Goal: Transaction & Acquisition: Obtain resource

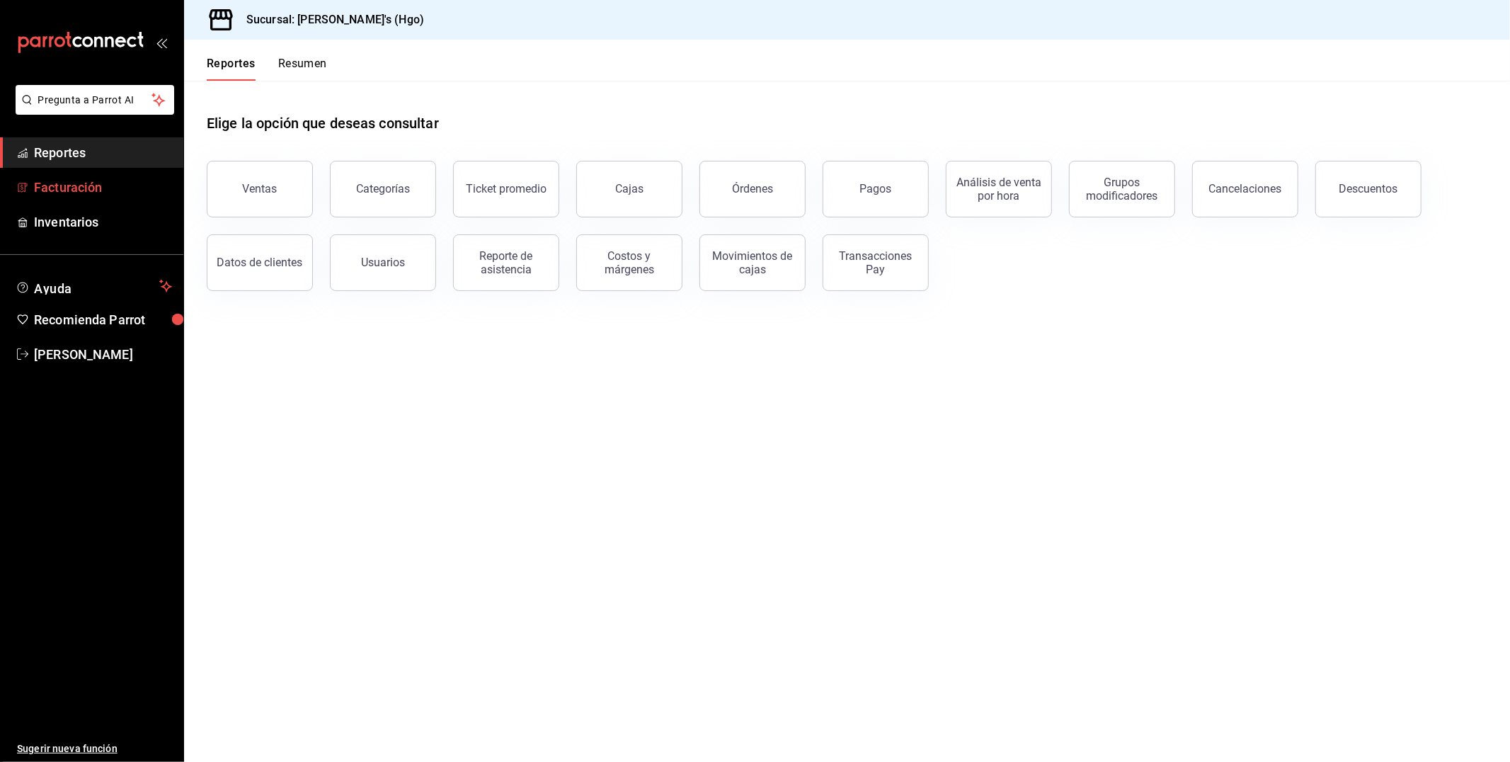
click at [110, 185] on span "Facturación" at bounding box center [103, 187] width 138 height 19
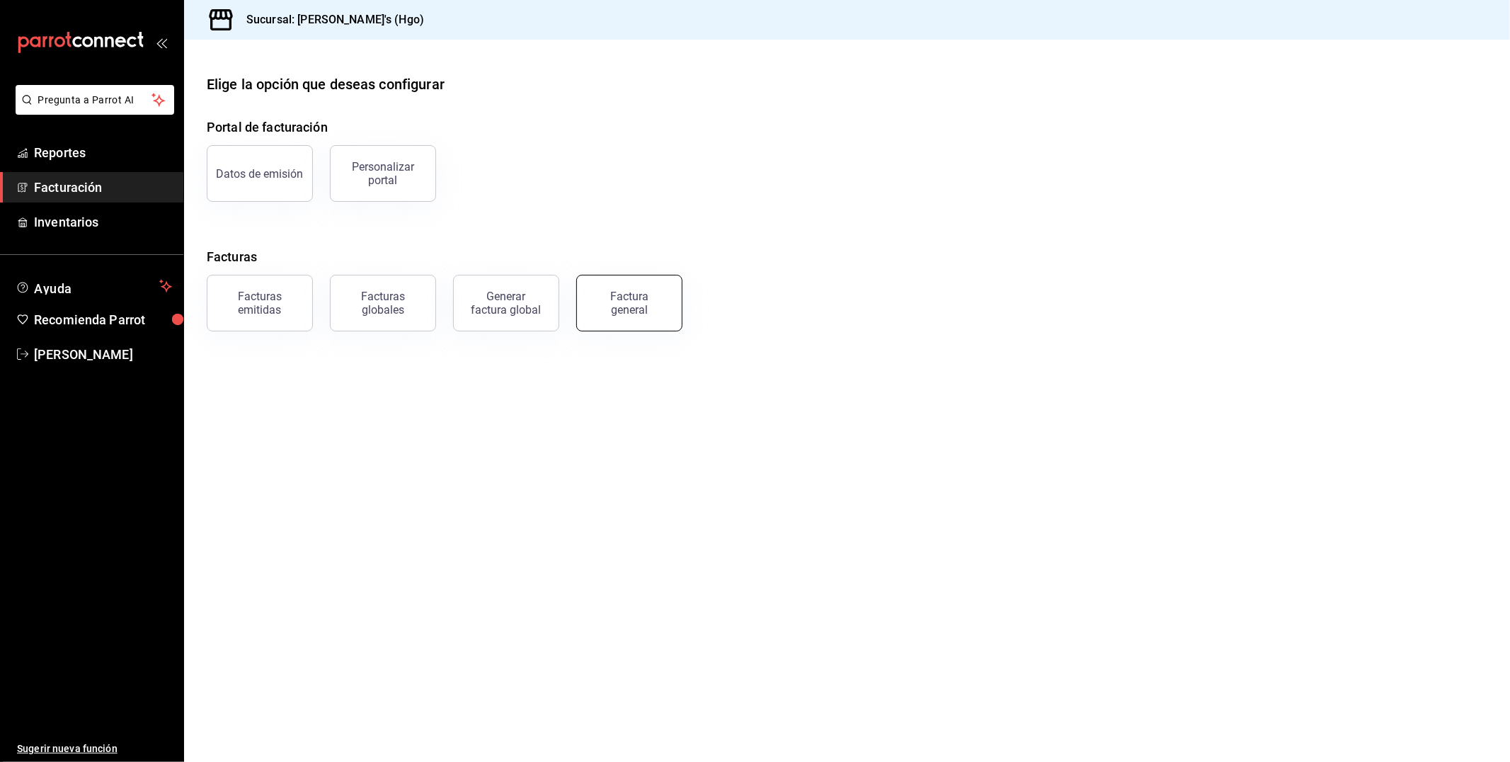
click at [614, 316] on button "Factura general" at bounding box center [629, 303] width 106 height 57
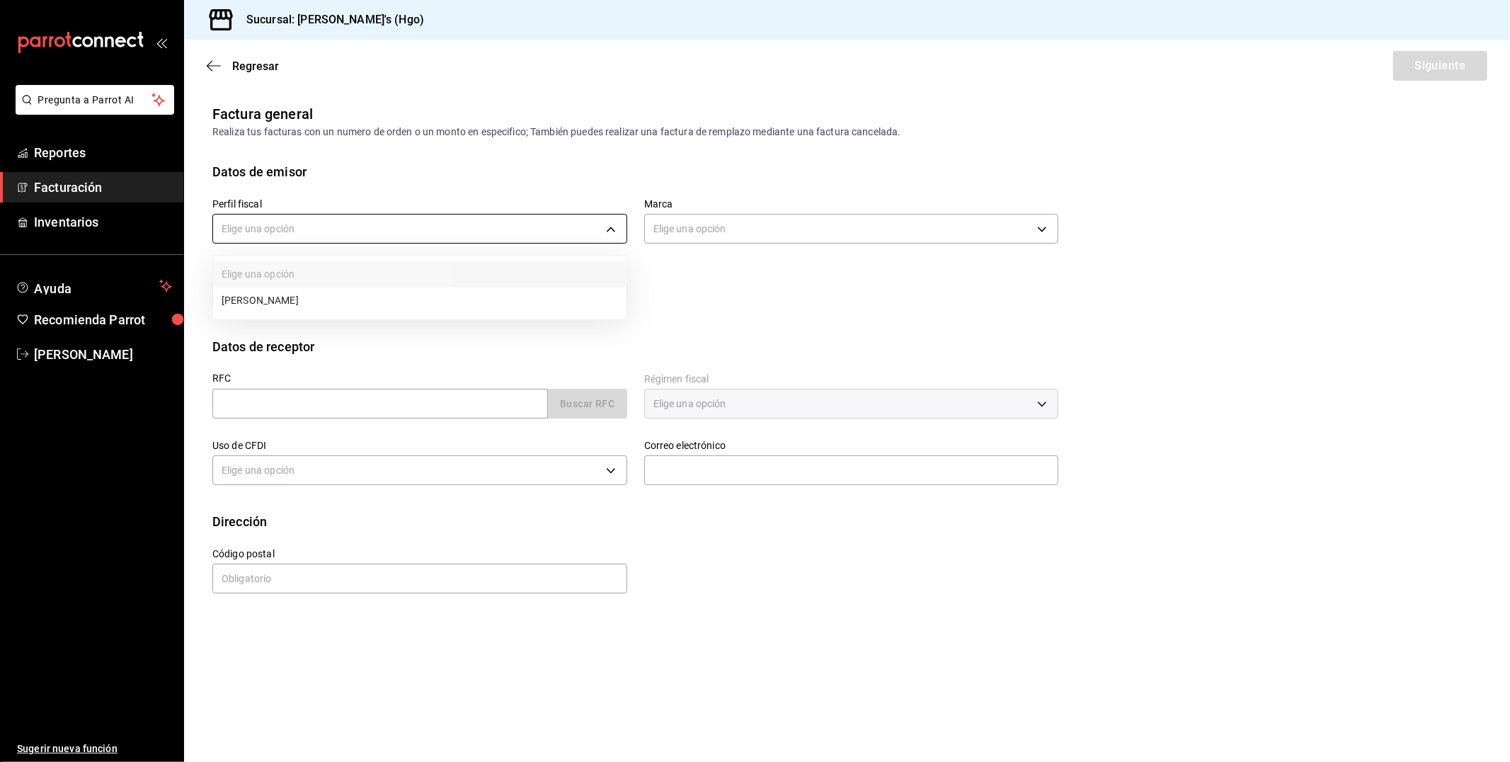
click at [337, 231] on body "Pregunta a Parrot AI Reportes Facturación Inventarios Ayuda Recomienda Parrot […" at bounding box center [755, 381] width 1510 height 762
click at [345, 305] on li "[PERSON_NAME]" at bounding box center [419, 300] width 413 height 26
type input "143f57d4-a0c4-477f-919f-67aaf9315925"
type input "a4f139c2-eac0-4c86-bd9b-b12069b5a2fd"
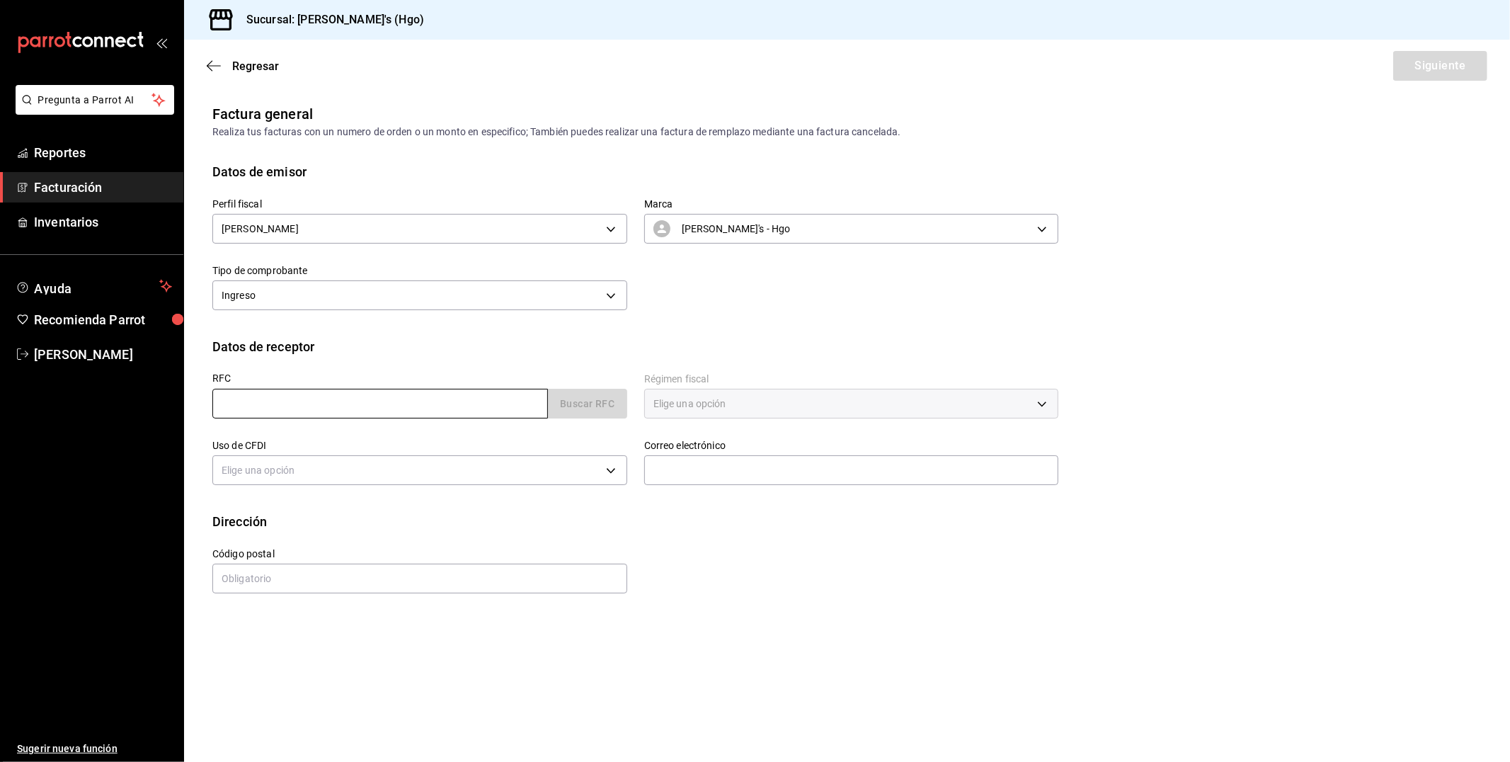
click at [337, 413] on input "text" at bounding box center [380, 404] width 336 height 30
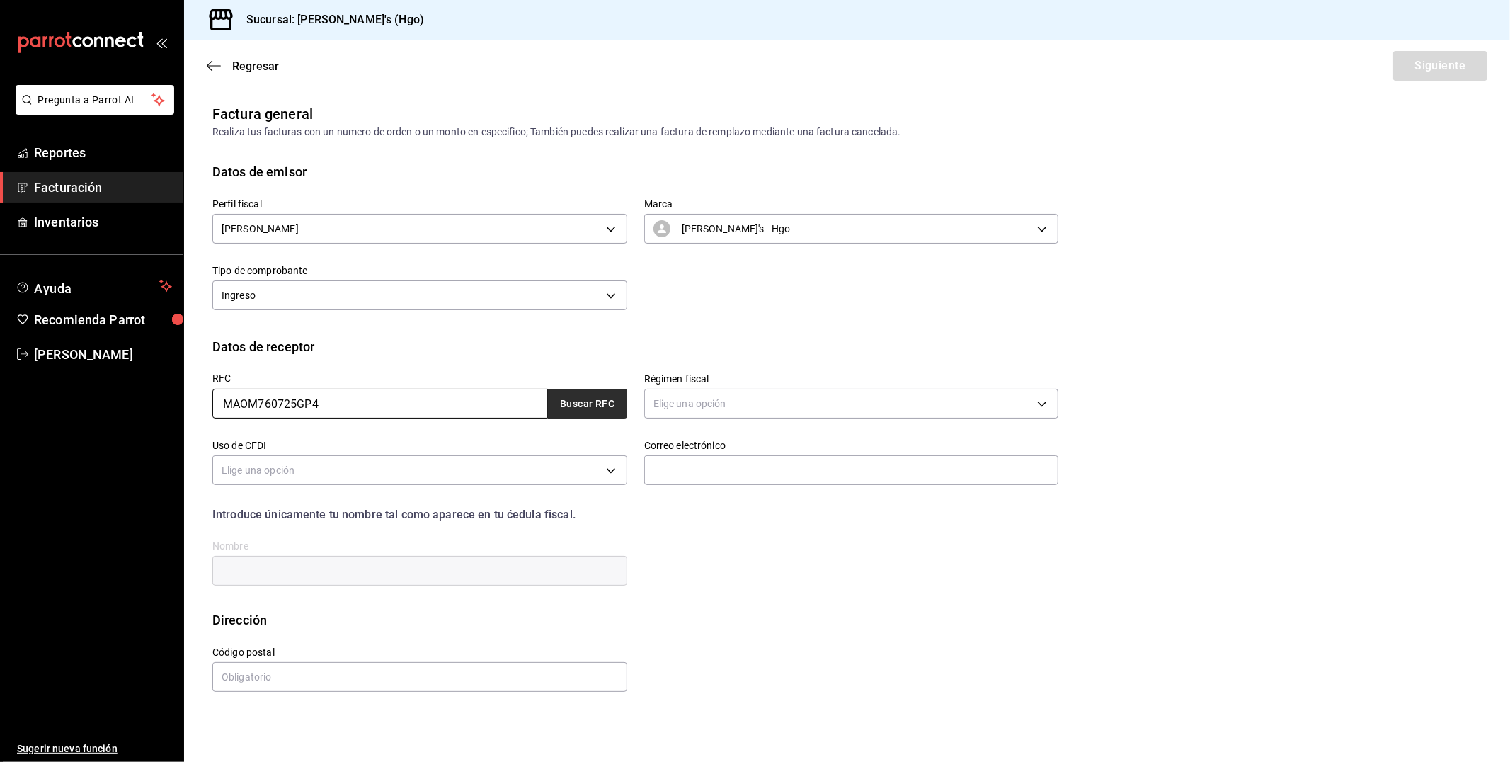
type input "MAOM760725GP4"
click at [585, 403] on button "Buscar RFC" at bounding box center [587, 404] width 79 height 30
click at [666, 404] on body "Pregunta a Parrot AI Reportes Facturación Inventarios Ayuda Recomienda Parrot […" at bounding box center [755, 381] width 1510 height 762
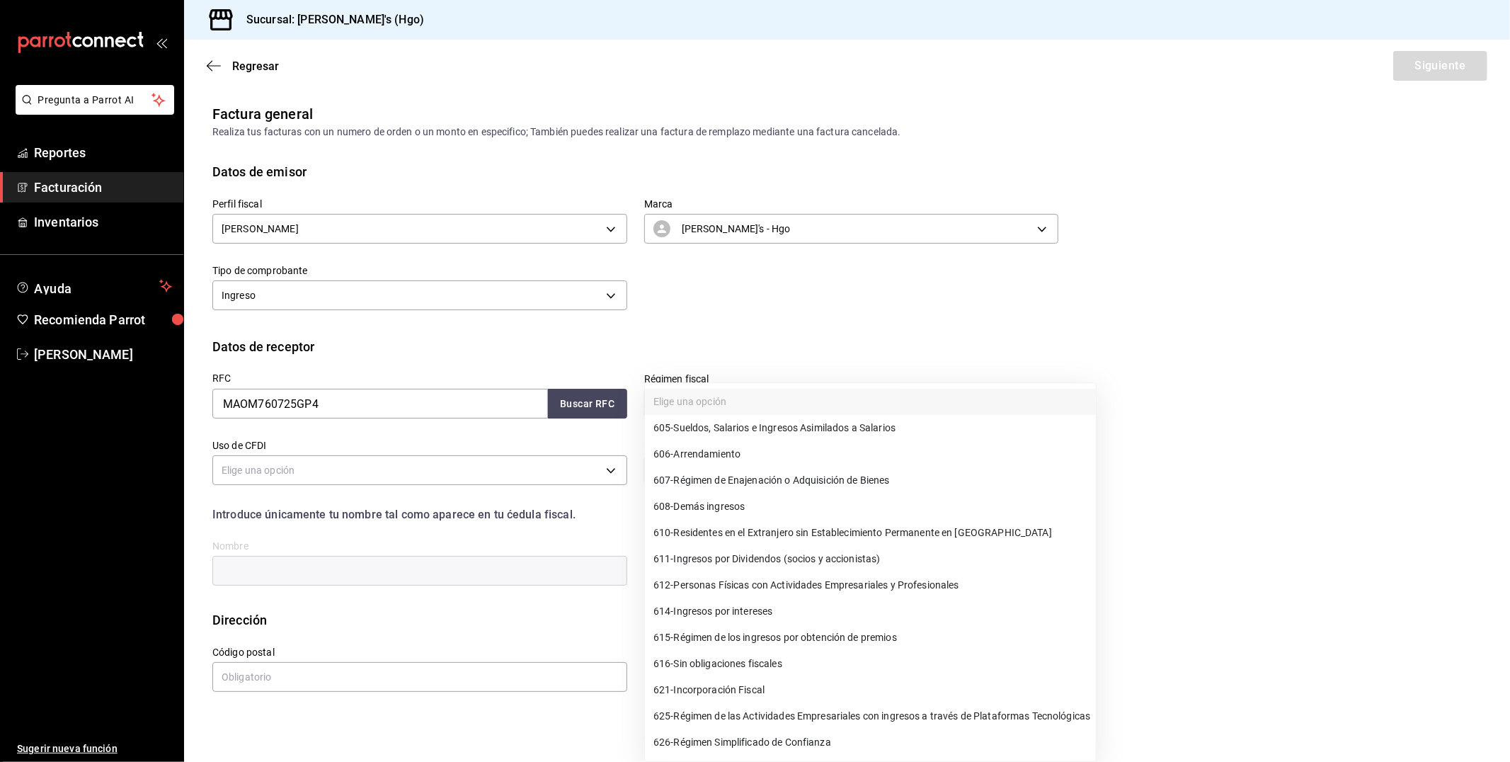
click at [793, 583] on span "612 - Personas Físicas con Actividades Empresariales y Profesionales" at bounding box center [806, 585] width 306 height 15
type input "612"
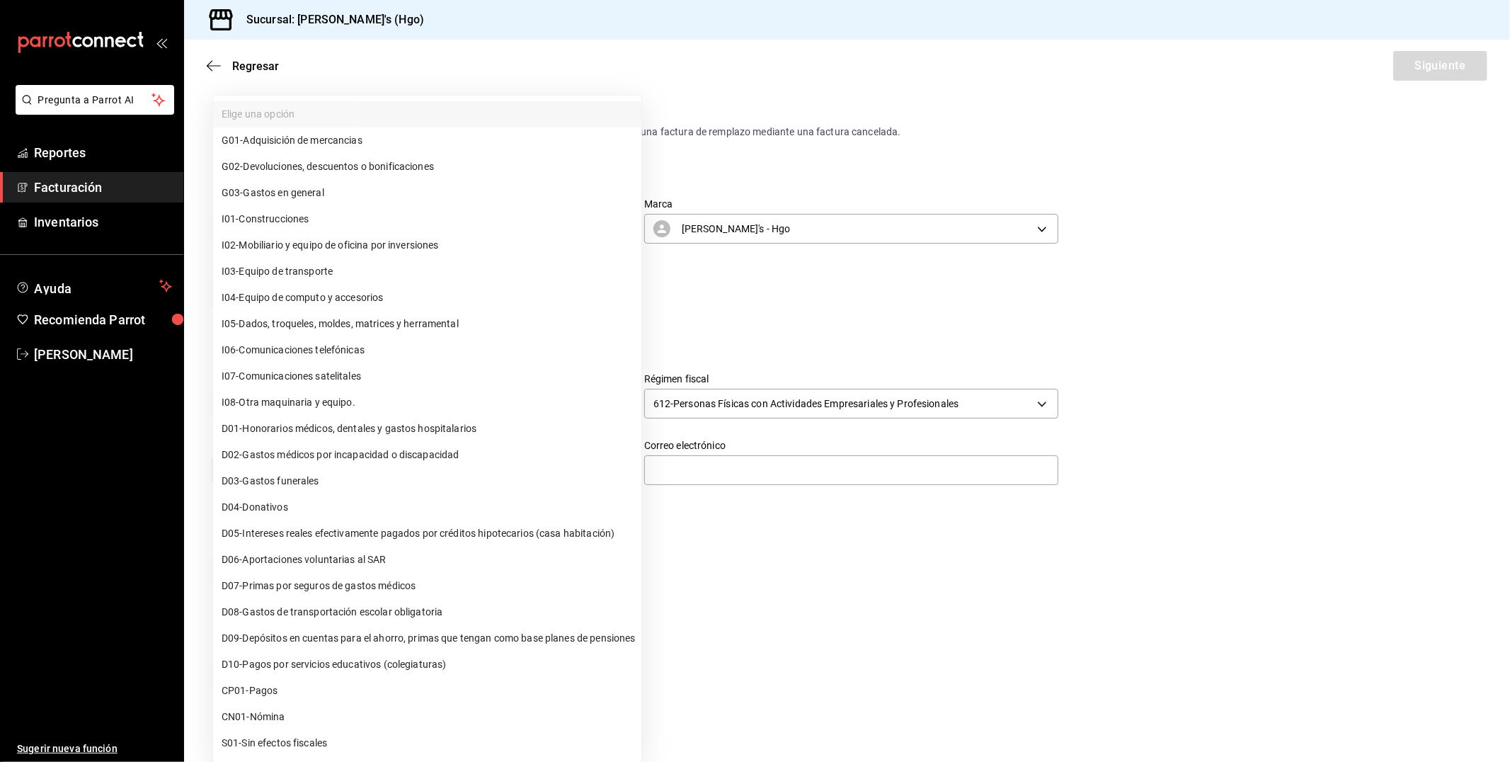
click at [433, 475] on body "Pregunta a Parrot AI Reportes Facturación Inventarios Ayuda Recomienda Parrot […" at bounding box center [755, 381] width 1510 height 762
click at [319, 195] on span "G03 - Gastos en general" at bounding box center [273, 192] width 103 height 15
type input "G03"
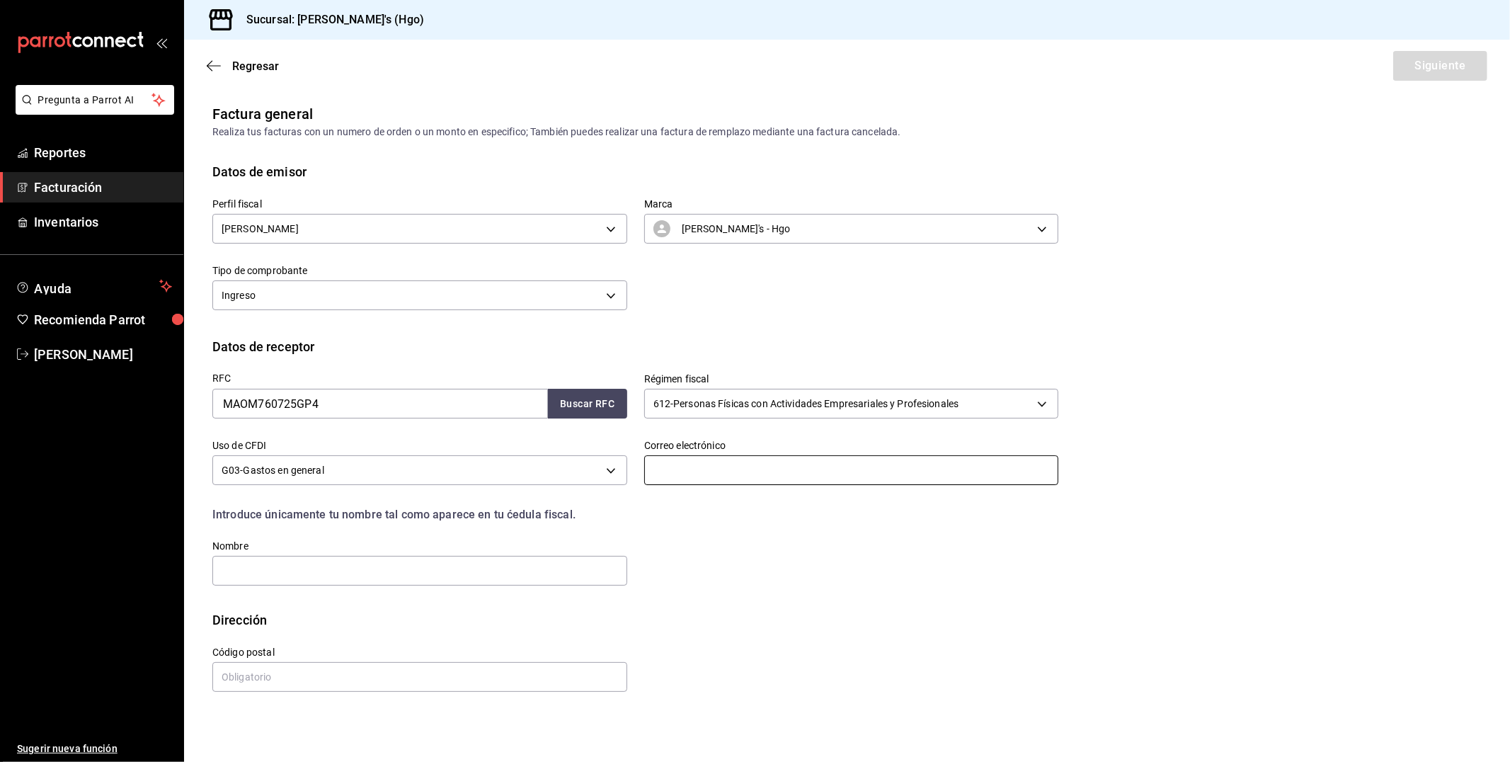
click at [720, 462] on input "text" at bounding box center [851, 470] width 415 height 30
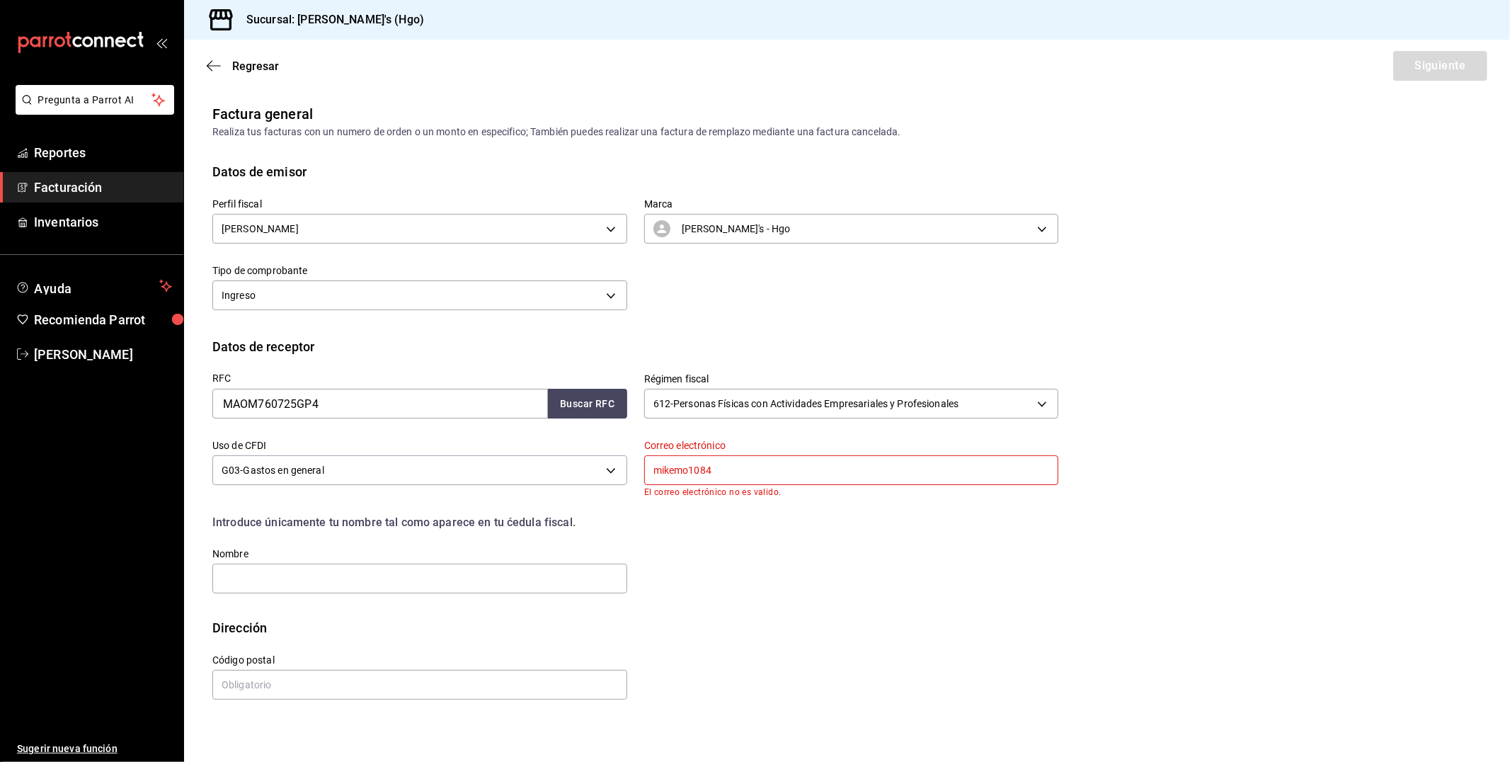
click at [720, 462] on input "mikemo1084" at bounding box center [851, 470] width 415 height 30
click at [723, 473] on input "mikemo1084" at bounding box center [851, 470] width 415 height 30
type input "m"
click at [765, 472] on input "mikemo1084qqqqqqqq" at bounding box center [851, 470] width 415 height 30
type input "m"
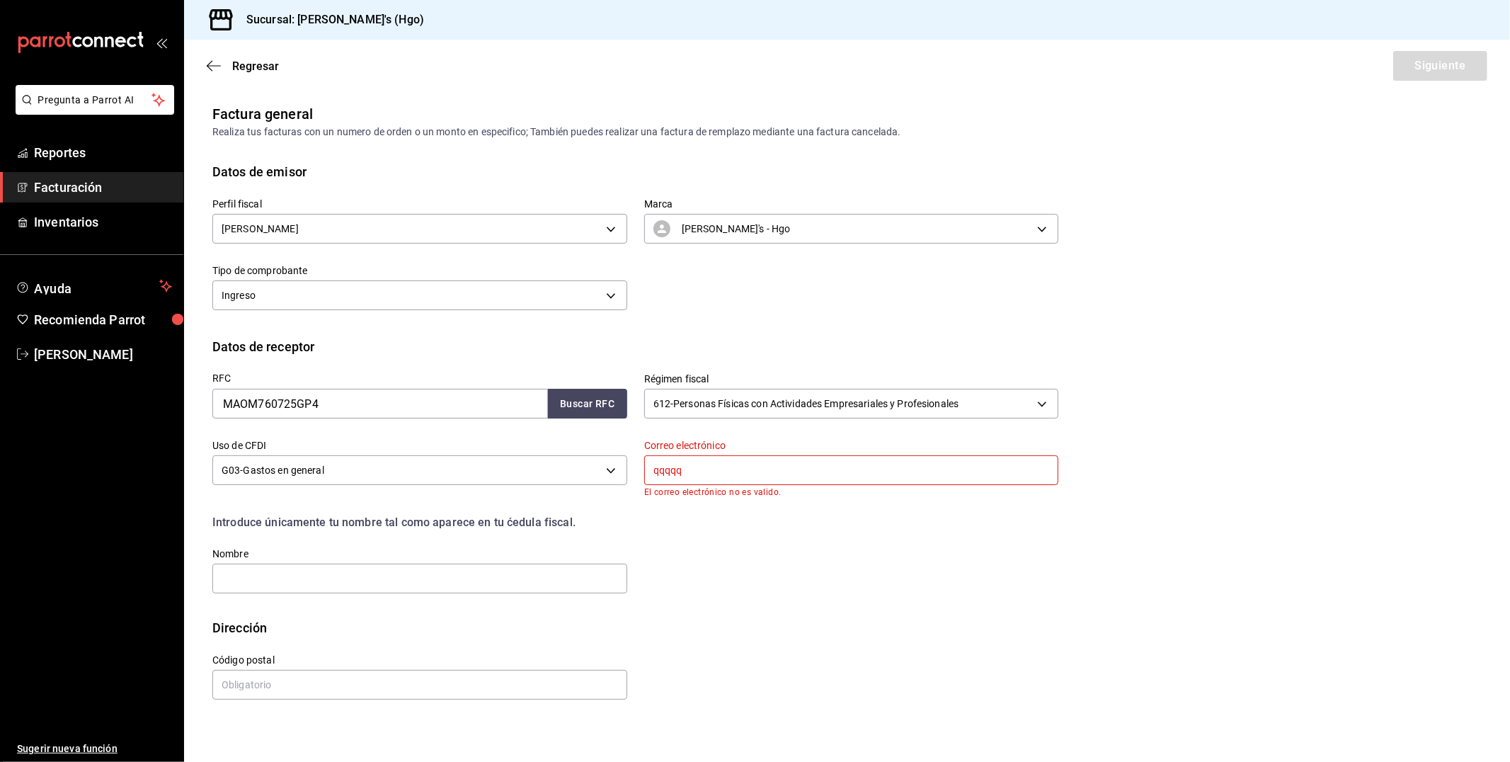
click at [696, 463] on input "qqqqq" at bounding box center [851, 470] width 415 height 30
type input "q"
type input "2"
click at [697, 463] on input "2" at bounding box center [851, 470] width 415 height 30
click at [677, 450] on label "Correo electrónico" at bounding box center [851, 446] width 415 height 10
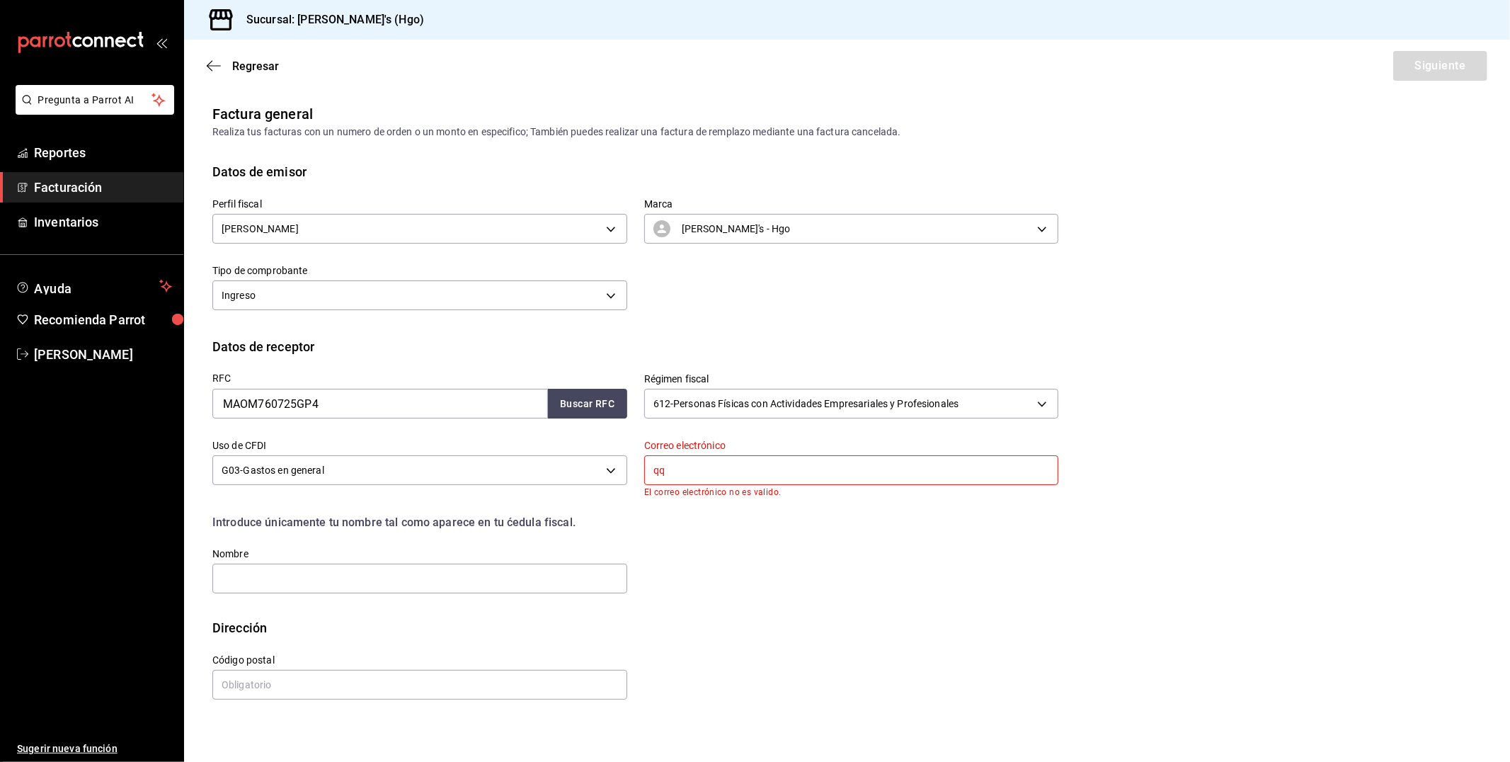
click at [677, 470] on input "qq" at bounding box center [851, 470] width 415 height 30
type input "q"
click at [677, 470] on input "text" at bounding box center [851, 470] width 415 height 30
type input "[EMAIL_ADDRESS][DOMAIN_NAME]"
type input "55980"
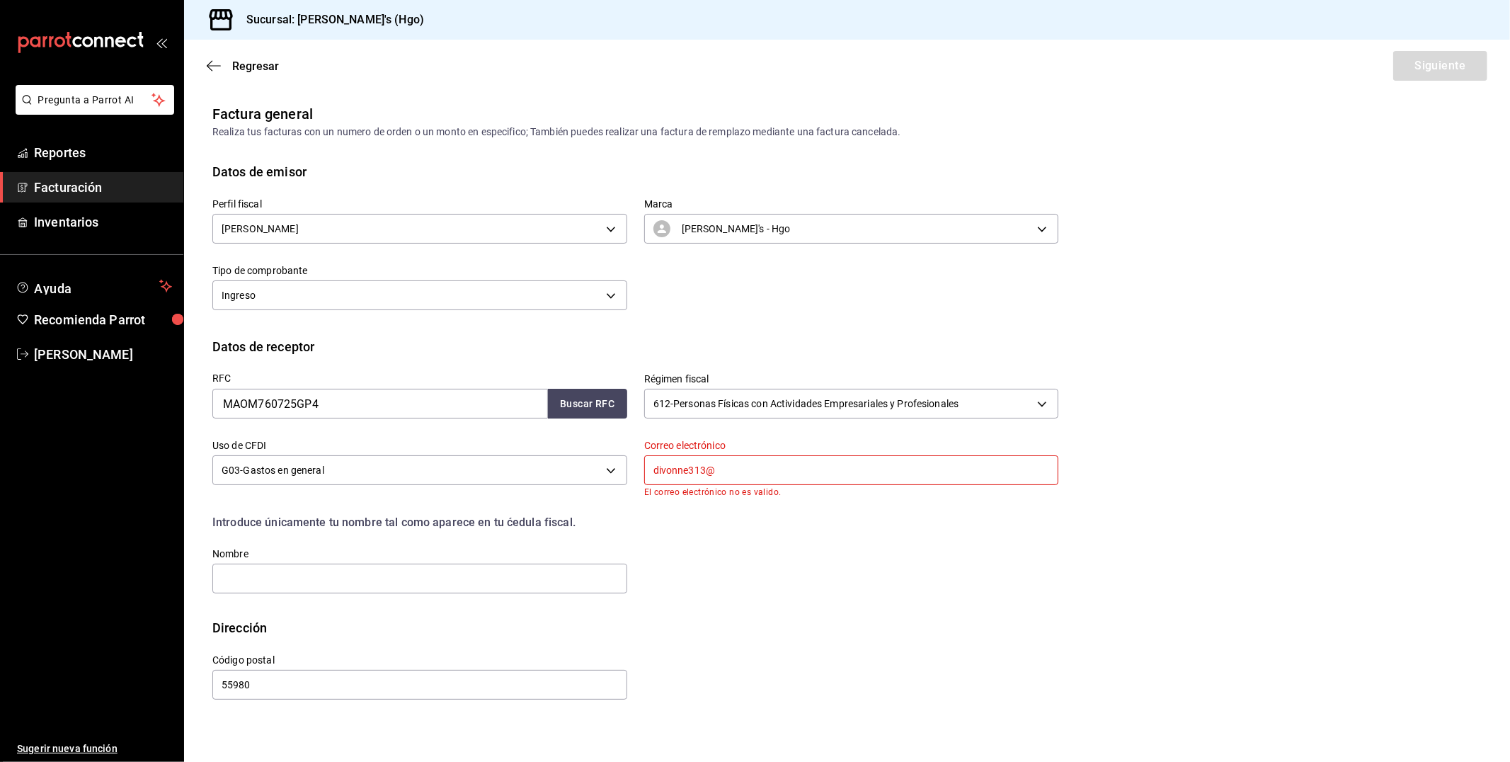
click at [703, 467] on input "divonne313@" at bounding box center [851, 470] width 415 height 30
click at [738, 466] on input "mikemo1084@" at bounding box center [851, 470] width 415 height 30
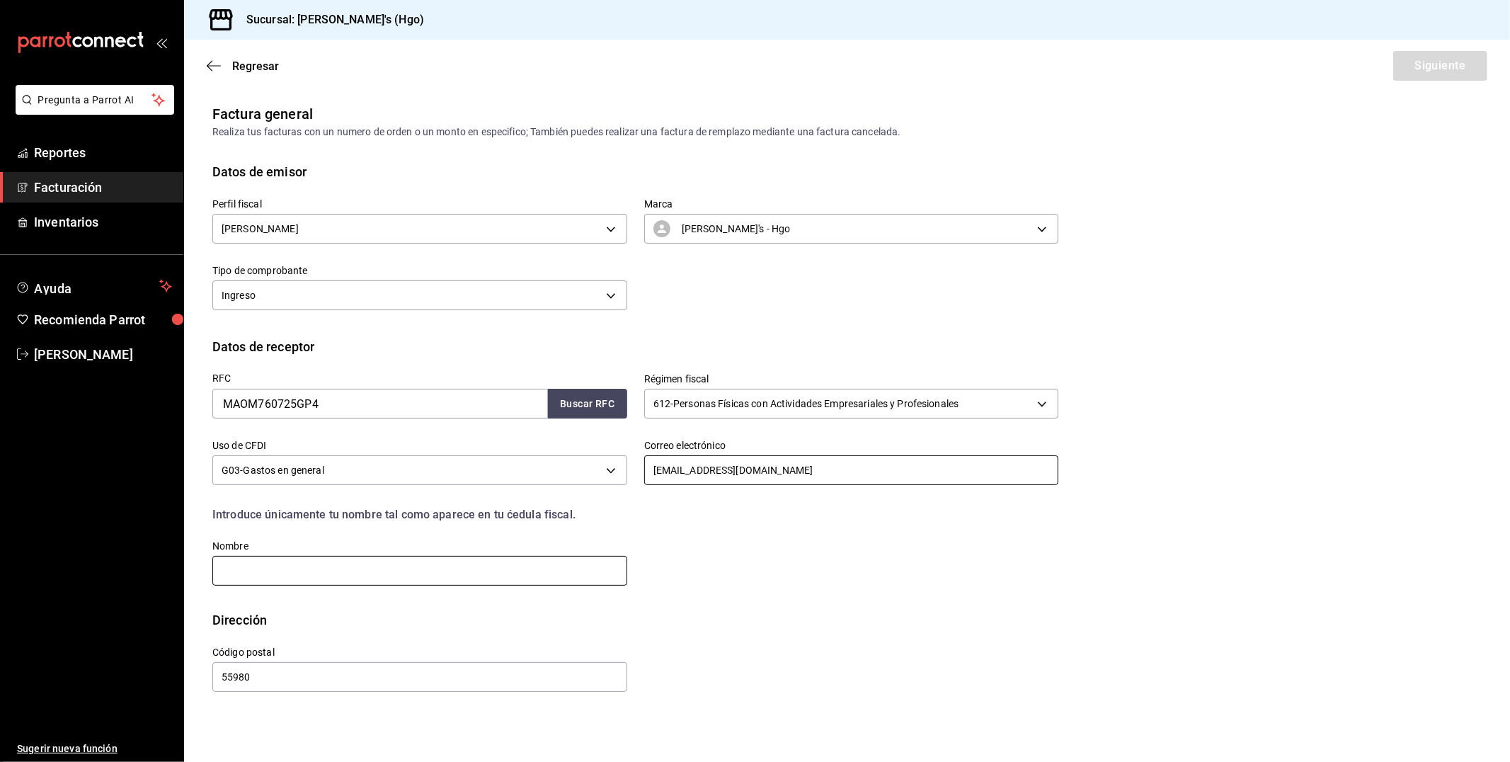
type input "[EMAIL_ADDRESS][DOMAIN_NAME]"
click at [323, 568] on input "text" at bounding box center [419, 571] width 415 height 30
type input "[PERSON_NAME] [PERSON_NAME]"
click at [309, 675] on input "55980" at bounding box center [419, 677] width 415 height 30
type input "5"
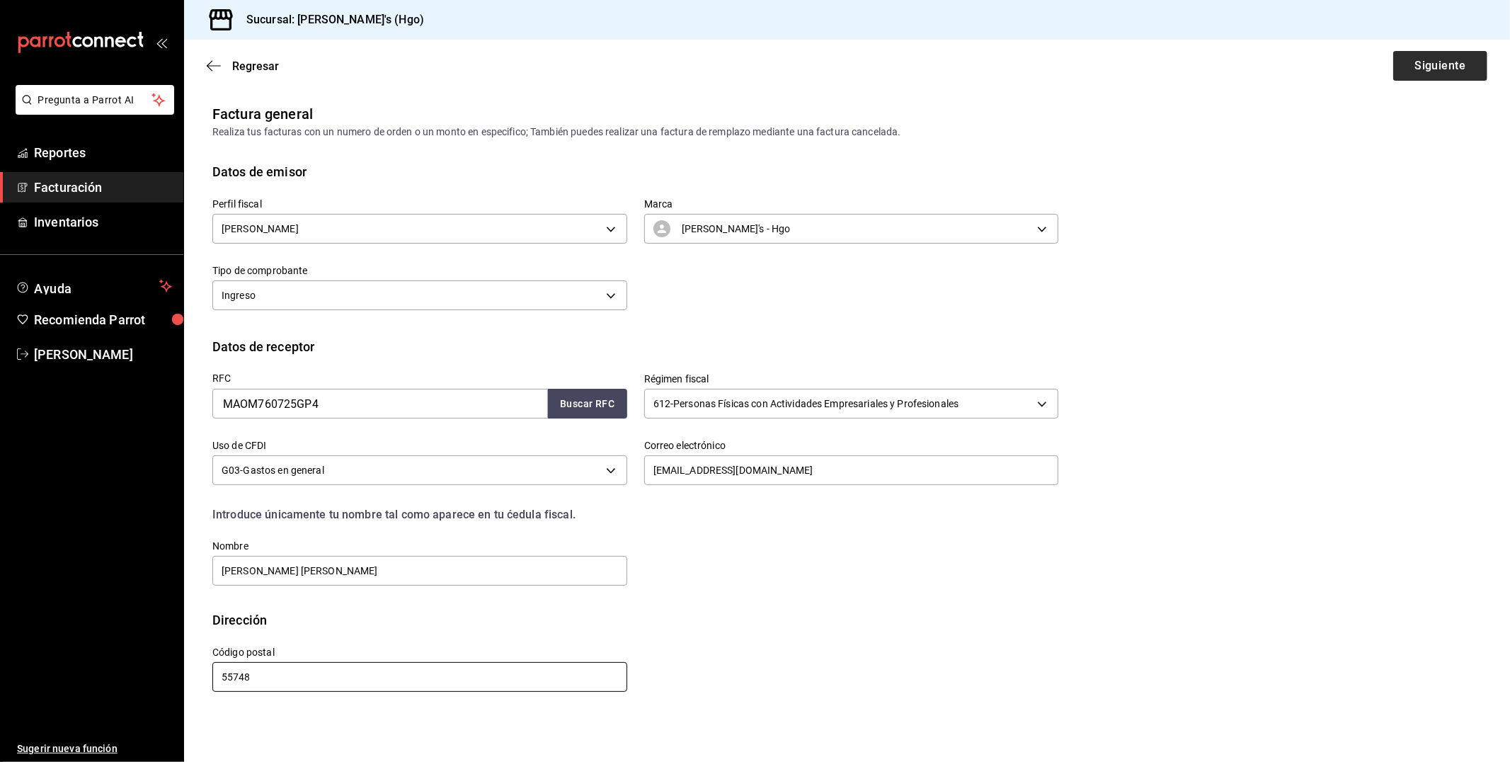
type input "55748"
click at [1452, 62] on button "Siguiente" at bounding box center [1440, 66] width 94 height 30
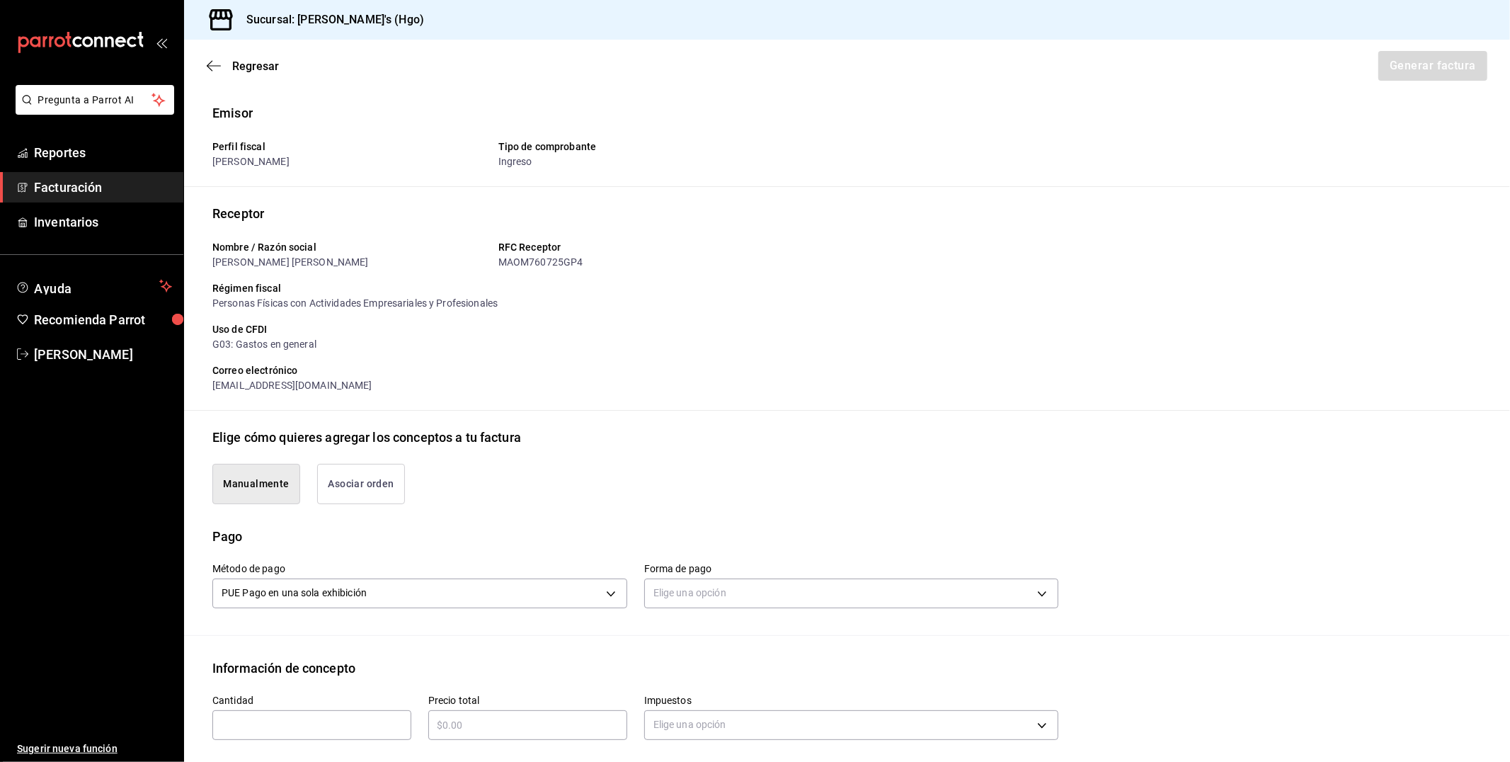
click at [348, 492] on button "Asociar orden" at bounding box center [361, 484] width 88 height 40
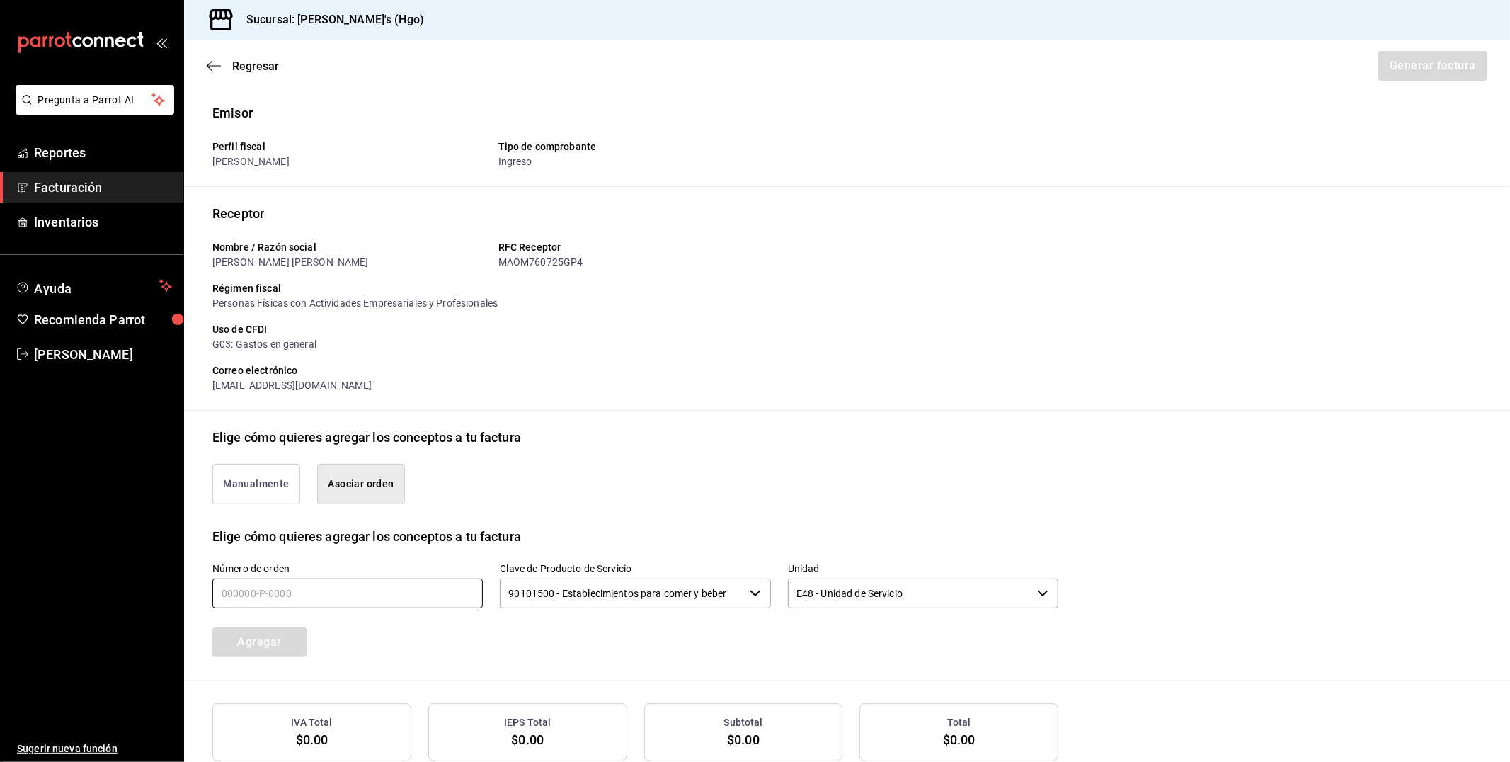
click at [252, 593] on input "text" at bounding box center [347, 593] width 270 height 30
type input "250925-p-0041"
click at [275, 641] on button "Agregar" at bounding box center [259, 642] width 94 height 30
click at [1444, 67] on button "Generar factura" at bounding box center [1432, 66] width 110 height 30
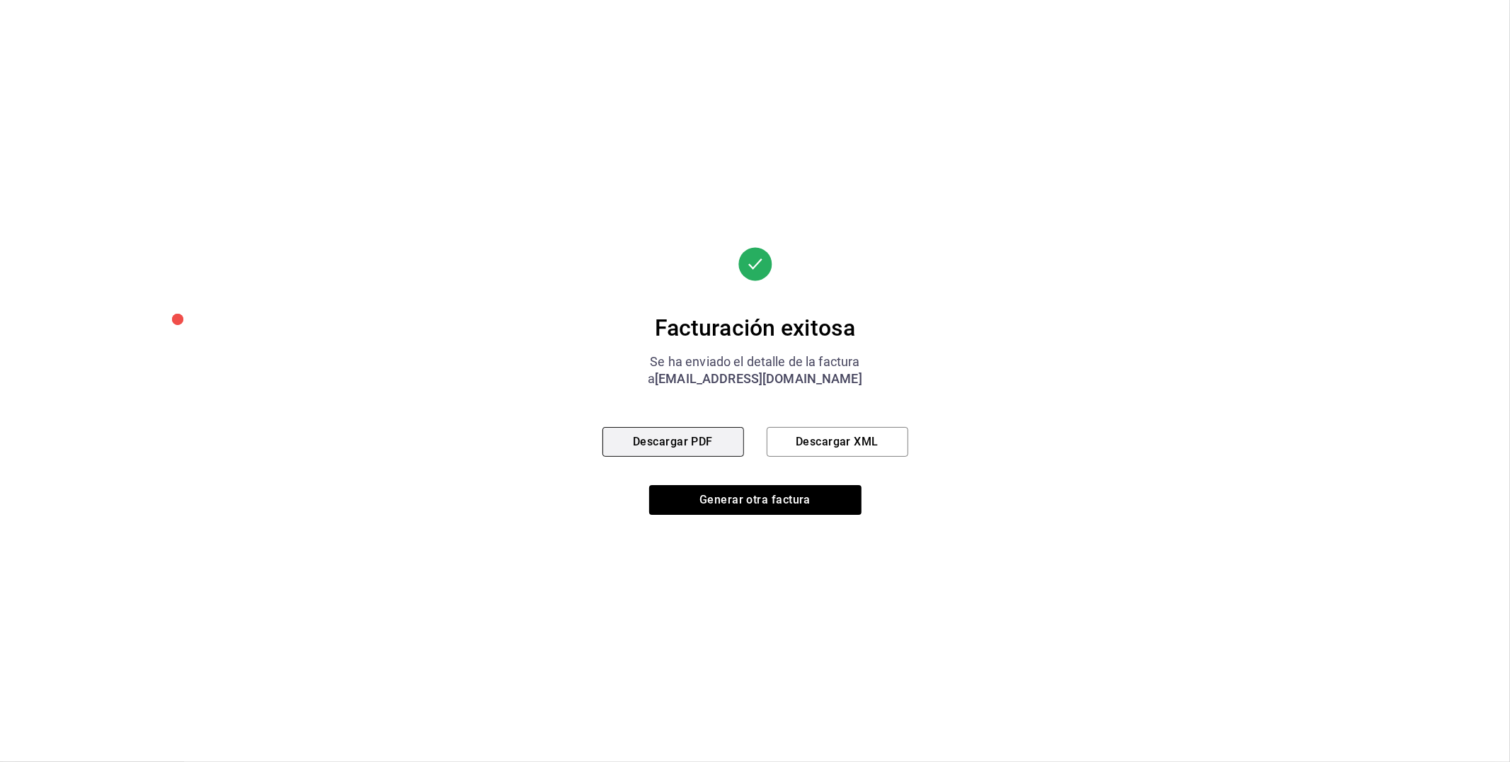
click at [725, 445] on button "Descargar PDF" at bounding box center [673, 442] width 142 height 30
click at [714, 443] on button "Descargar PDF" at bounding box center [673, 442] width 142 height 30
click at [682, 435] on button "Descargar PDF" at bounding box center [673, 442] width 142 height 30
click at [802, 491] on button "Generar otra factura" at bounding box center [755, 500] width 212 height 30
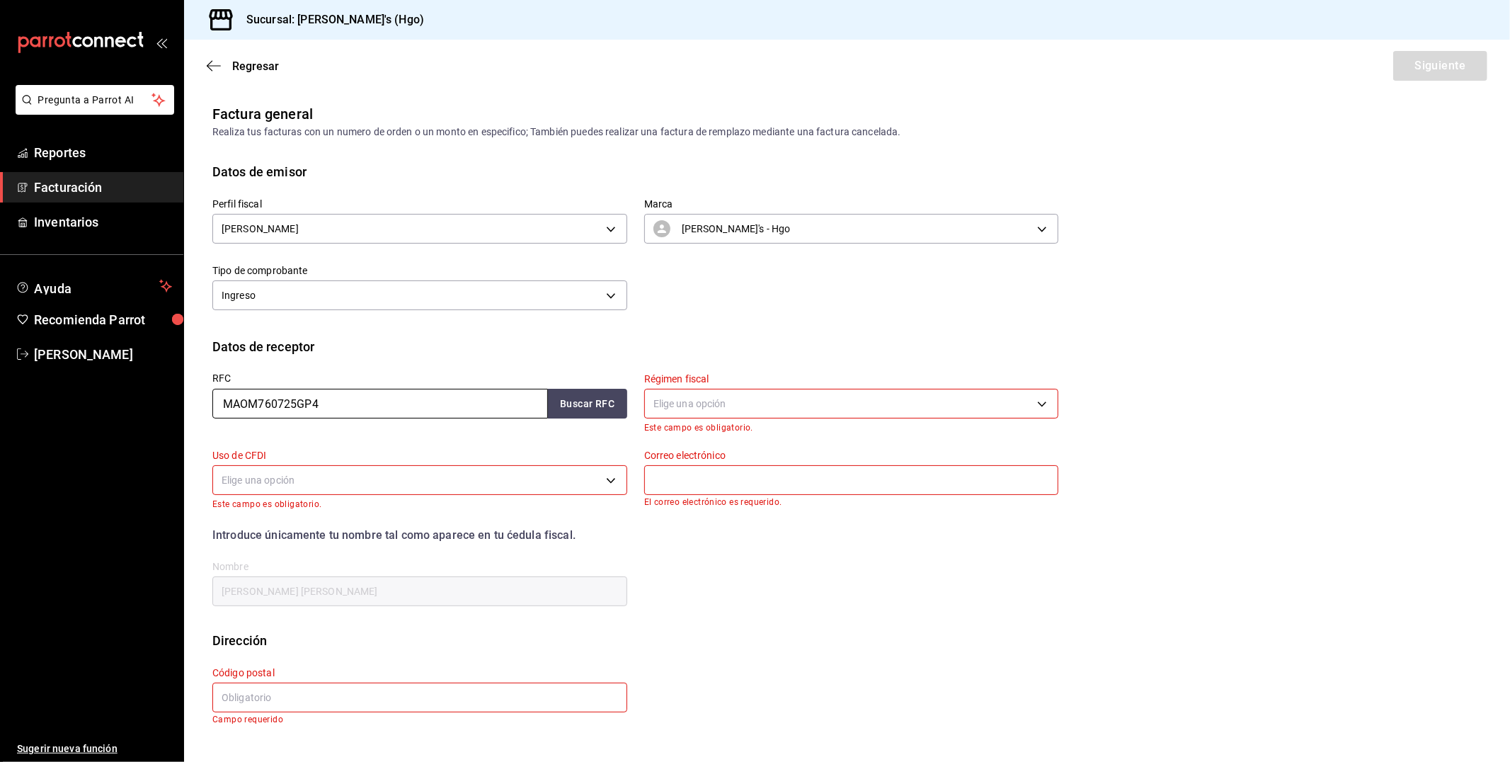
click at [356, 396] on input "MAOM760725GP4" at bounding box center [380, 404] width 336 height 30
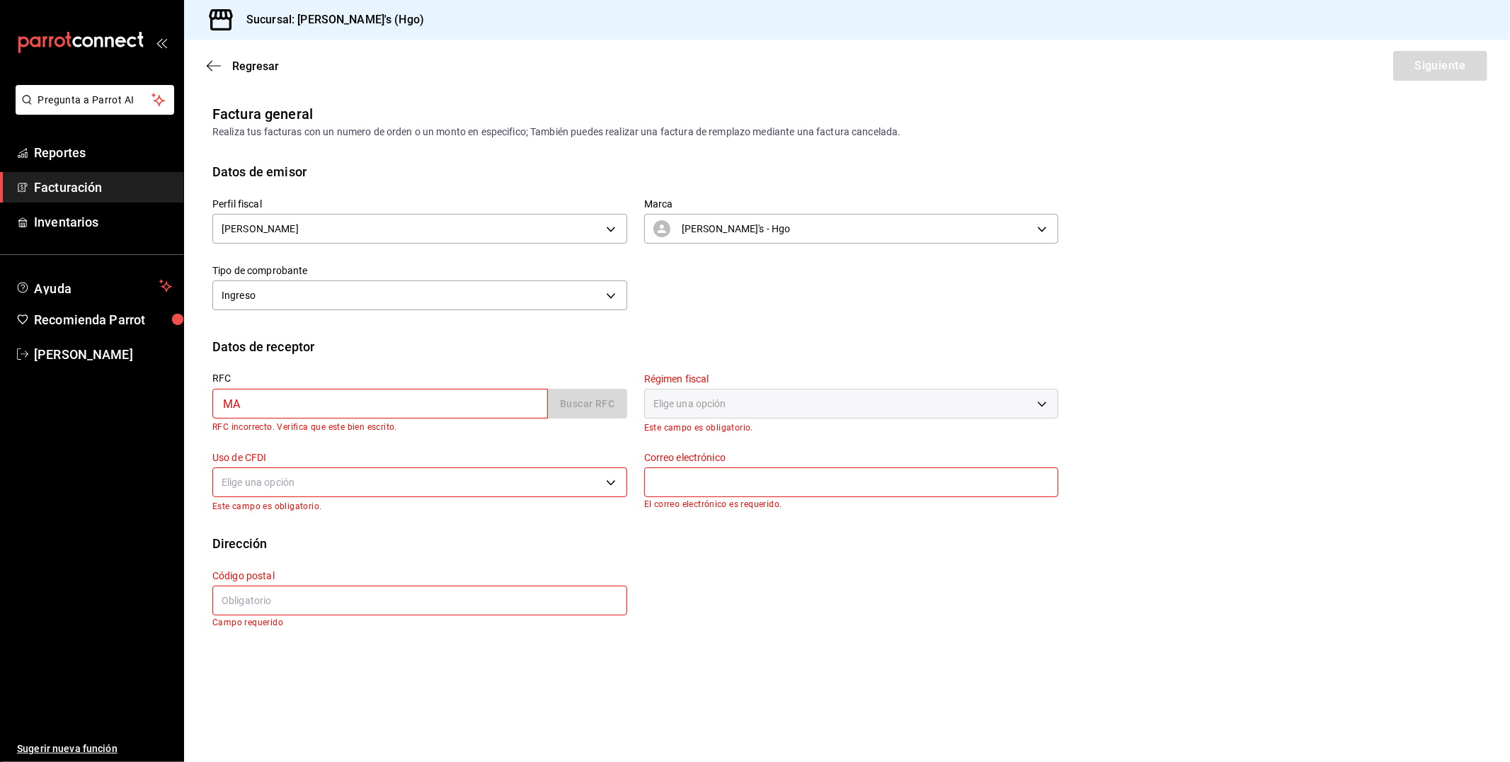
type input "M"
click at [103, 133] on li "Pregunta a Parrot AI" at bounding box center [92, 111] width 172 height 52
click at [102, 144] on span "Reportes" at bounding box center [103, 152] width 138 height 19
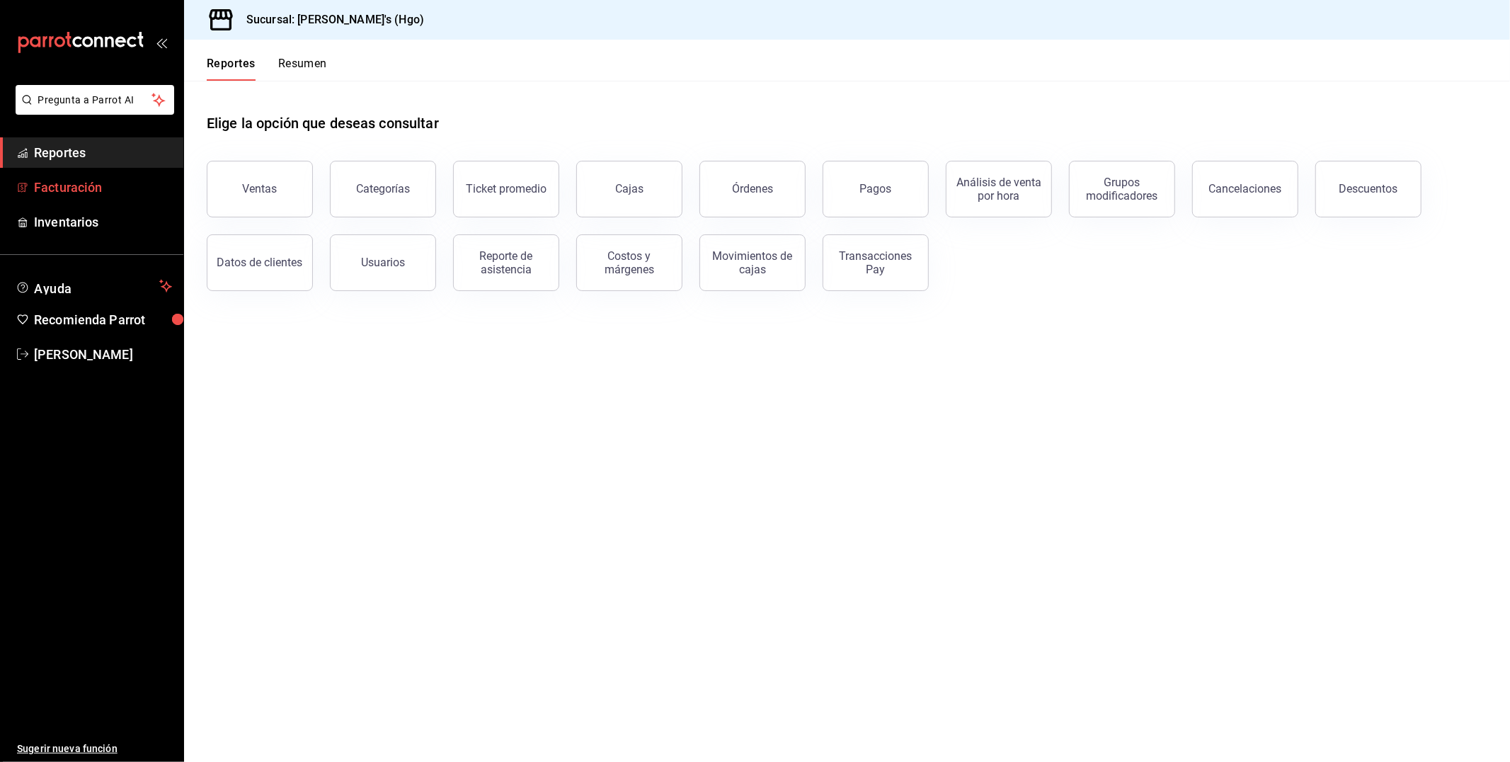
click at [109, 181] on span "Facturación" at bounding box center [103, 187] width 138 height 19
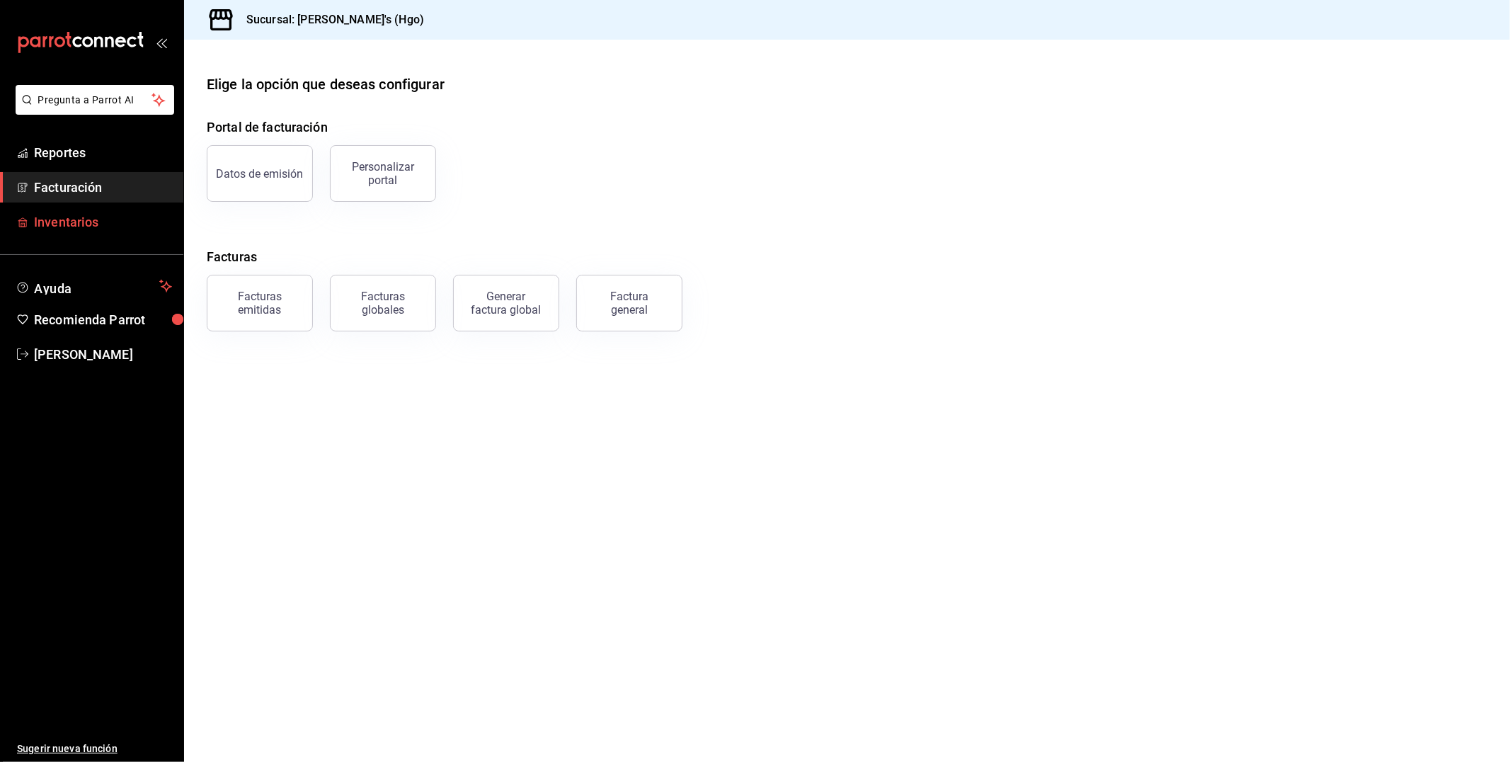
click at [134, 229] on span "Inventarios" at bounding box center [103, 221] width 138 height 19
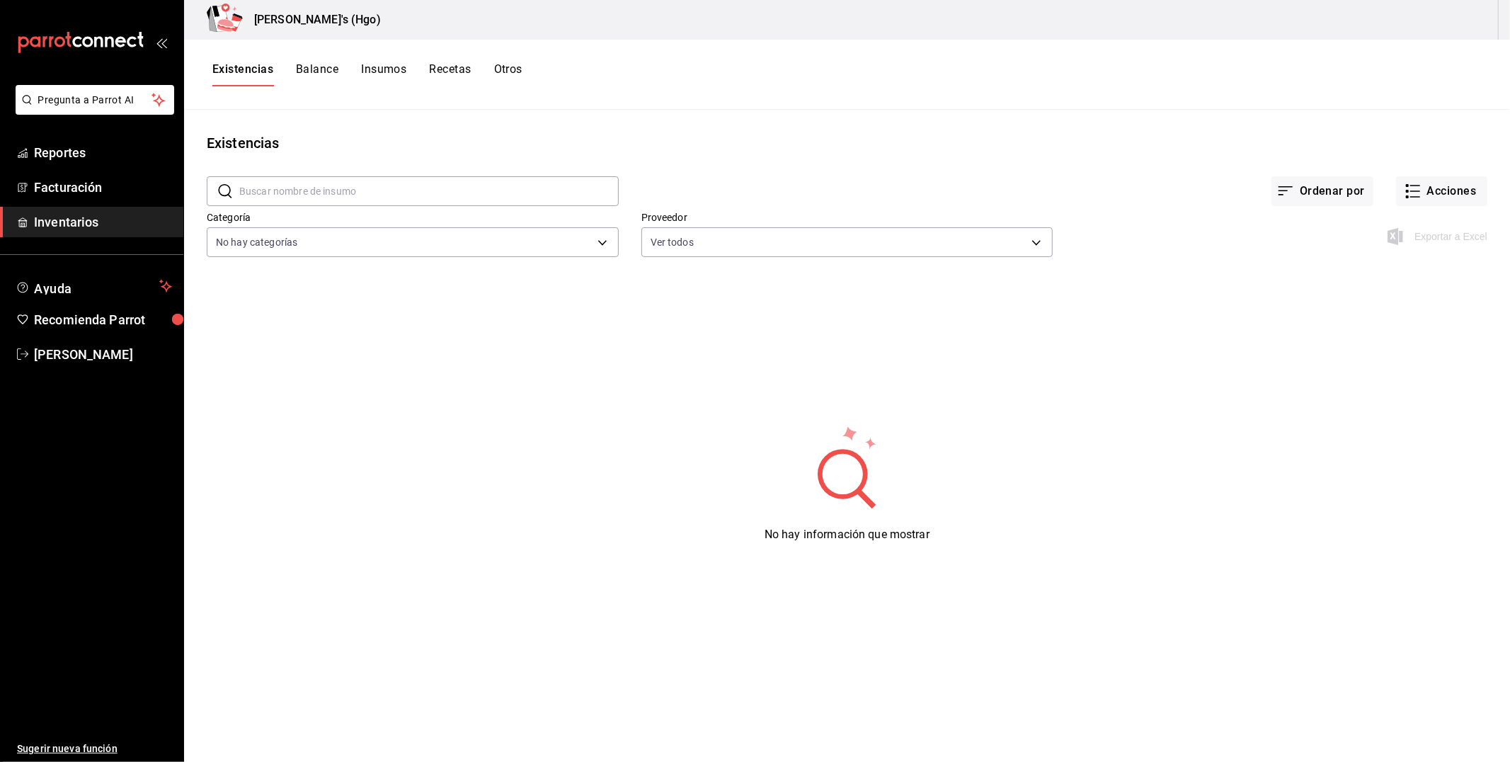
click at [327, 74] on button "Balance" at bounding box center [317, 74] width 42 height 24
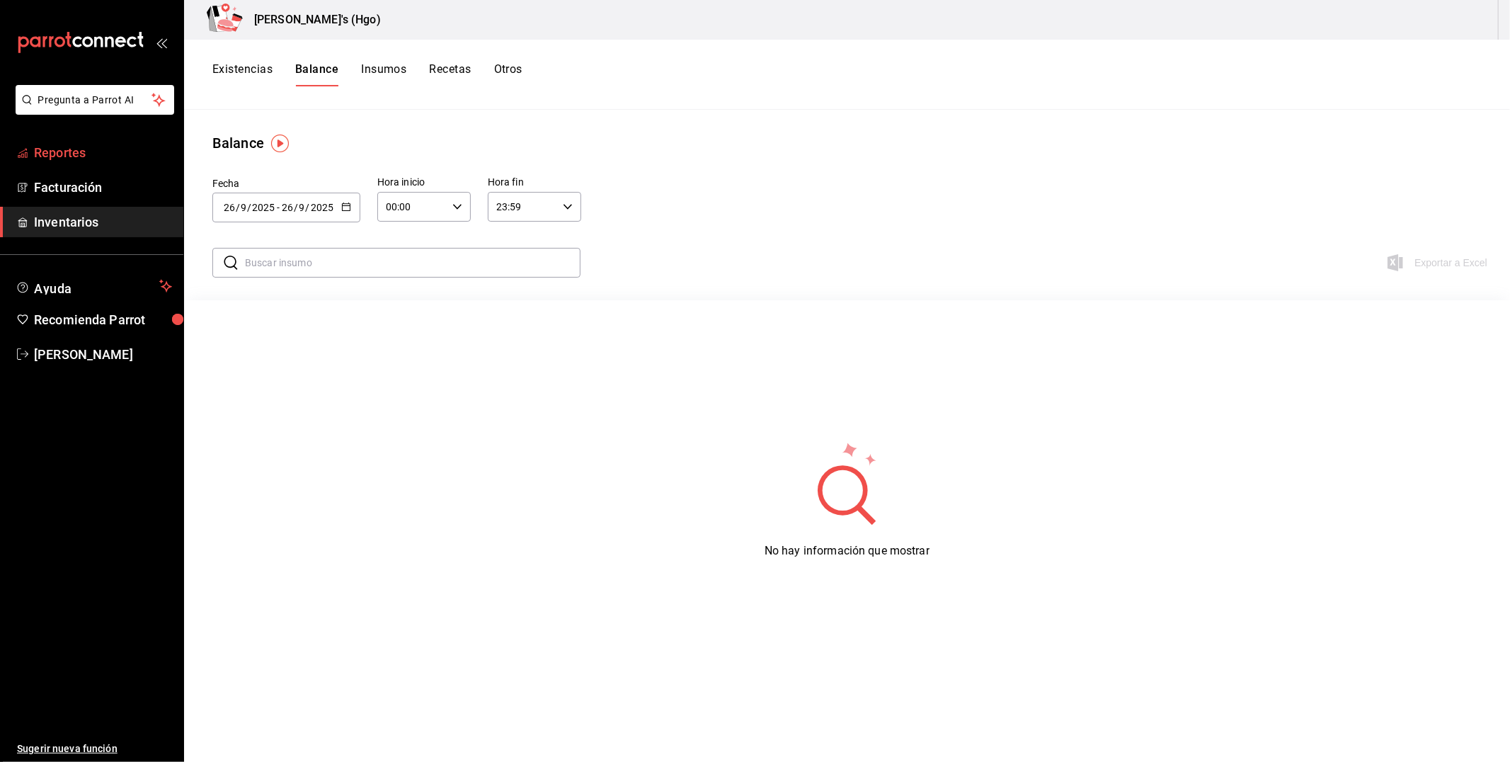
click at [106, 151] on span "Reportes" at bounding box center [103, 152] width 138 height 19
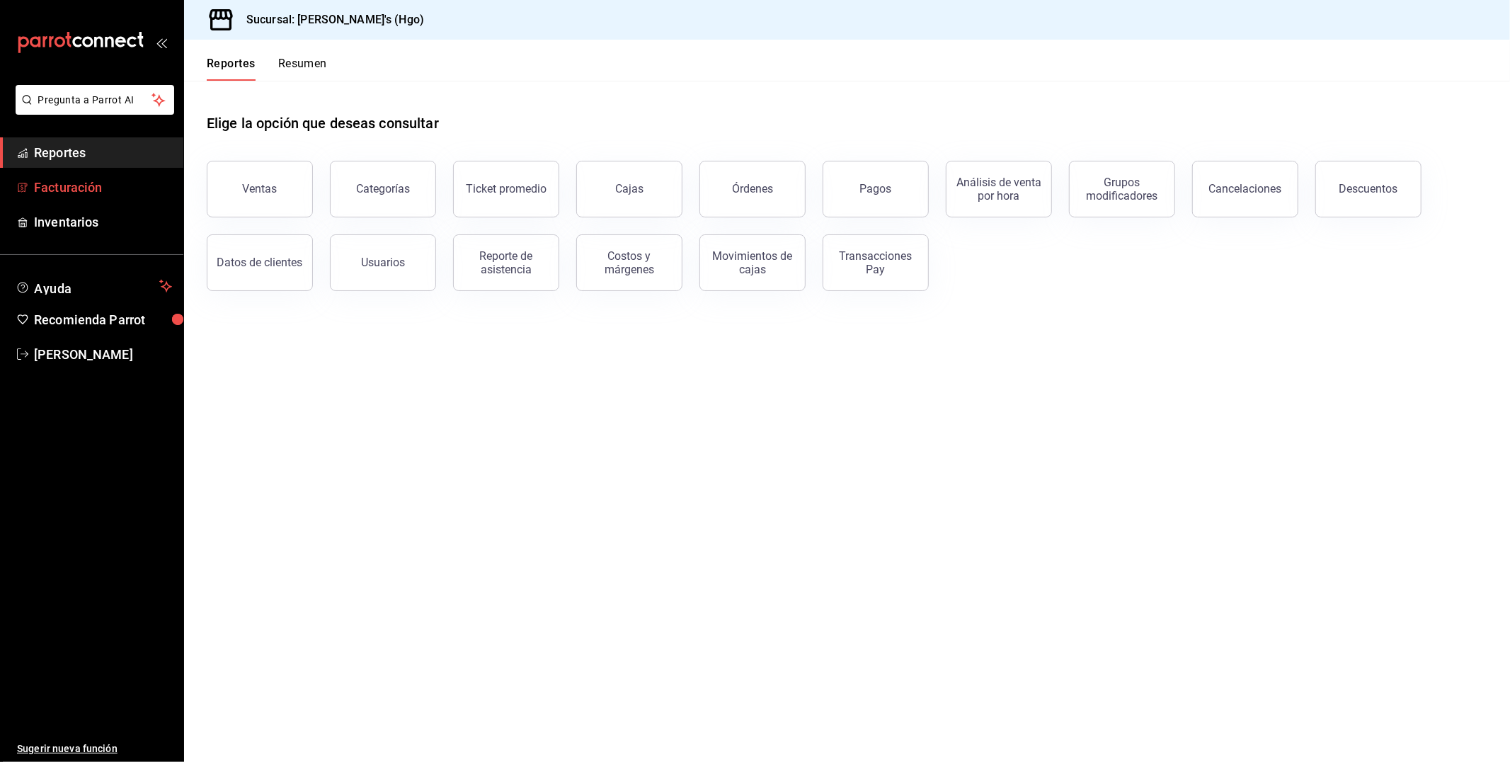
click at [144, 180] on span "Facturación" at bounding box center [103, 187] width 138 height 19
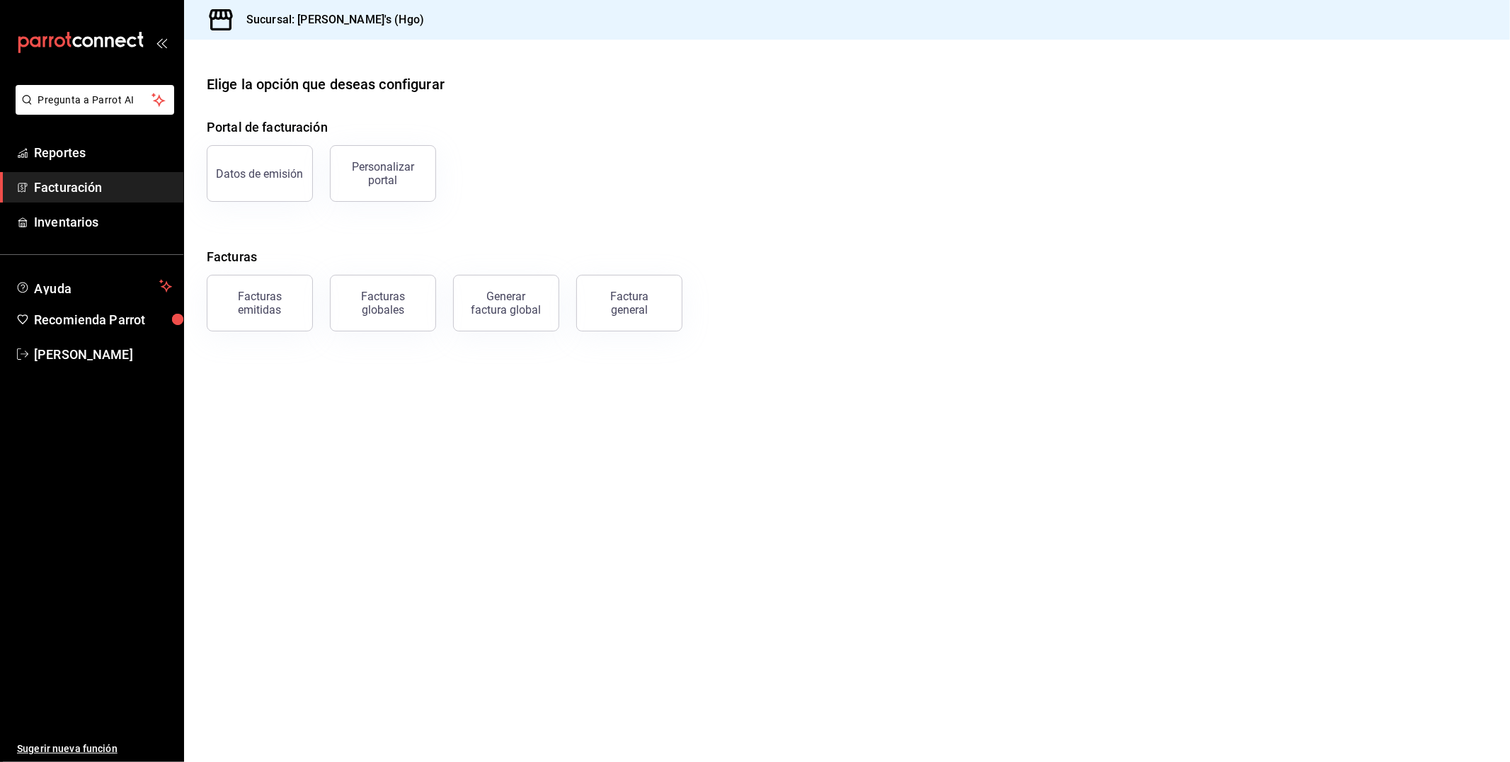
click at [283, 304] on div "Facturas emitidas" at bounding box center [260, 303] width 88 height 27
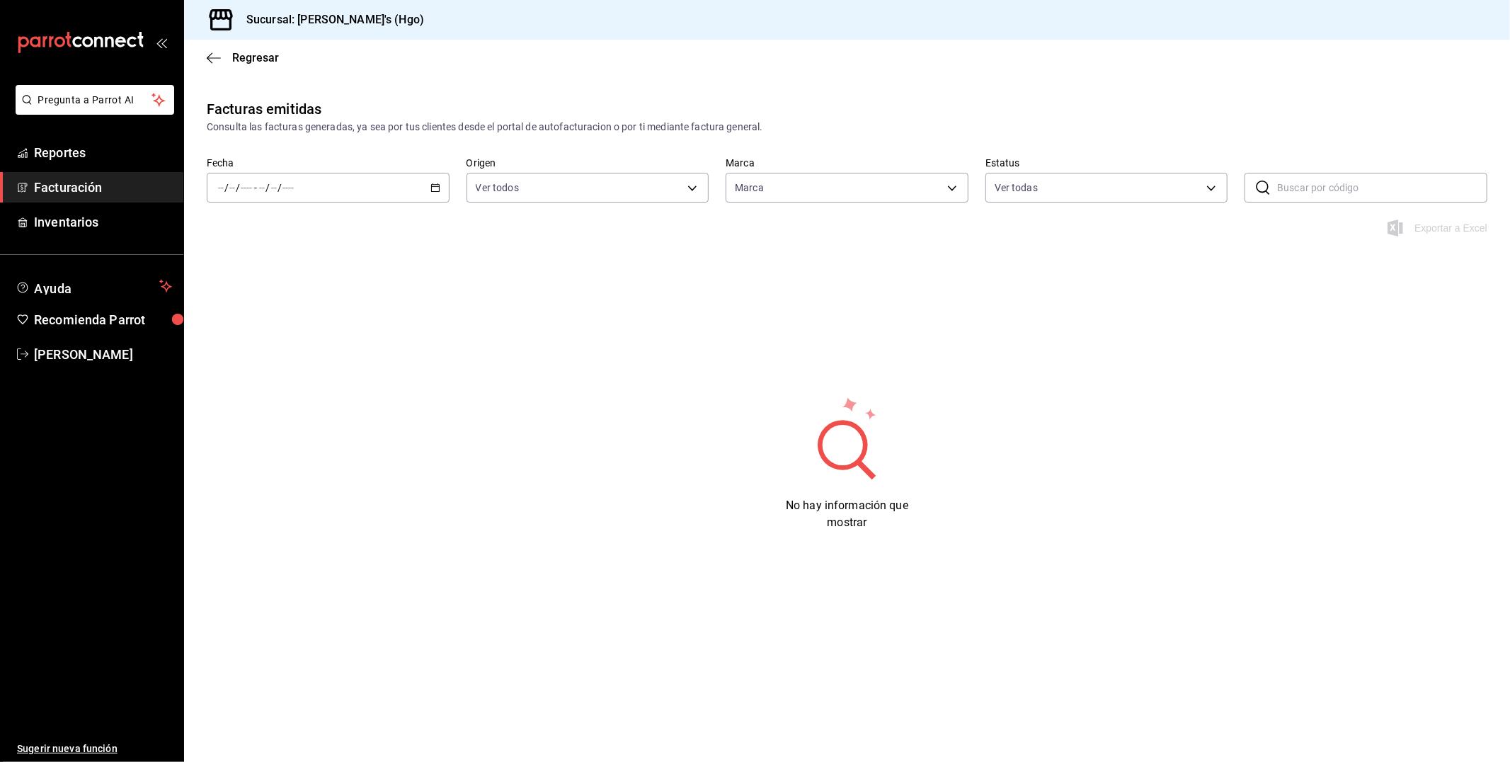
type input "a4f139c2-eac0-4c86-bd9b-b12069b5a2fd"
click at [94, 187] on span "Facturación" at bounding box center [103, 187] width 138 height 19
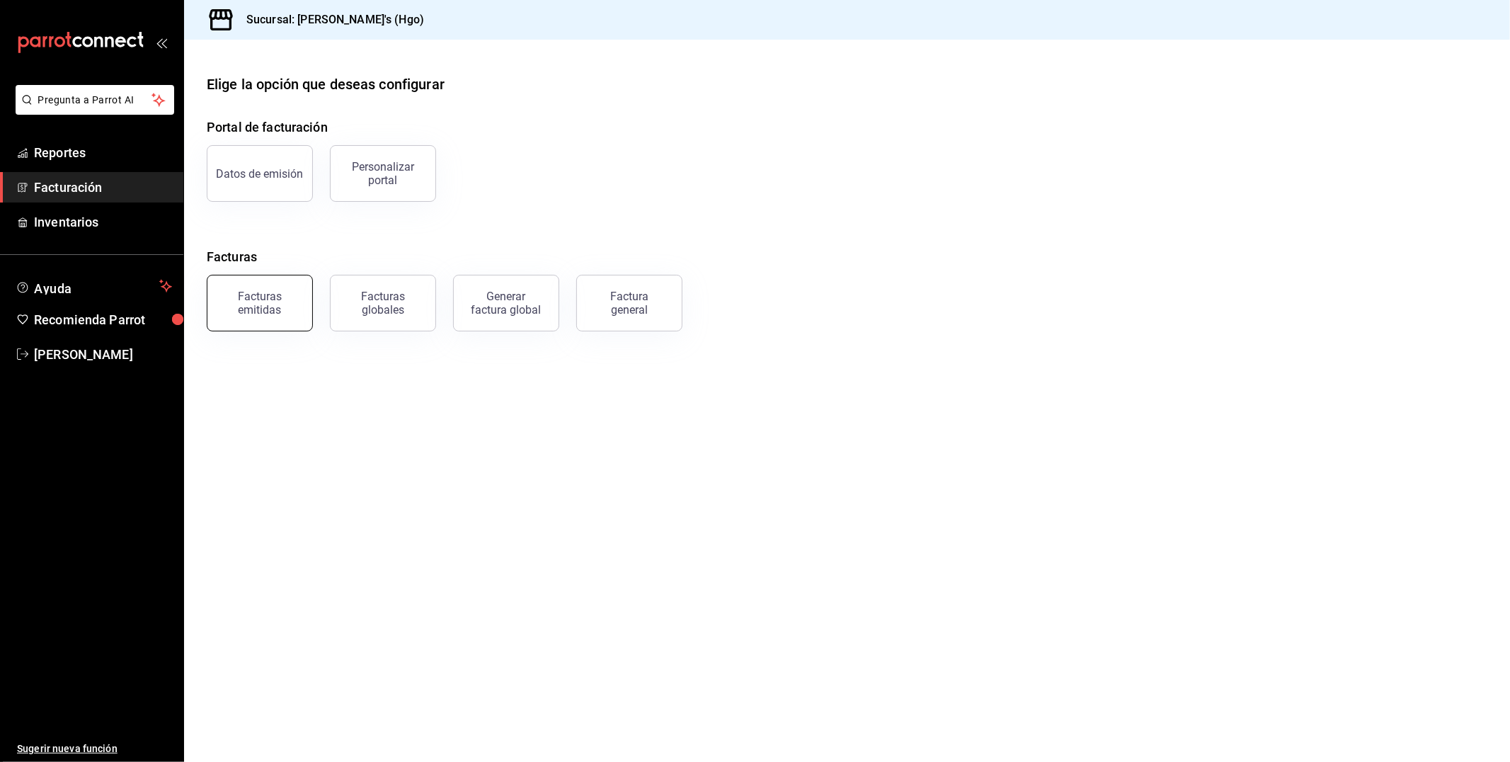
click at [271, 304] on div "Facturas emitidas" at bounding box center [260, 303] width 88 height 27
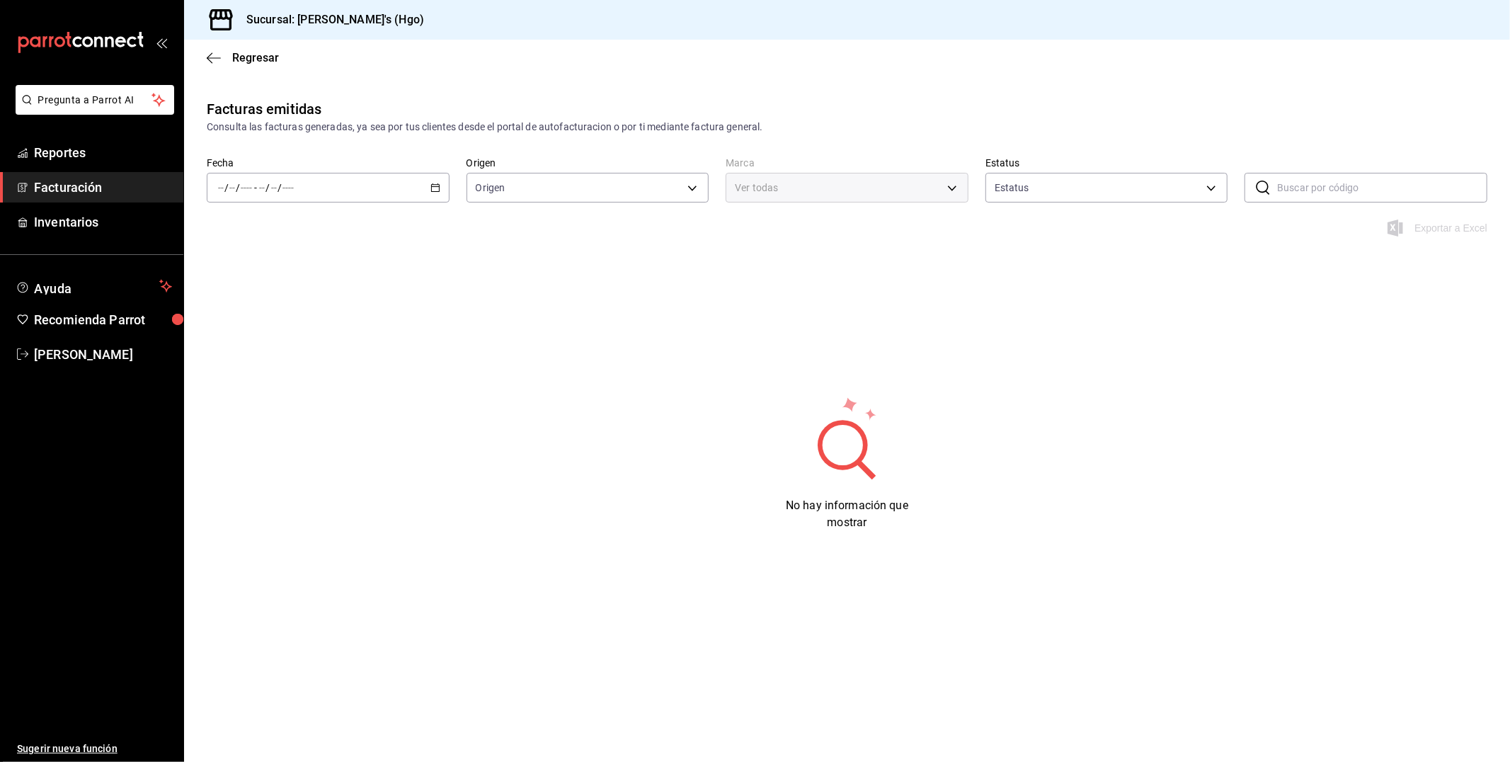
type input "ORDER_INVOICE,GENERAL_INVOICE"
type input "ACTIVE,PENDING_CANCELLATION,CANCELLED,PRE_CANCELLED"
type input "a4f139c2-eac0-4c86-bd9b-b12069b5a2fd"
click at [430, 188] on icon "button" at bounding box center [435, 188] width 10 height 10
click at [277, 384] on span "Rango de fechas" at bounding box center [274, 389] width 110 height 15
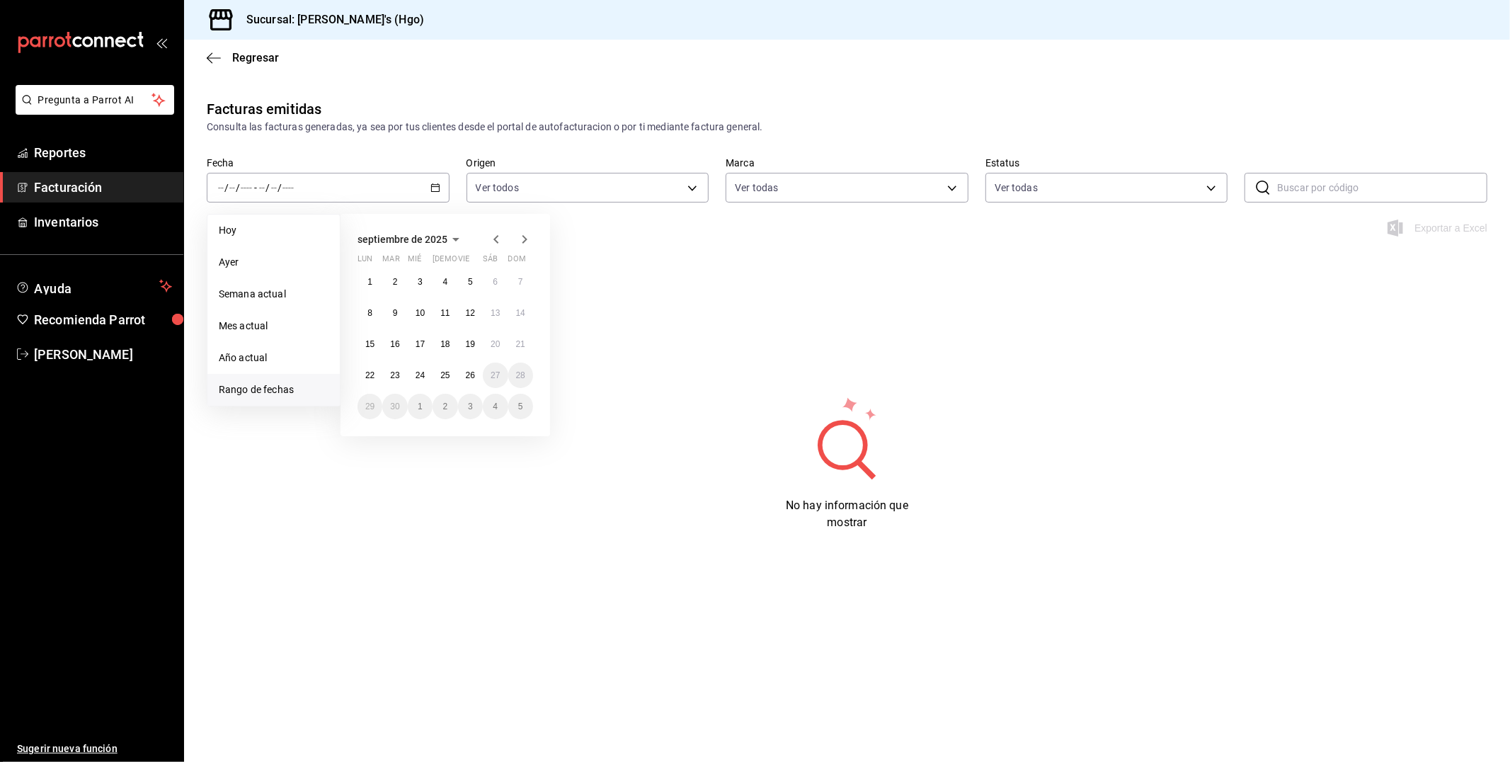
click at [496, 243] on icon "button" at bounding box center [496, 239] width 17 height 17
click at [468, 286] on abbr "1" at bounding box center [470, 282] width 5 height 10
click at [513, 401] on button "31" at bounding box center [520, 406] width 25 height 25
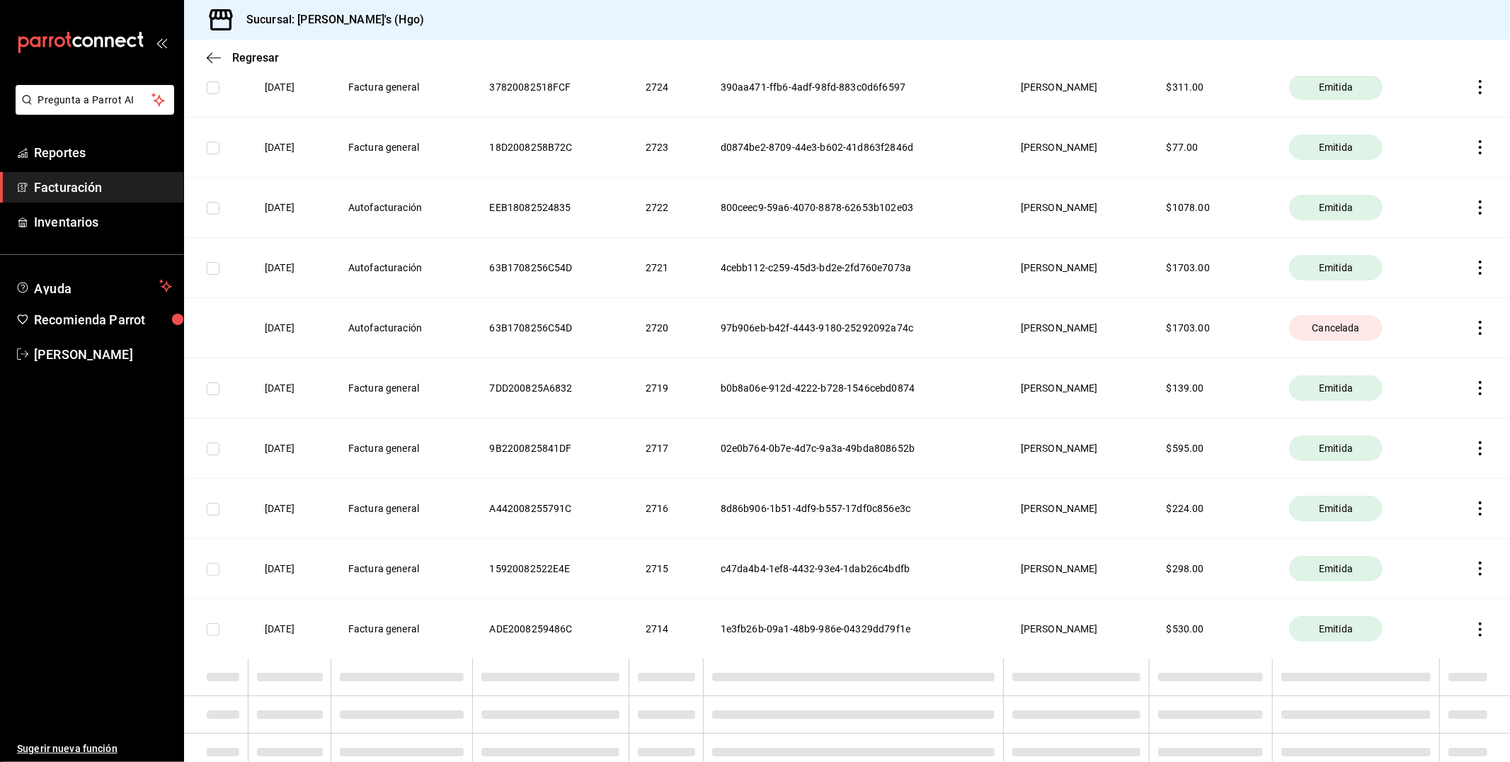
scroll to position [5739, 0]
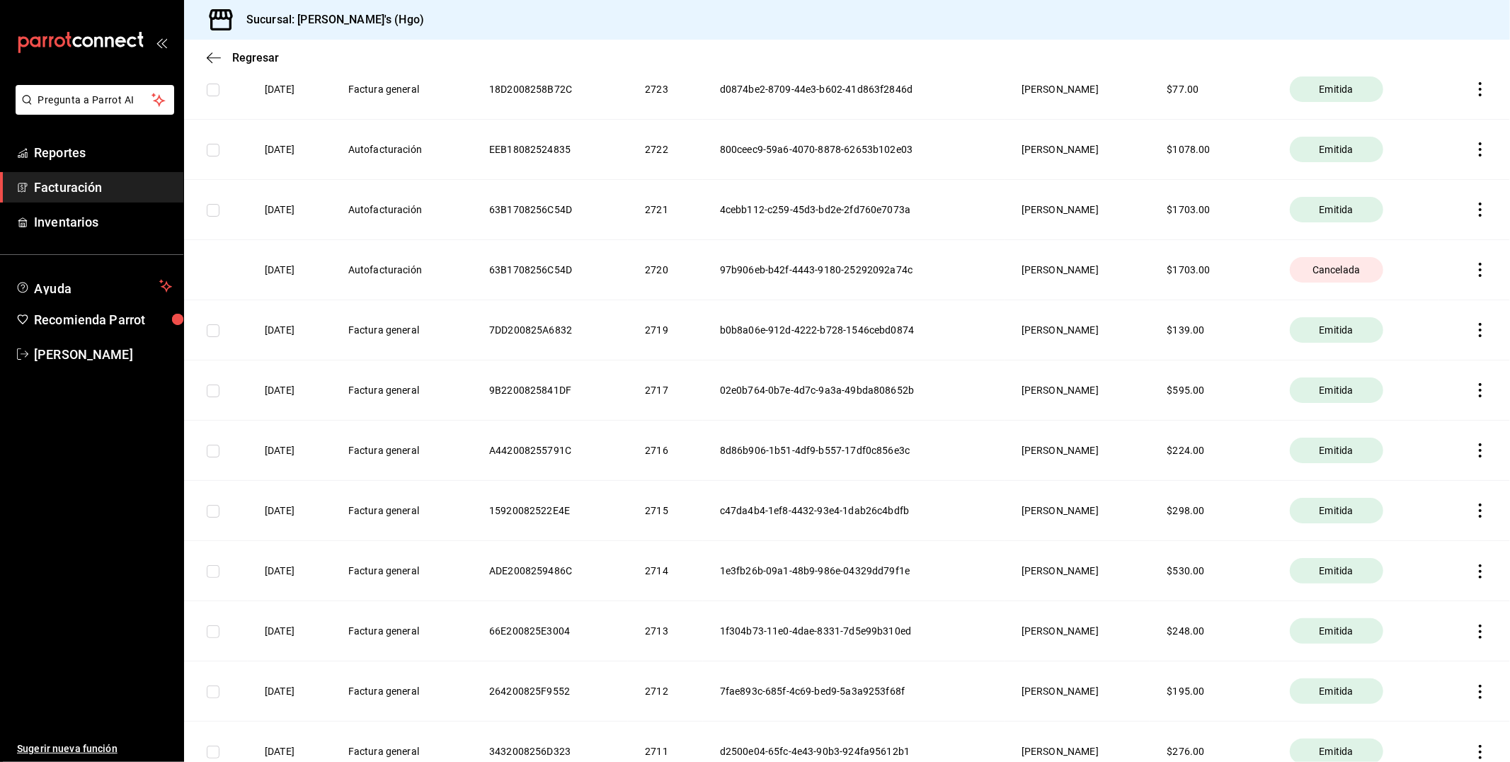
drag, startPoint x: 614, startPoint y: 397, endPoint x: 350, endPoint y: 116, distance: 385.6
click at [331, 116] on th "[DATE]" at bounding box center [290, 89] width 84 height 60
click at [1473, 156] on icon "button" at bounding box center [1480, 149] width 14 height 14
click at [1473, 152] on icon "button" at bounding box center [1480, 149] width 14 height 14
click at [1448, 113] on div "Descargar PDF" at bounding box center [1422, 118] width 68 height 11
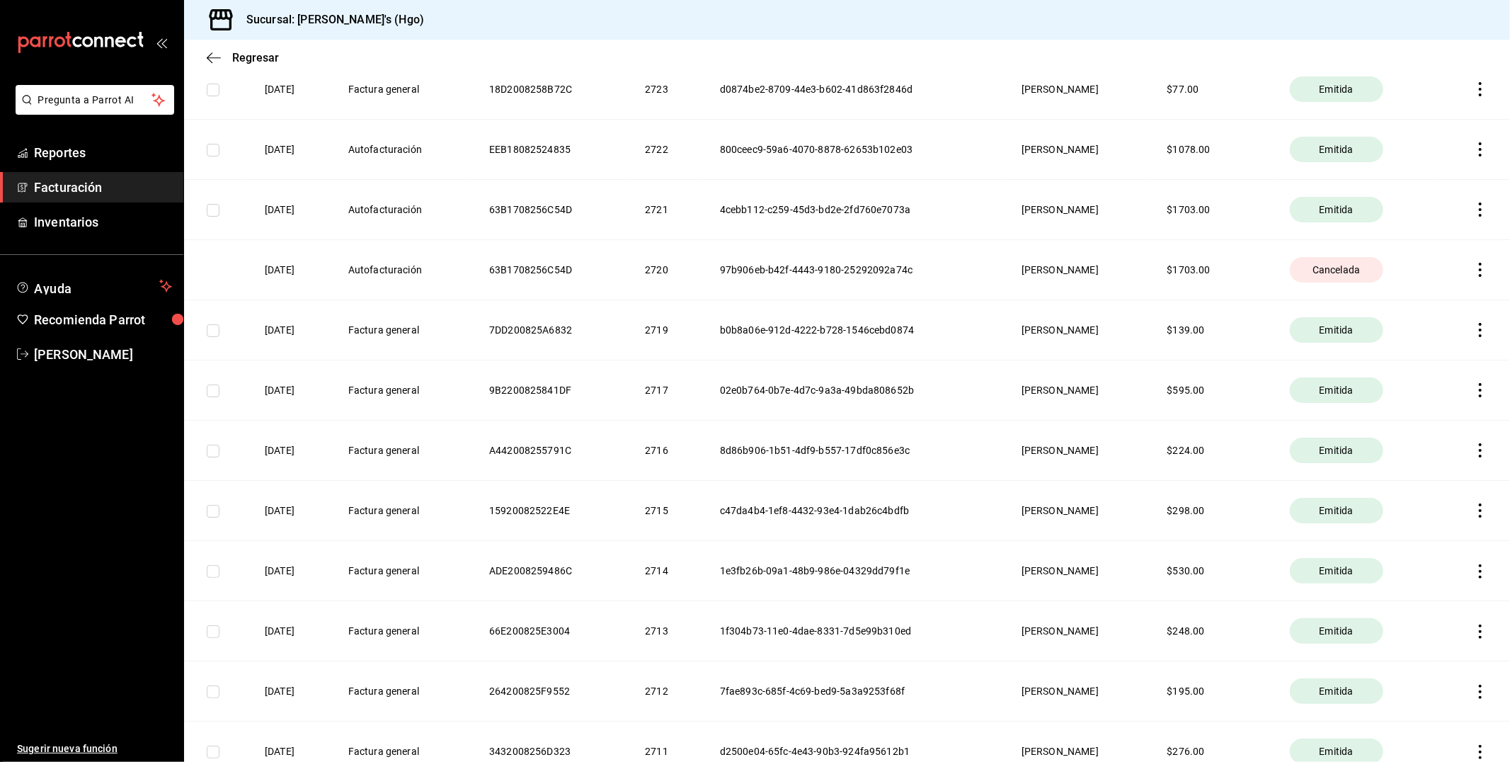
click at [1473, 208] on icon "button" at bounding box center [1480, 209] width 14 height 14
click at [1479, 217] on icon "button" at bounding box center [1480, 209] width 3 height 14
click at [1447, 191] on li "Descargar PDF" at bounding box center [1411, 179] width 125 height 36
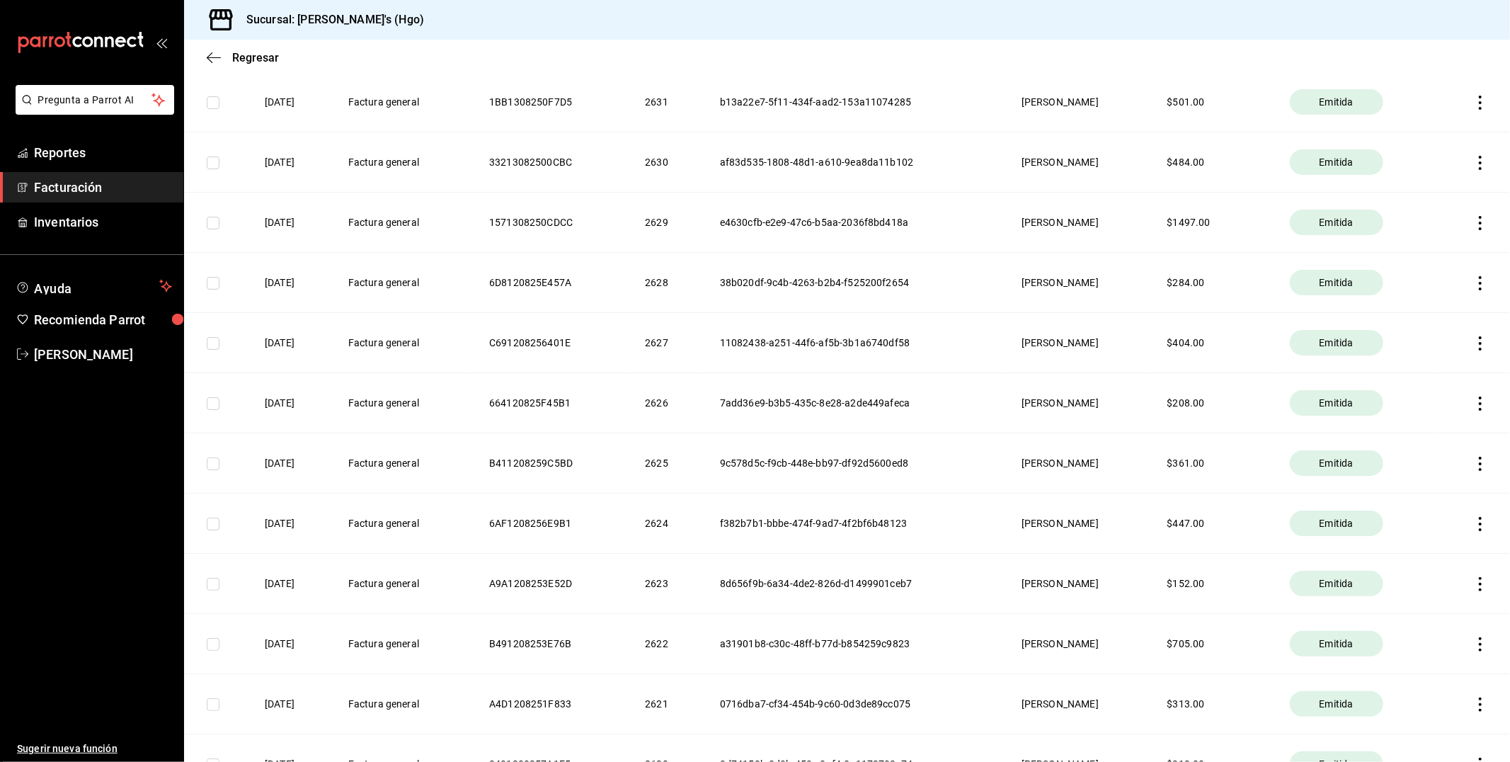
scroll to position [11166, 0]
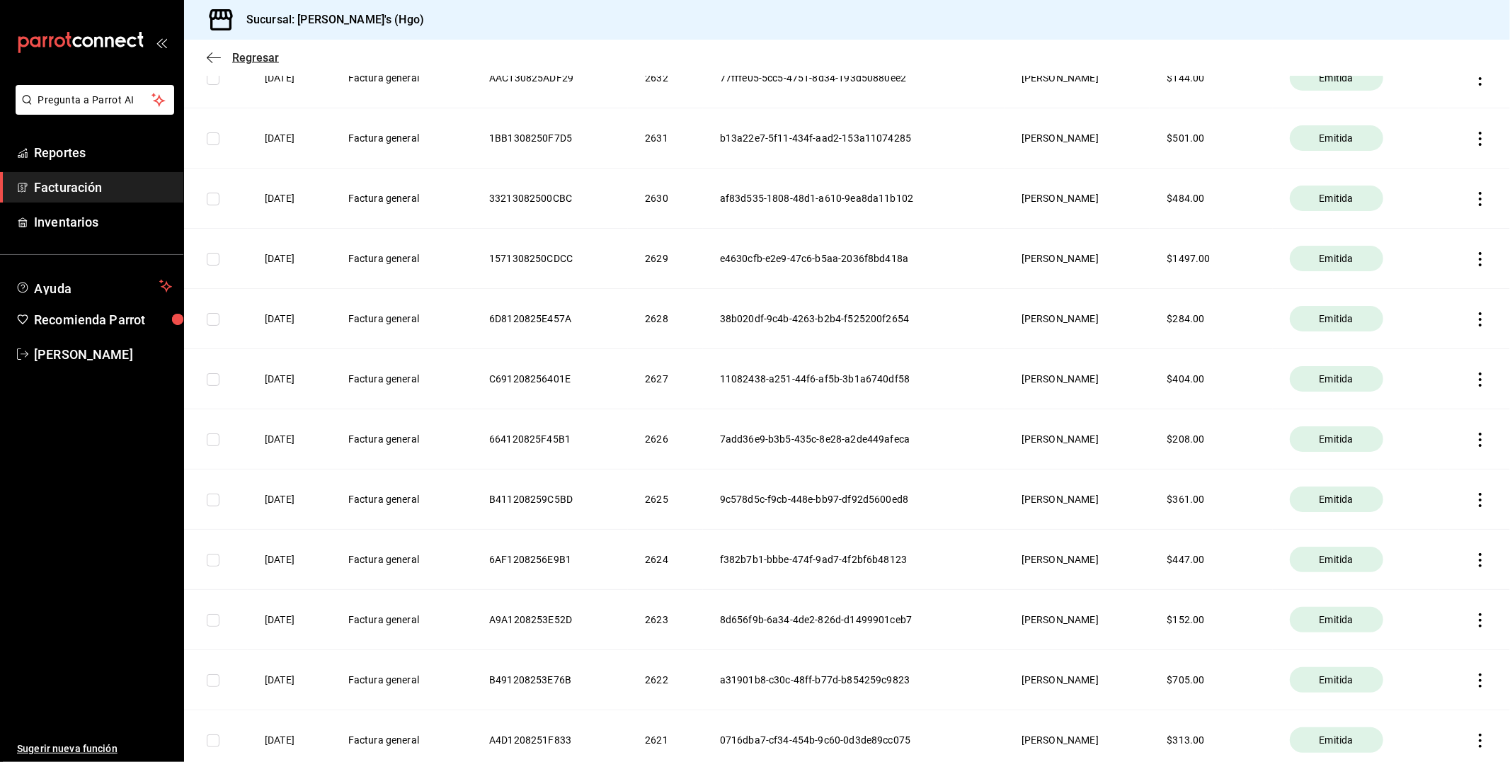
click at [210, 55] on icon "button" at bounding box center [214, 58] width 14 height 13
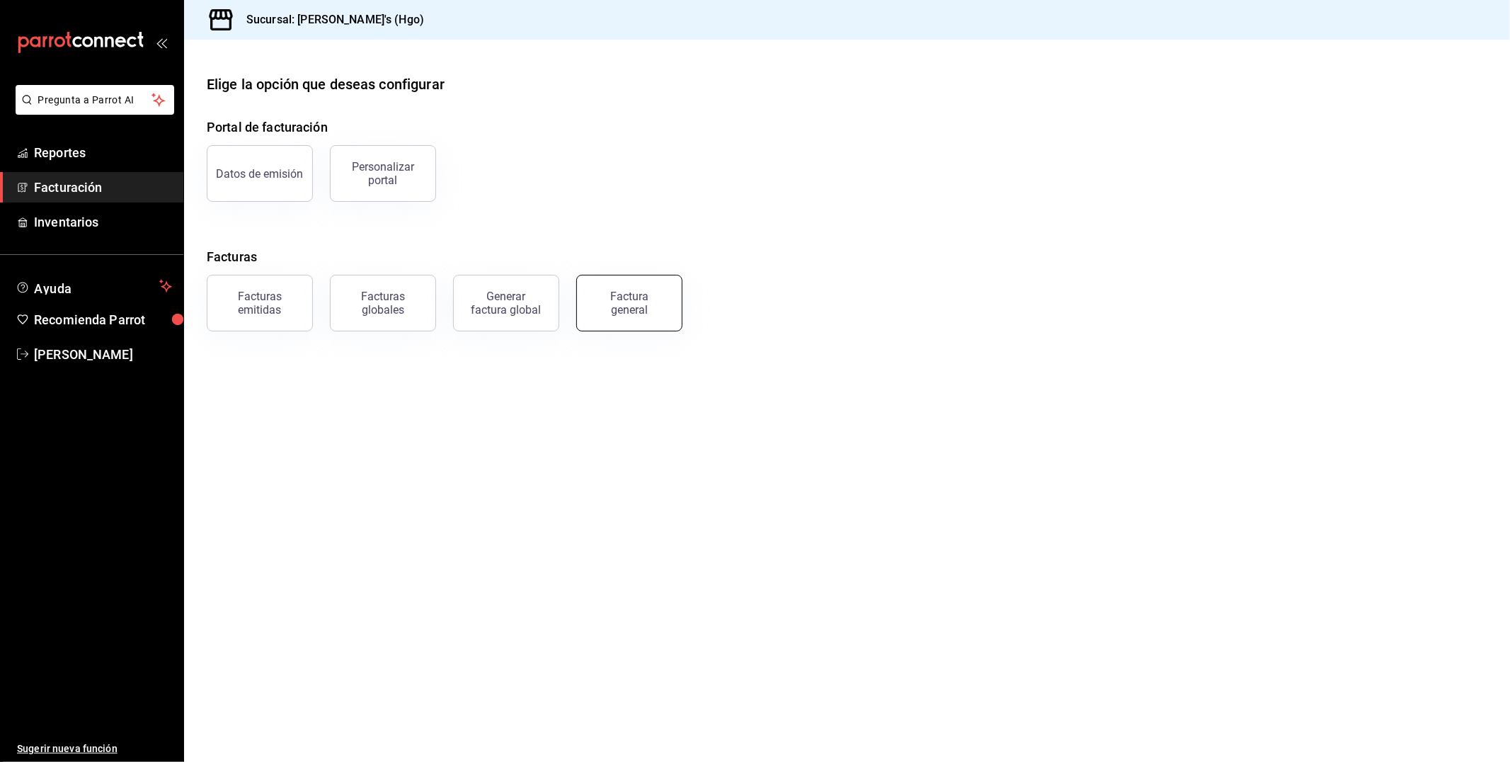
click at [646, 304] on div "Factura general" at bounding box center [629, 303] width 71 height 27
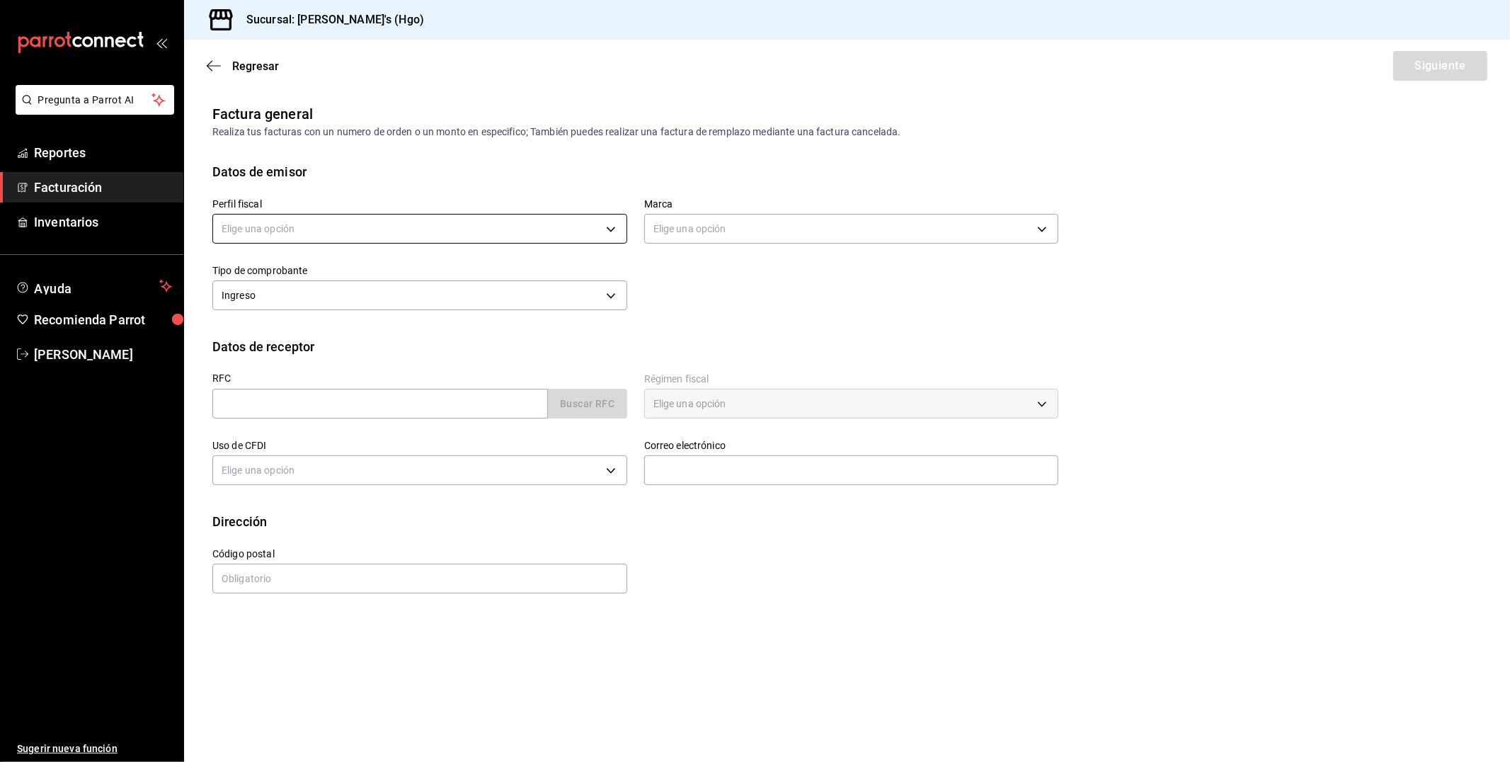
click at [338, 217] on body "Pregunta a Parrot AI Reportes Facturación Inventarios Ayuda Recomienda Parrot […" at bounding box center [755, 381] width 1510 height 762
click at [340, 302] on li "[PERSON_NAME]" at bounding box center [419, 300] width 413 height 26
type input "143f57d4-a0c4-477f-919f-67aaf9315925"
type input "a4f139c2-eac0-4c86-bd9b-b12069b5a2fd"
click at [398, 406] on input "text" at bounding box center [380, 404] width 336 height 30
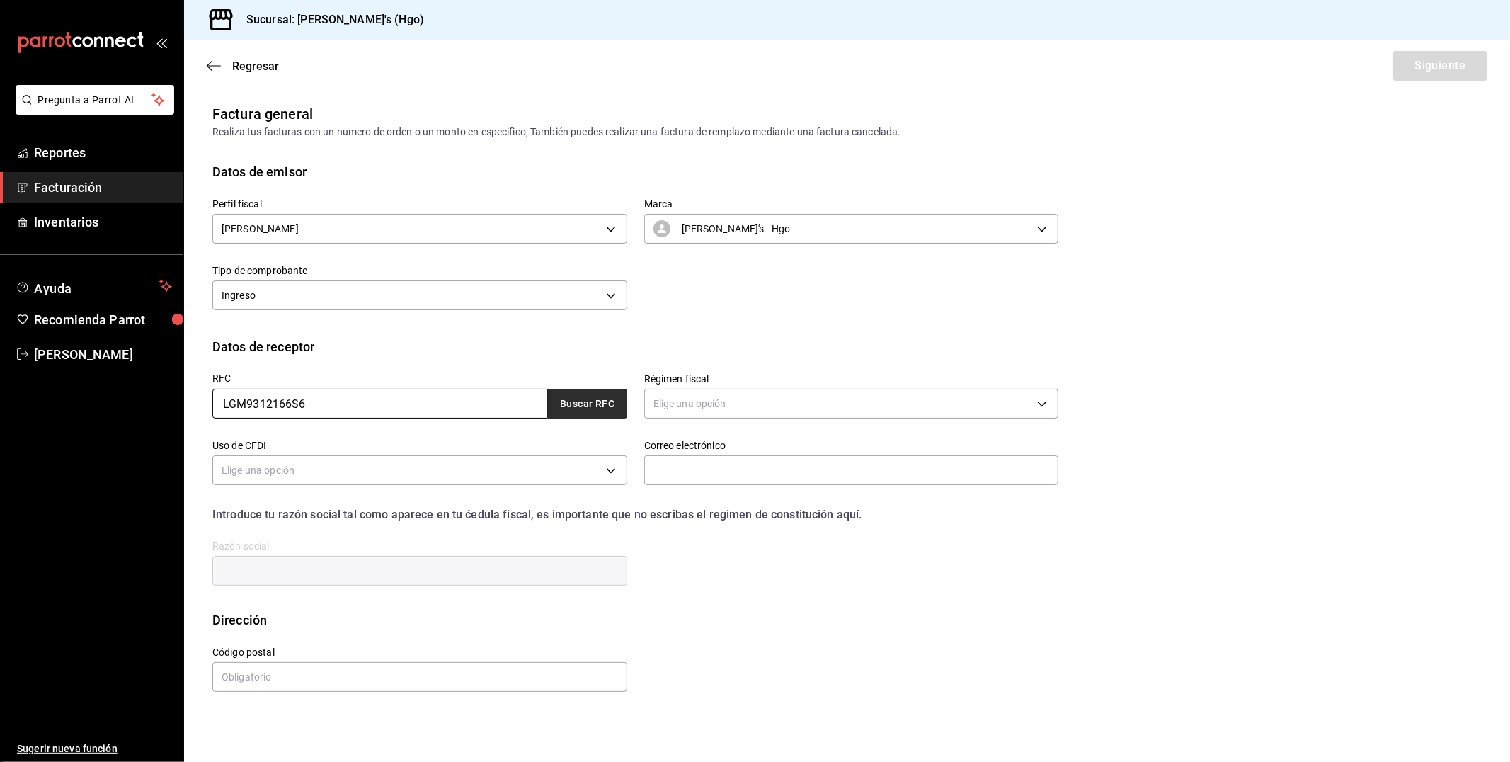
type input "LGM9312166S6"
click at [619, 401] on button "Buscar RFC" at bounding box center [587, 404] width 79 height 30
type input "[EMAIL_ADDRESS][DOMAIN_NAME]"
type input "15850"
type input "LABORATORIO DEL GRUPO MICROANALISIS"
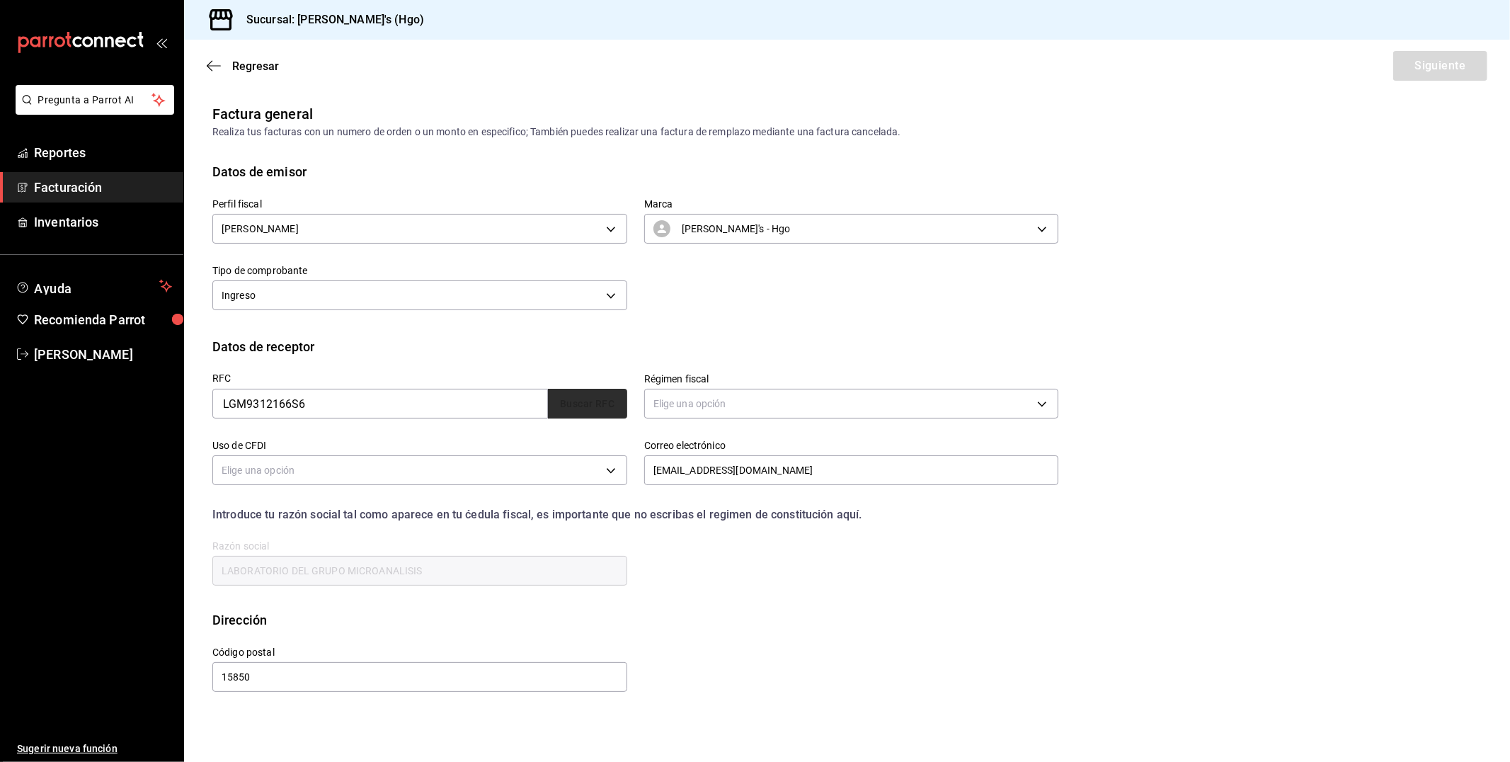
type input "601"
type input "G03"
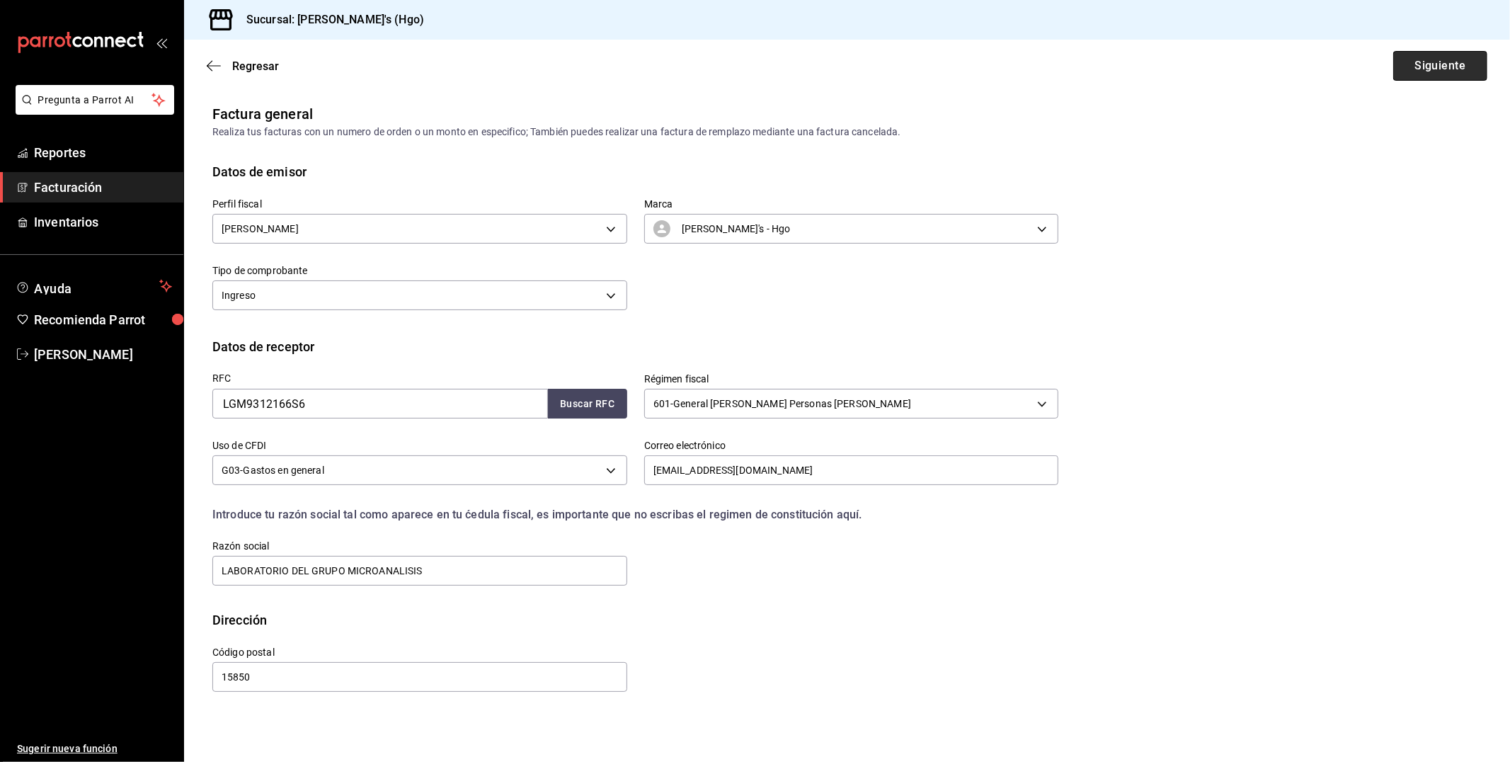
click at [1444, 54] on button "Siguiente" at bounding box center [1440, 66] width 94 height 30
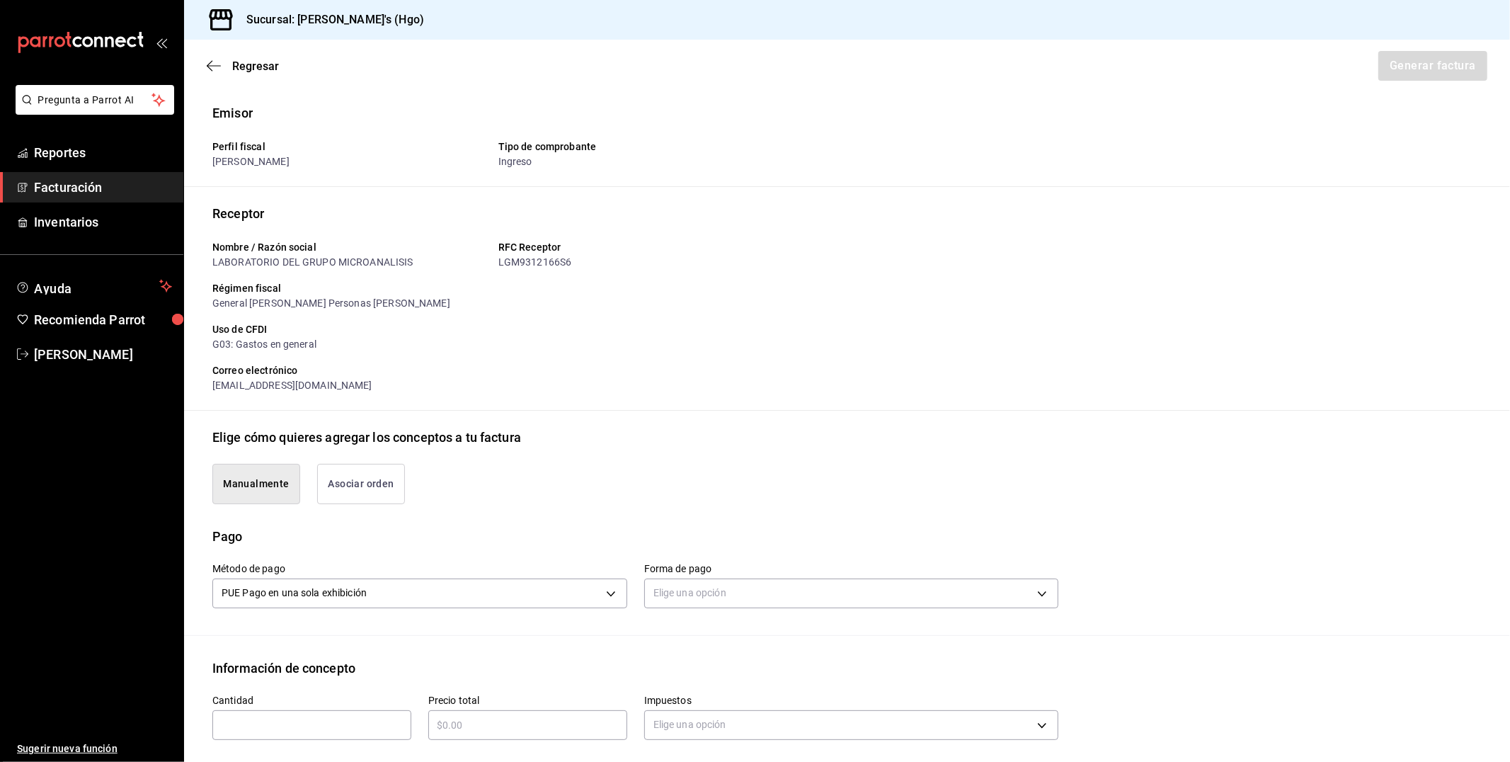
click at [381, 469] on button "Asociar orden" at bounding box center [361, 484] width 88 height 40
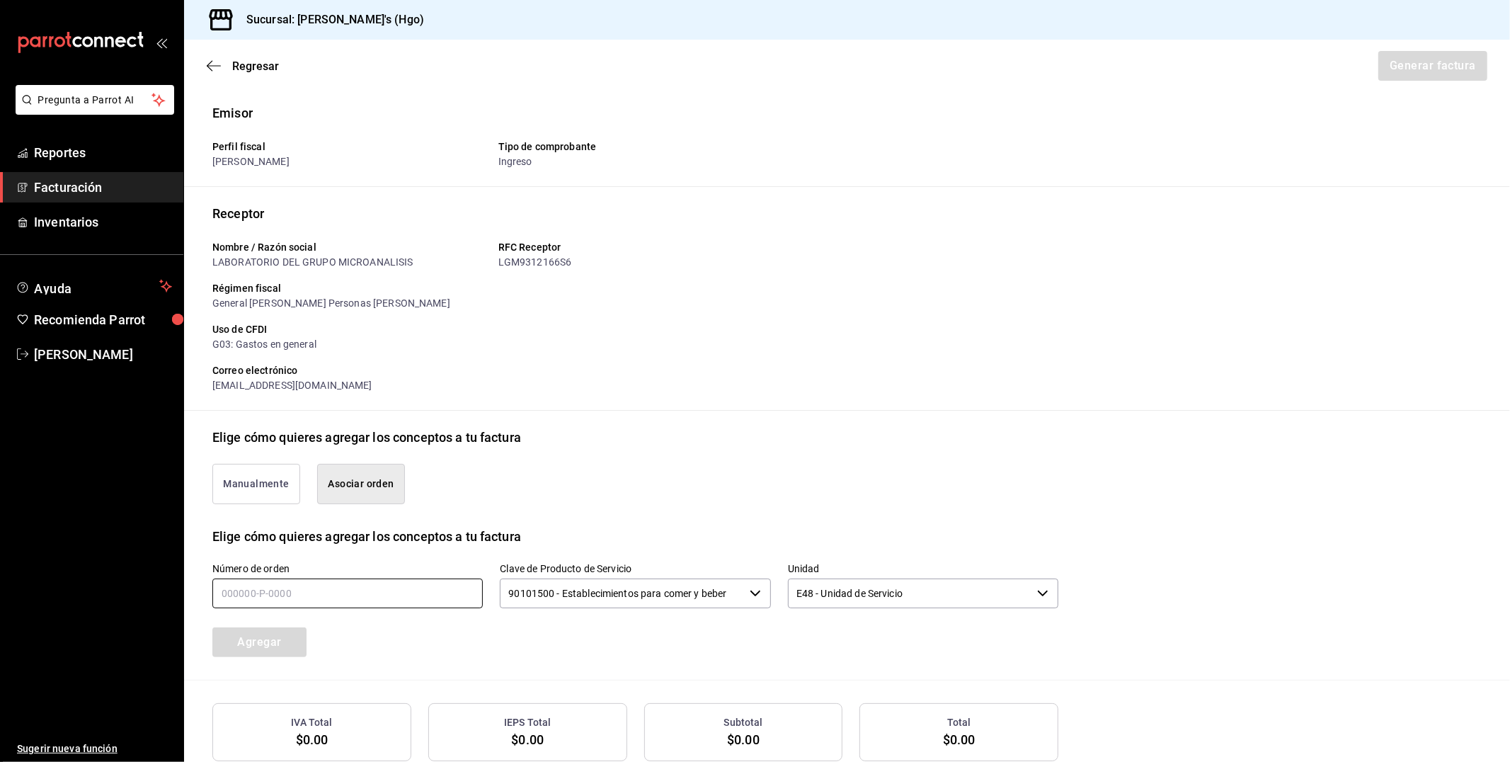
click at [375, 592] on div "Número de orden" at bounding box center [347, 586] width 270 height 47
click at [281, 592] on input "text" at bounding box center [347, 593] width 270 height 30
click at [244, 597] on input "text" at bounding box center [347, 593] width 270 height 30
type input "260925-p-0001"
click at [246, 645] on button "Agregar" at bounding box center [259, 642] width 94 height 30
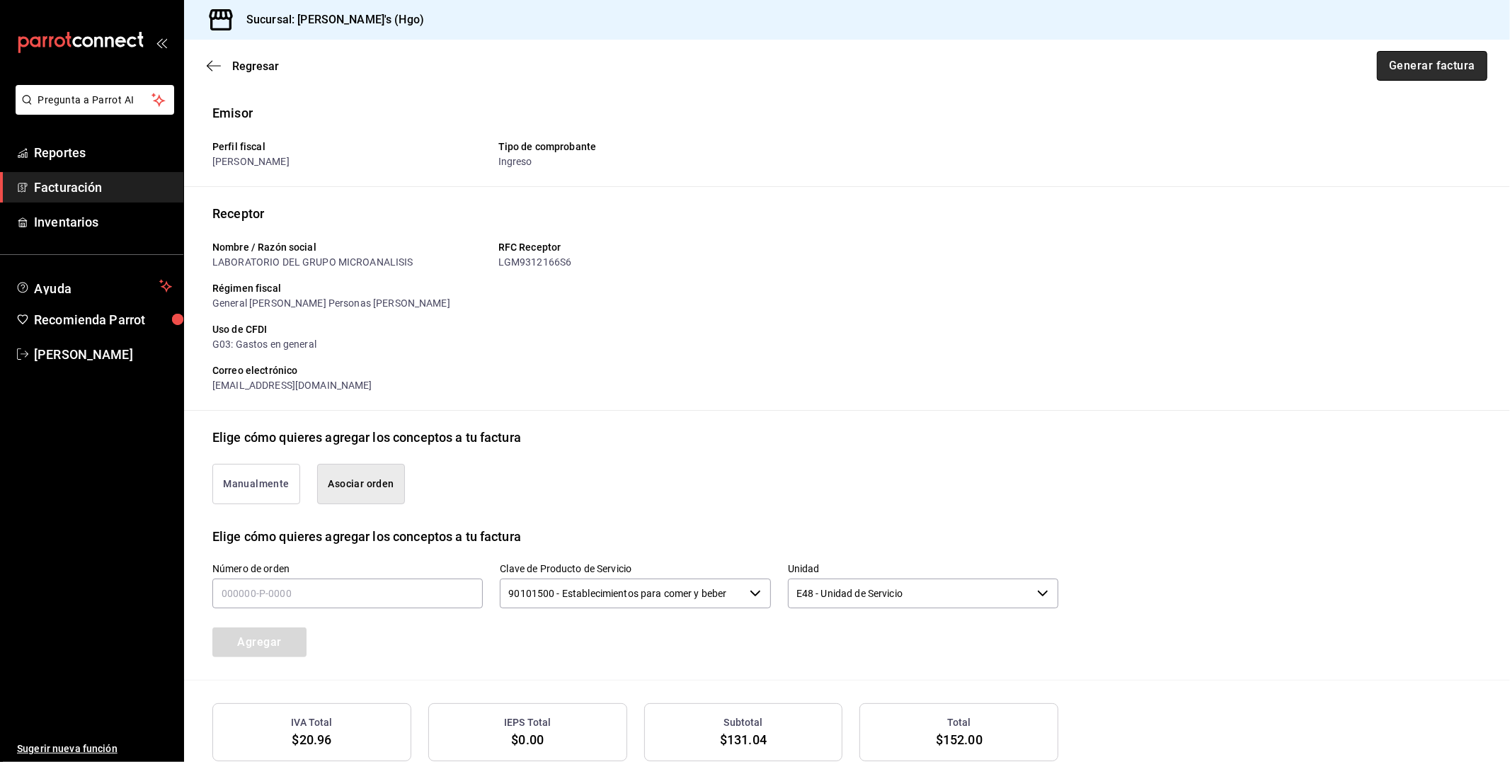
click at [1402, 69] on button "Generar factura" at bounding box center [1432, 66] width 110 height 30
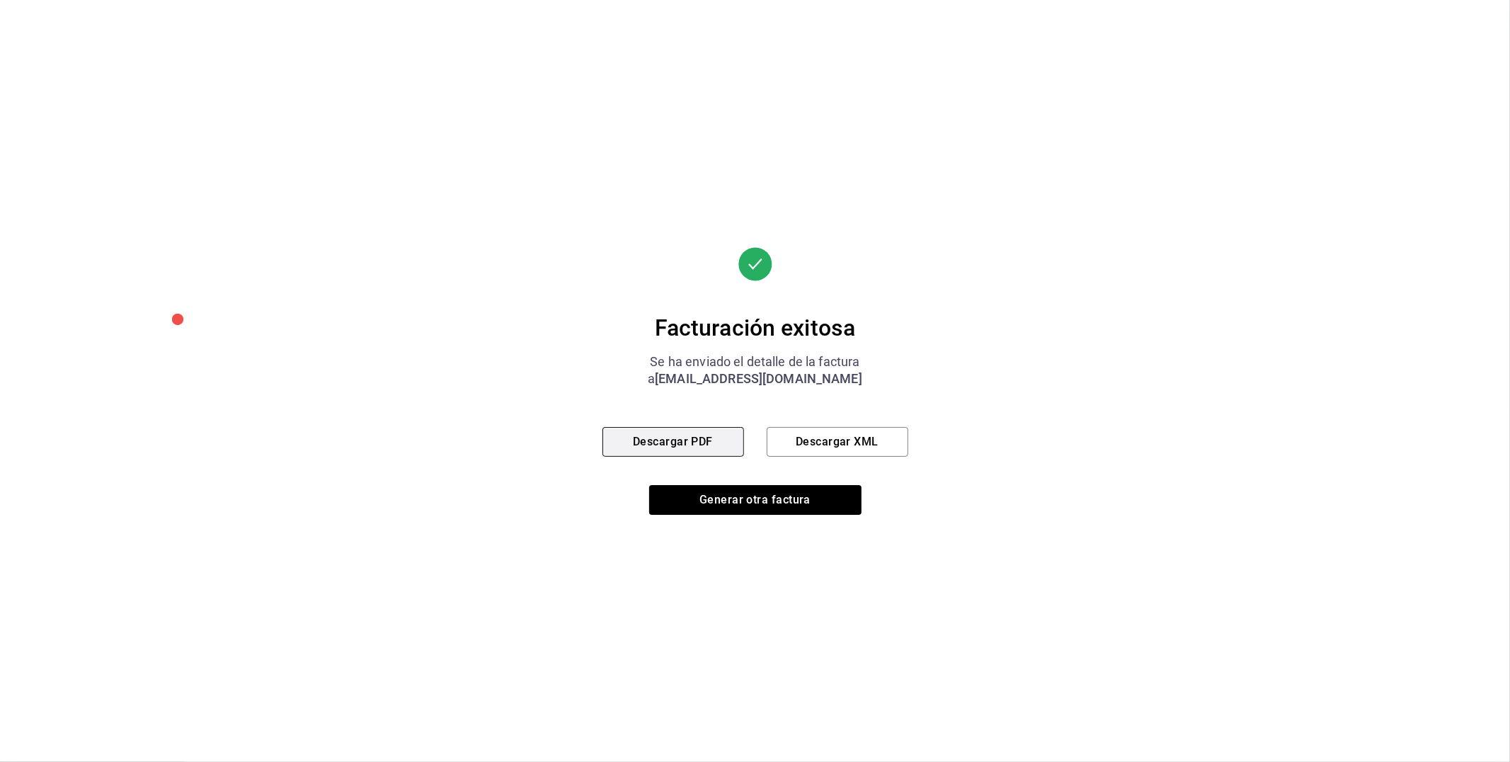
click at [653, 434] on button "Descargar PDF" at bounding box center [673, 442] width 142 height 30
click at [728, 494] on button "Generar otra factura" at bounding box center [755, 500] width 212 height 30
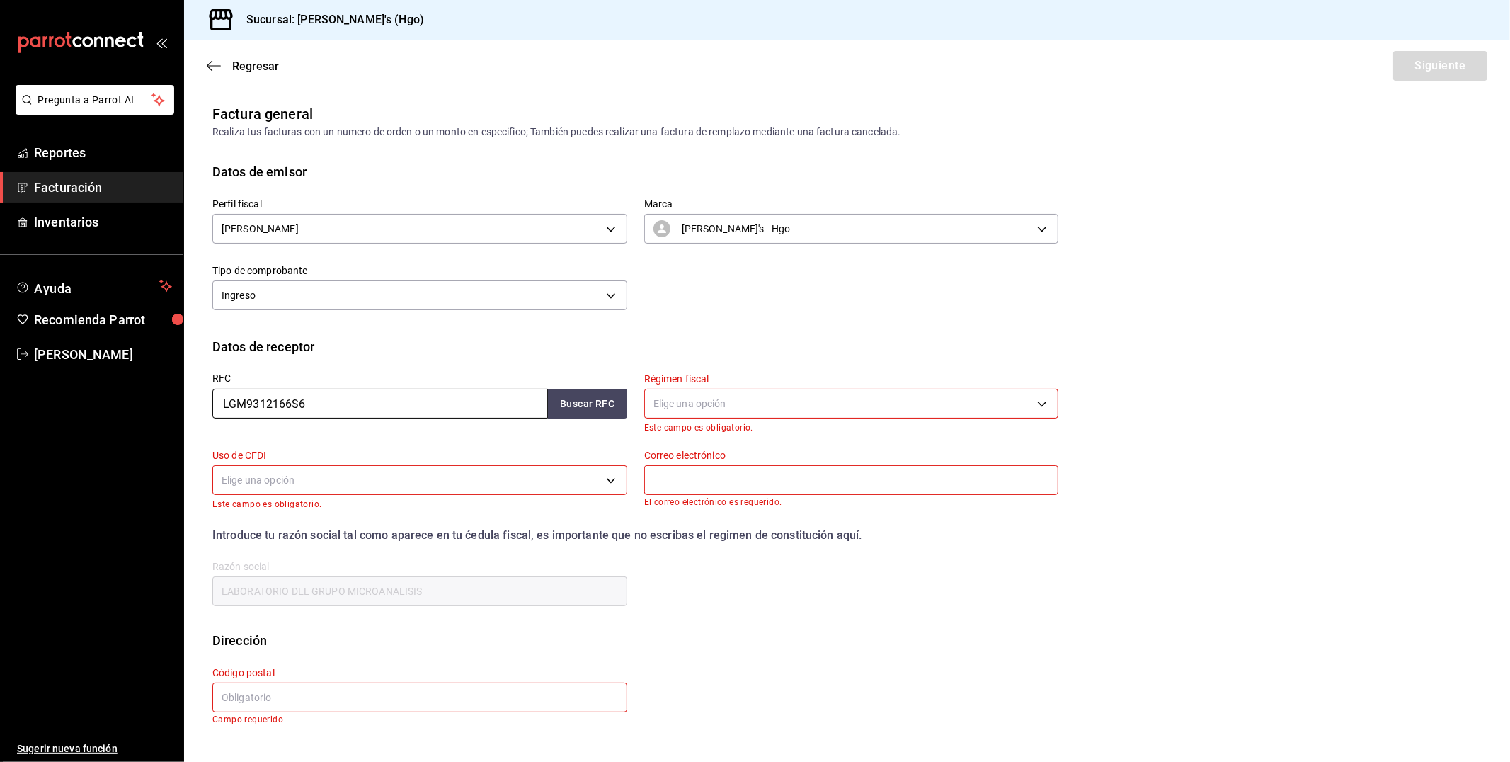
click at [360, 406] on input "LGM9312166S6" at bounding box center [380, 404] width 336 height 30
click at [597, 399] on button "Buscar RFC" at bounding box center [587, 404] width 79 height 30
type input "[EMAIL_ADDRESS][DOMAIN_NAME]"
type input "15850"
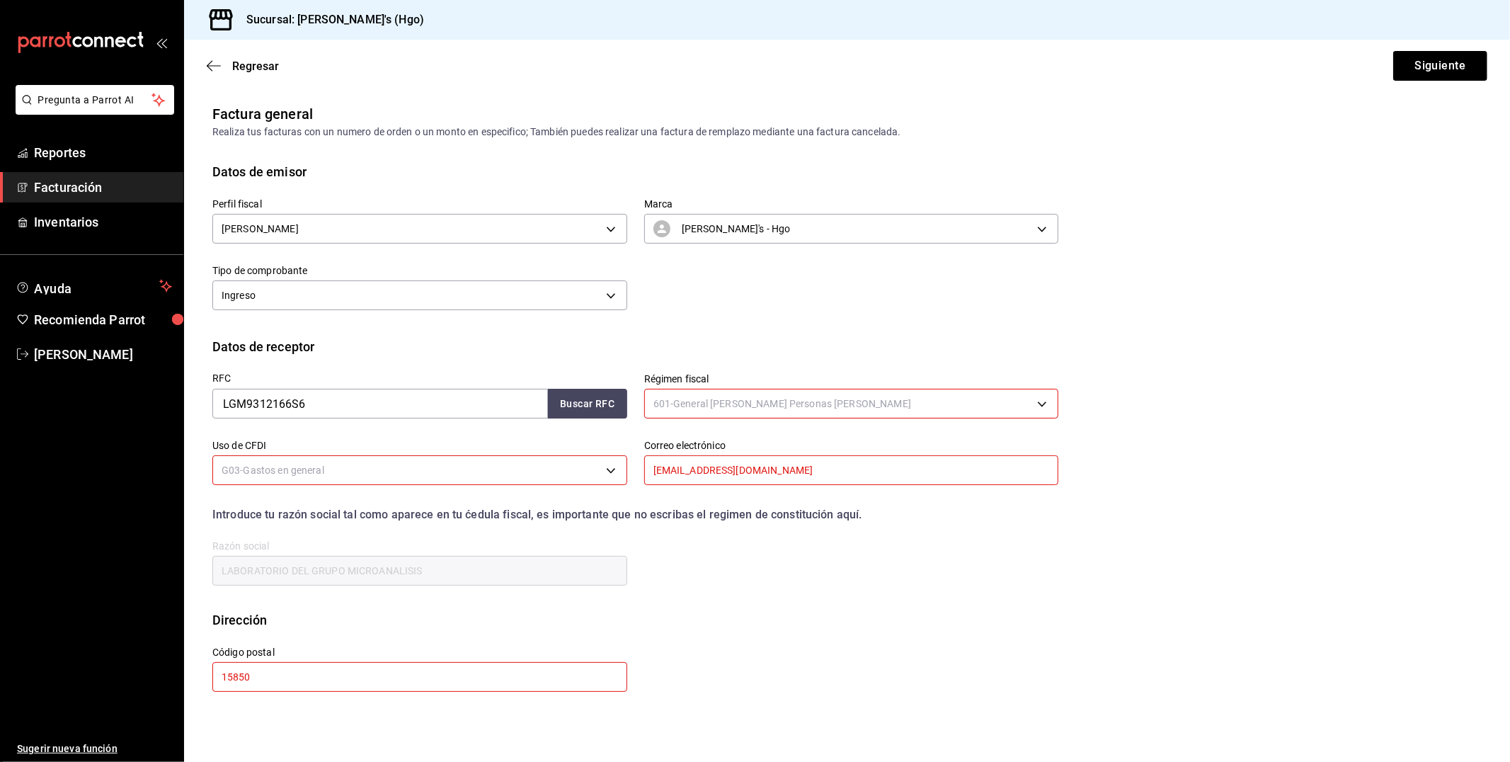
type input "601"
type input "G03"
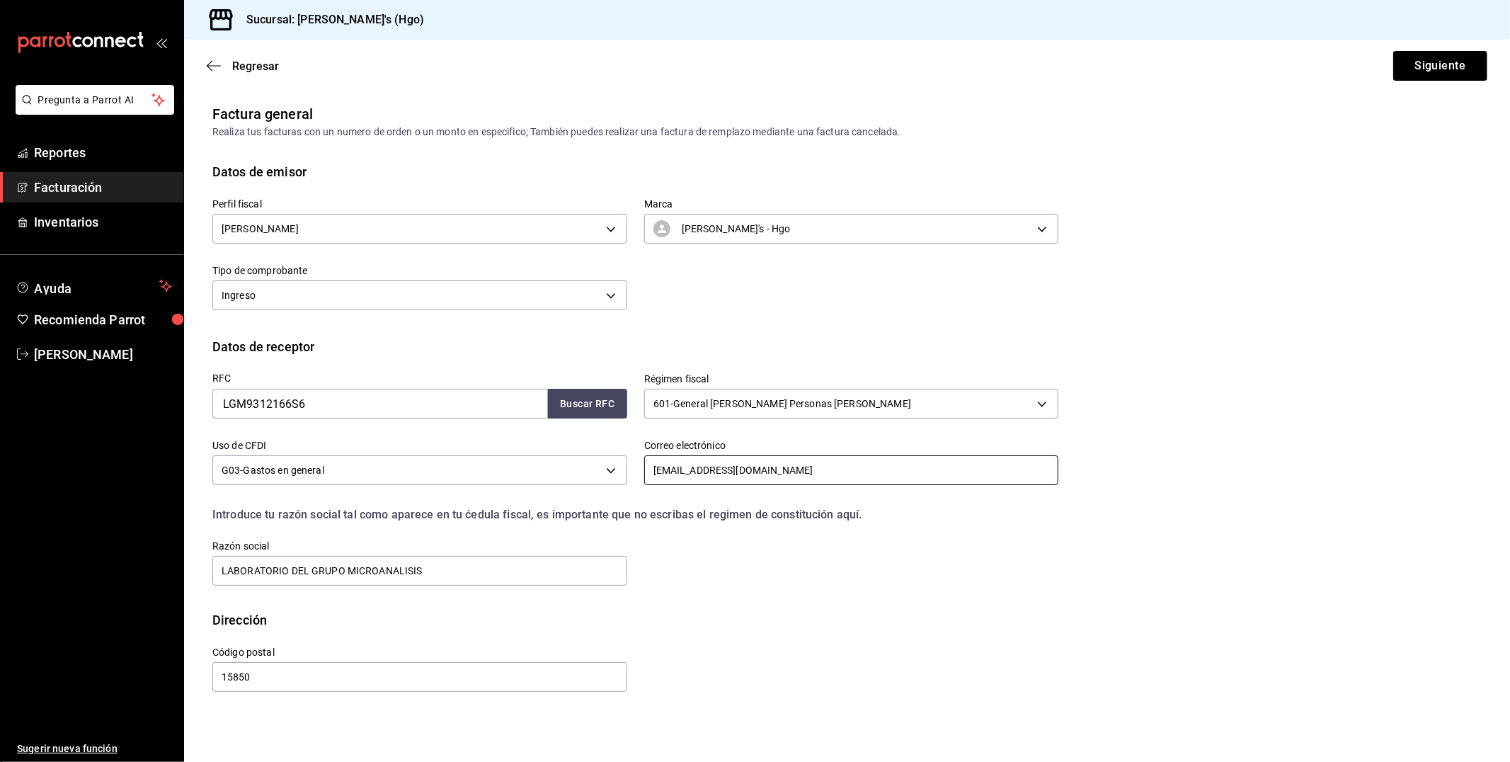
click at [719, 464] on input "[EMAIL_ADDRESS][DOMAIN_NAME]" at bounding box center [851, 470] width 415 height 30
click at [826, 469] on input "[EMAIL_ADDRESS][DOMAIN_NAME]" at bounding box center [851, 470] width 415 height 30
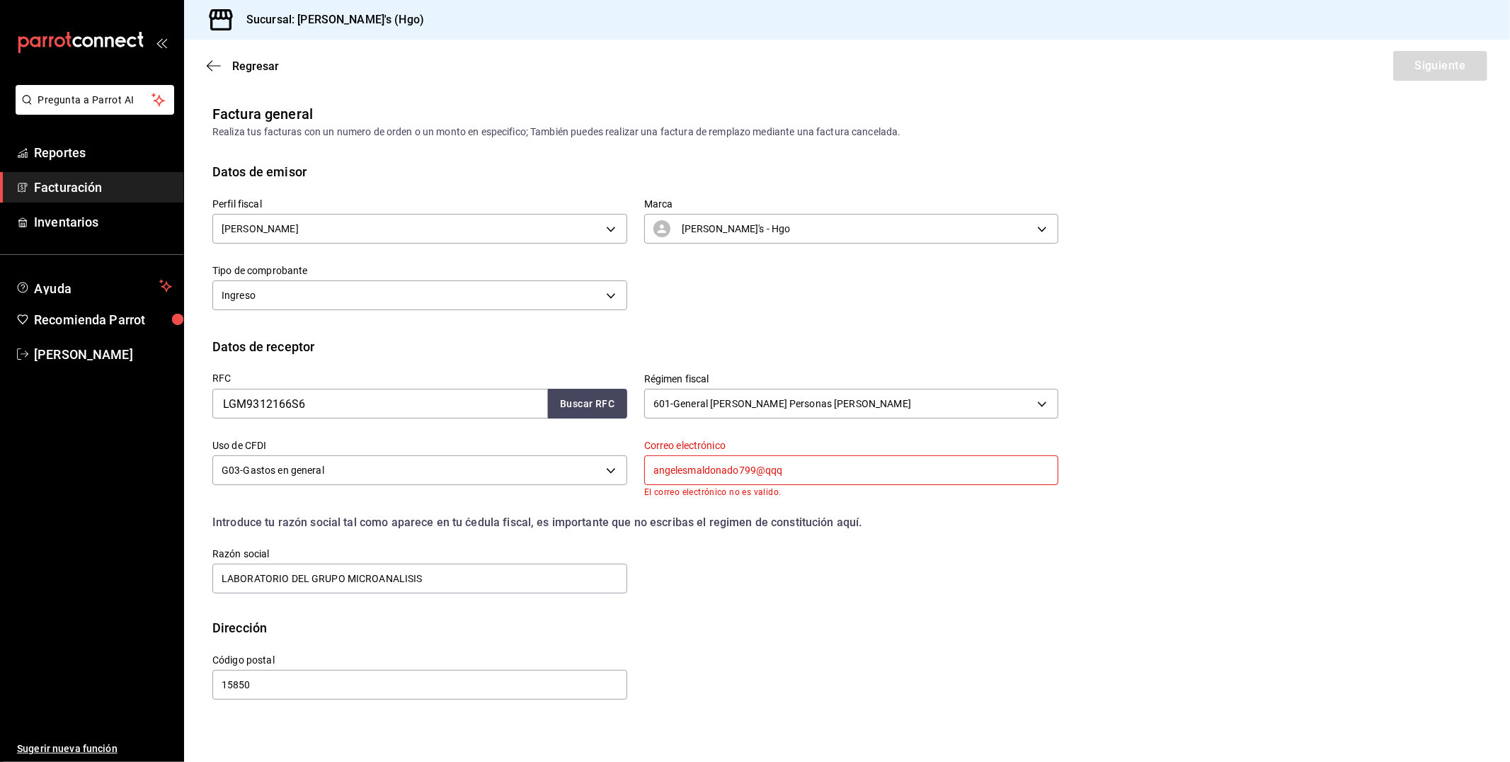
click at [827, 470] on input "angelesmaldonado799@qqq" at bounding box center [851, 470] width 415 height 30
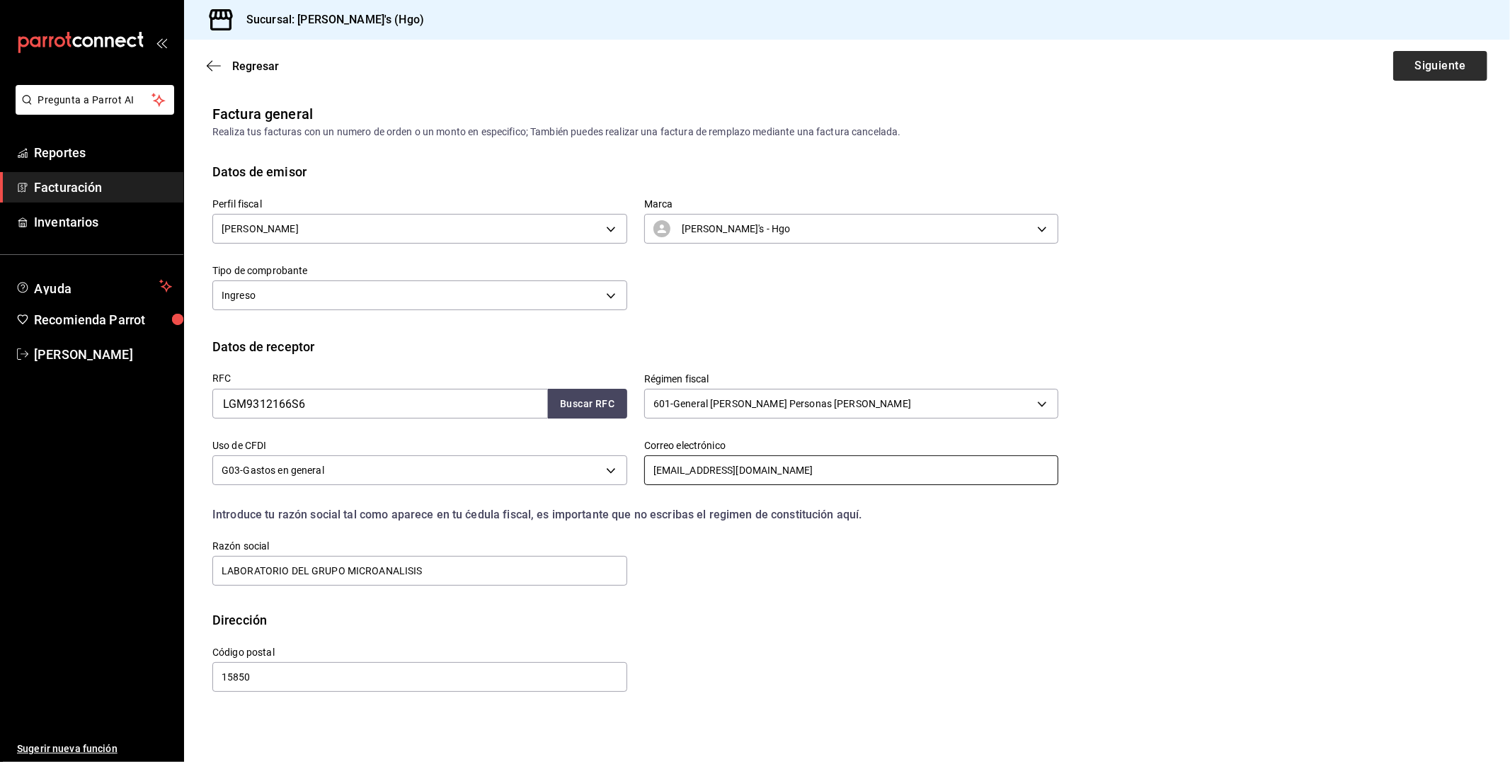
type input "[EMAIL_ADDRESS][DOMAIN_NAME]"
click at [1416, 74] on button "Siguiente" at bounding box center [1440, 66] width 94 height 30
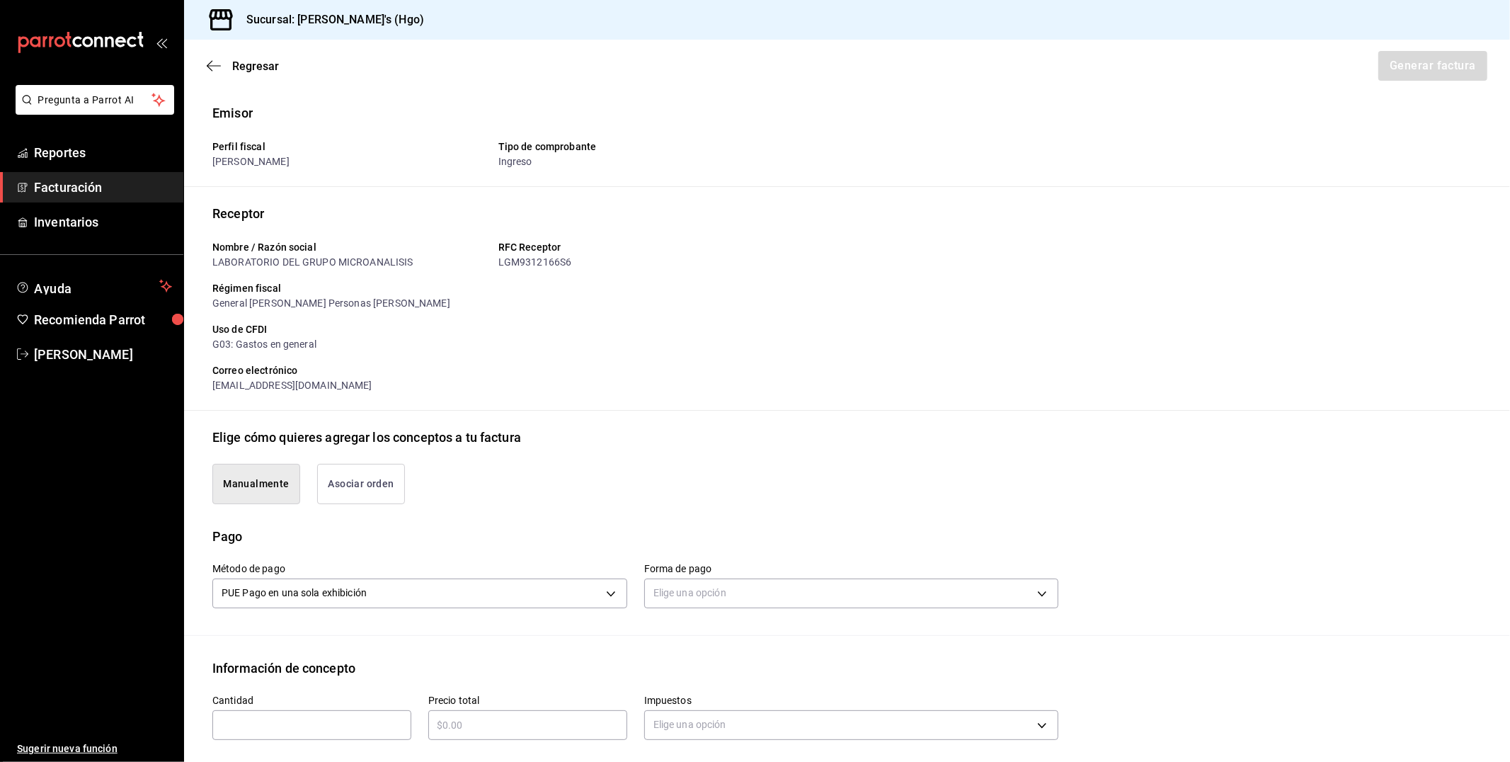
click at [335, 476] on button "Asociar orden" at bounding box center [361, 484] width 88 height 40
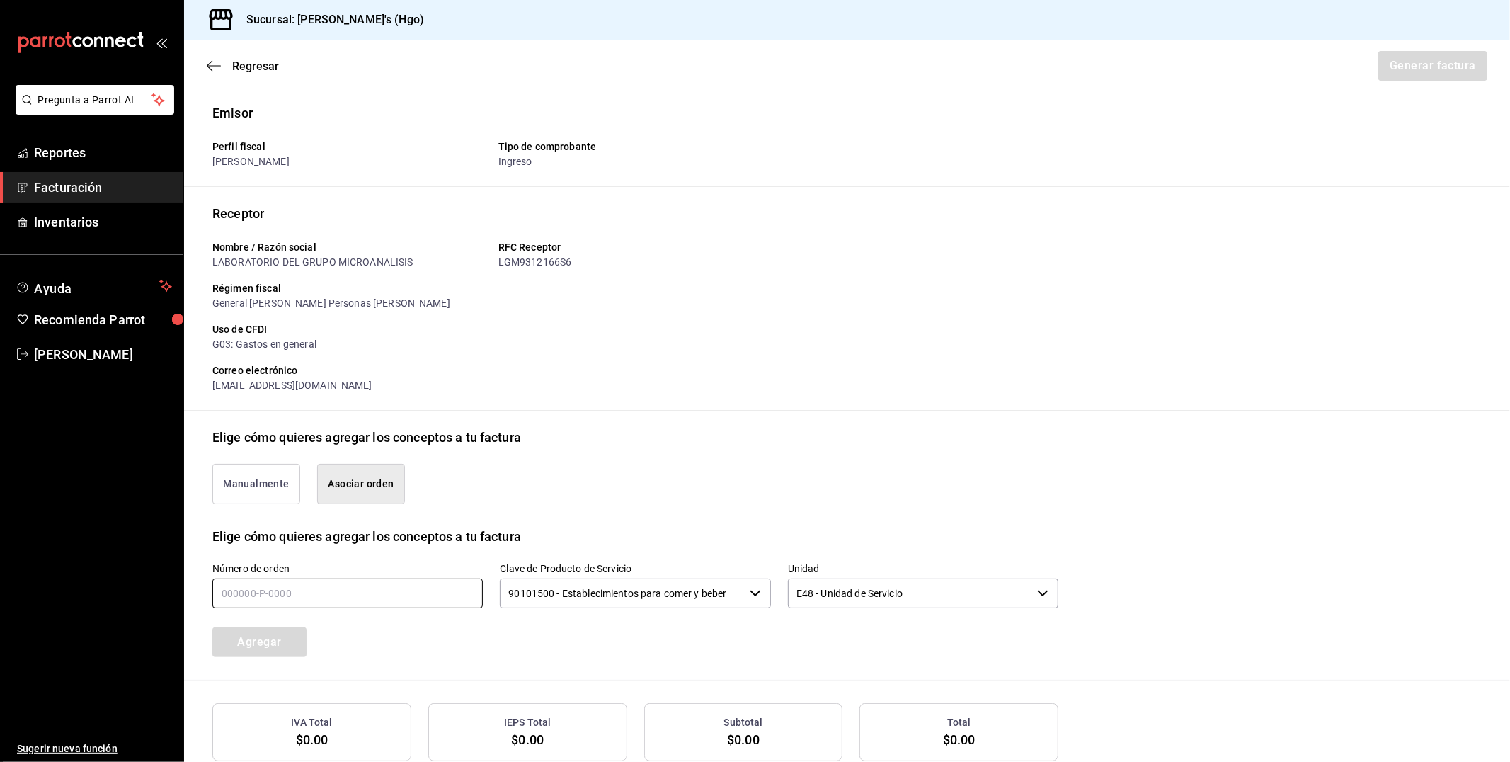
click at [345, 578] on input "text" at bounding box center [347, 593] width 270 height 30
type input "260925-p-0002"
click at [289, 648] on button "Agregar" at bounding box center [259, 642] width 94 height 30
click at [289, 648] on div "Agregar" at bounding box center [303, 633] width 216 height 47
click at [1384, 68] on button "Generar factura" at bounding box center [1432, 66] width 110 height 30
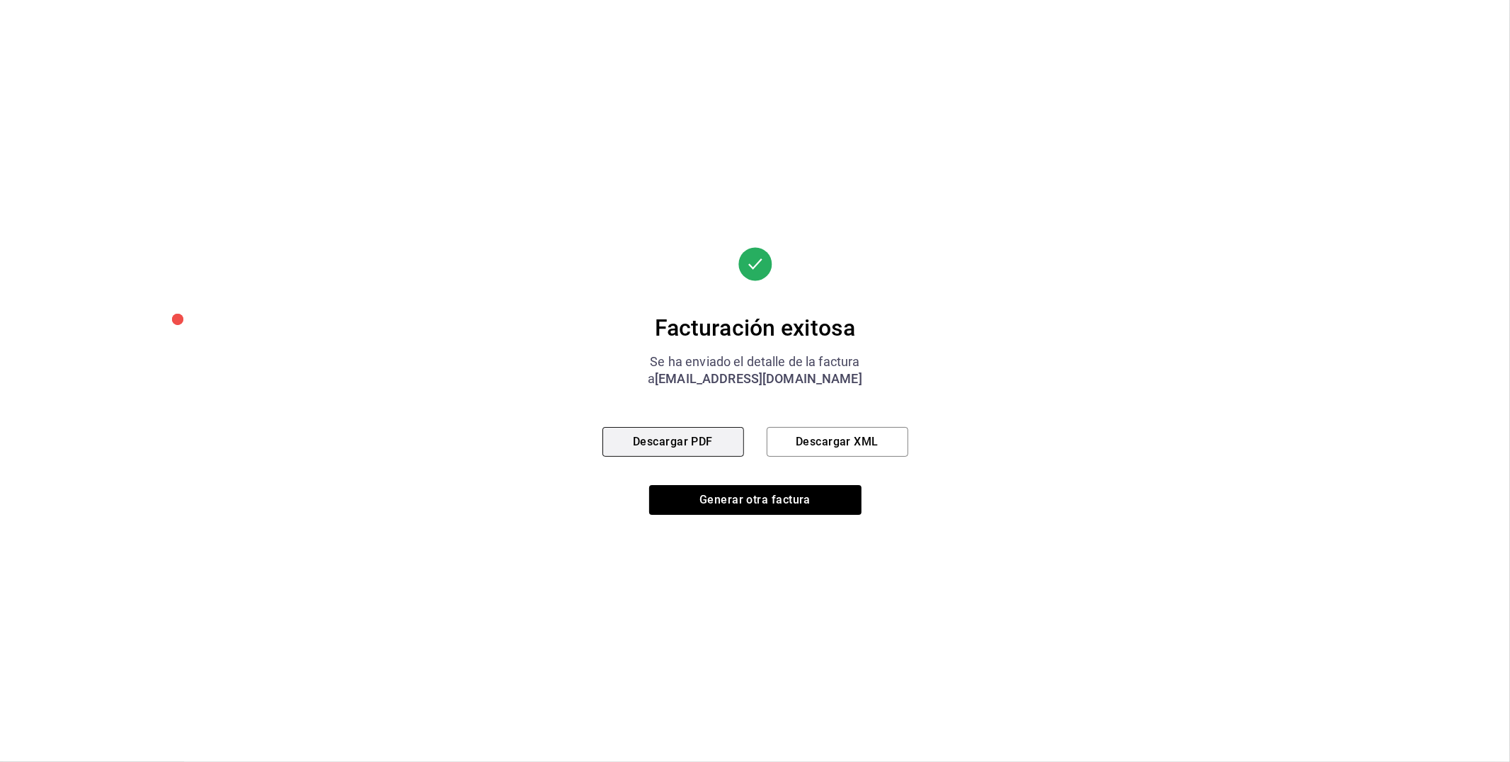
click at [711, 444] on button "Descargar PDF" at bounding box center [673, 442] width 142 height 30
click at [680, 498] on button "Generar otra factura" at bounding box center [755, 500] width 212 height 30
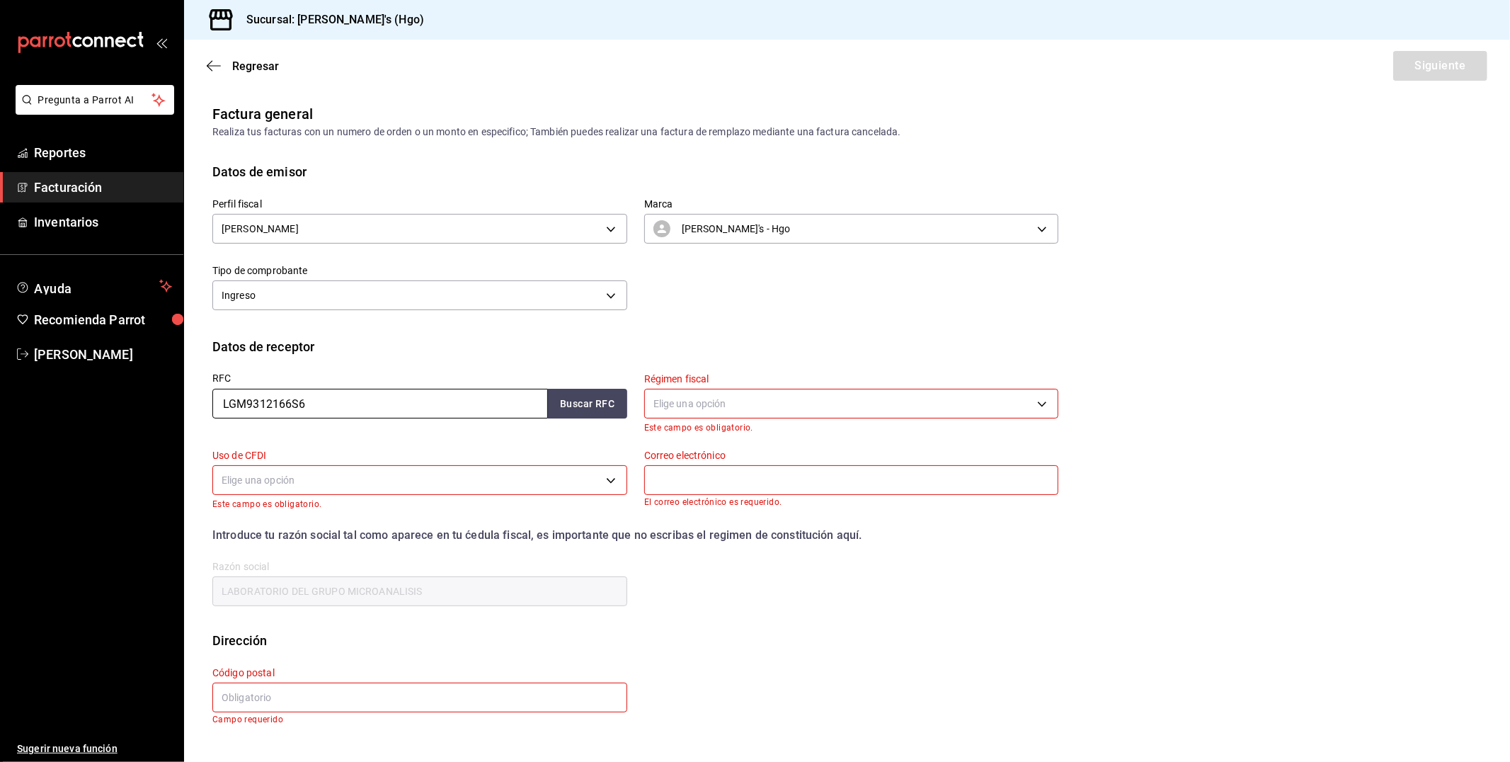
click at [319, 409] on input "LGM9312166S6" at bounding box center [380, 404] width 336 height 30
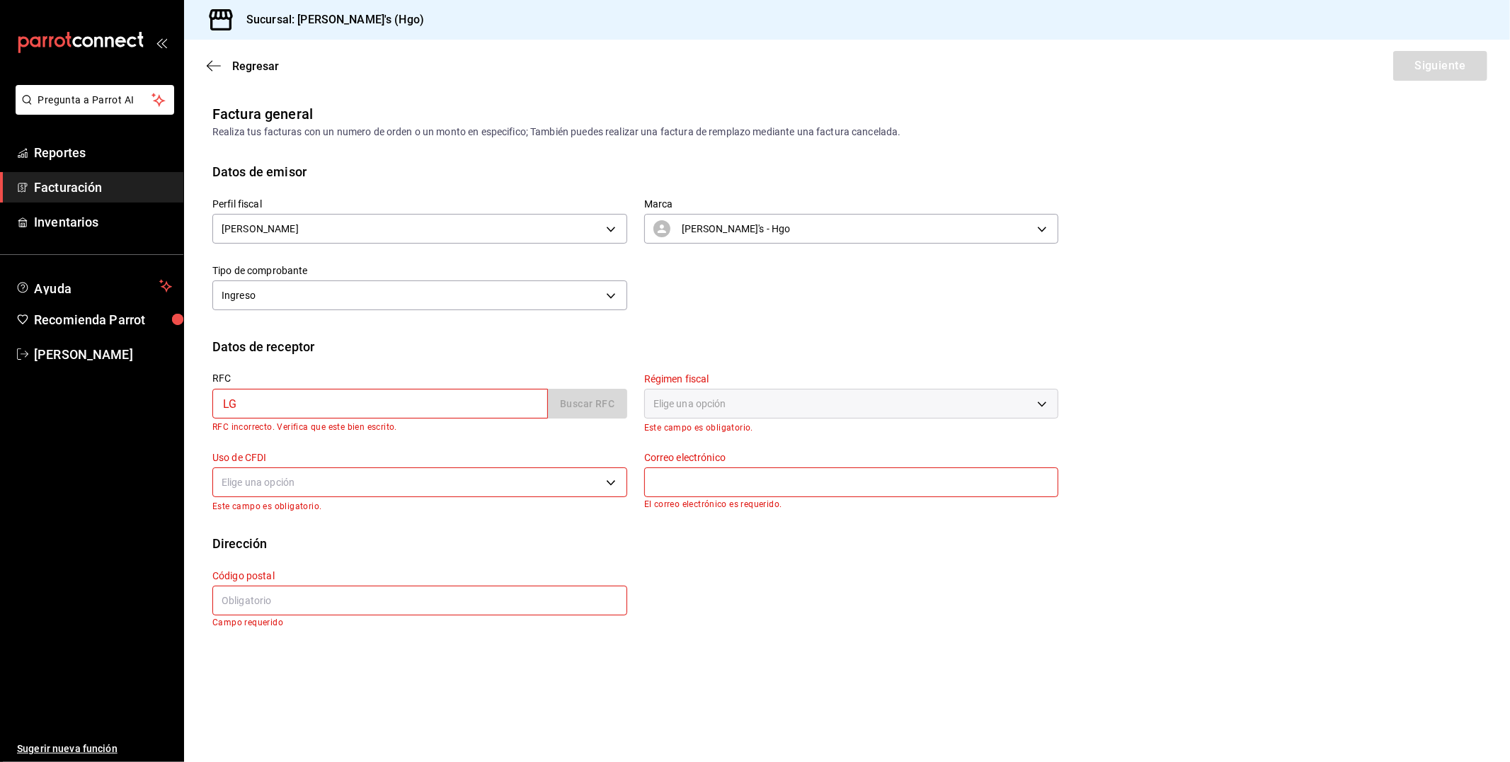
type input "L"
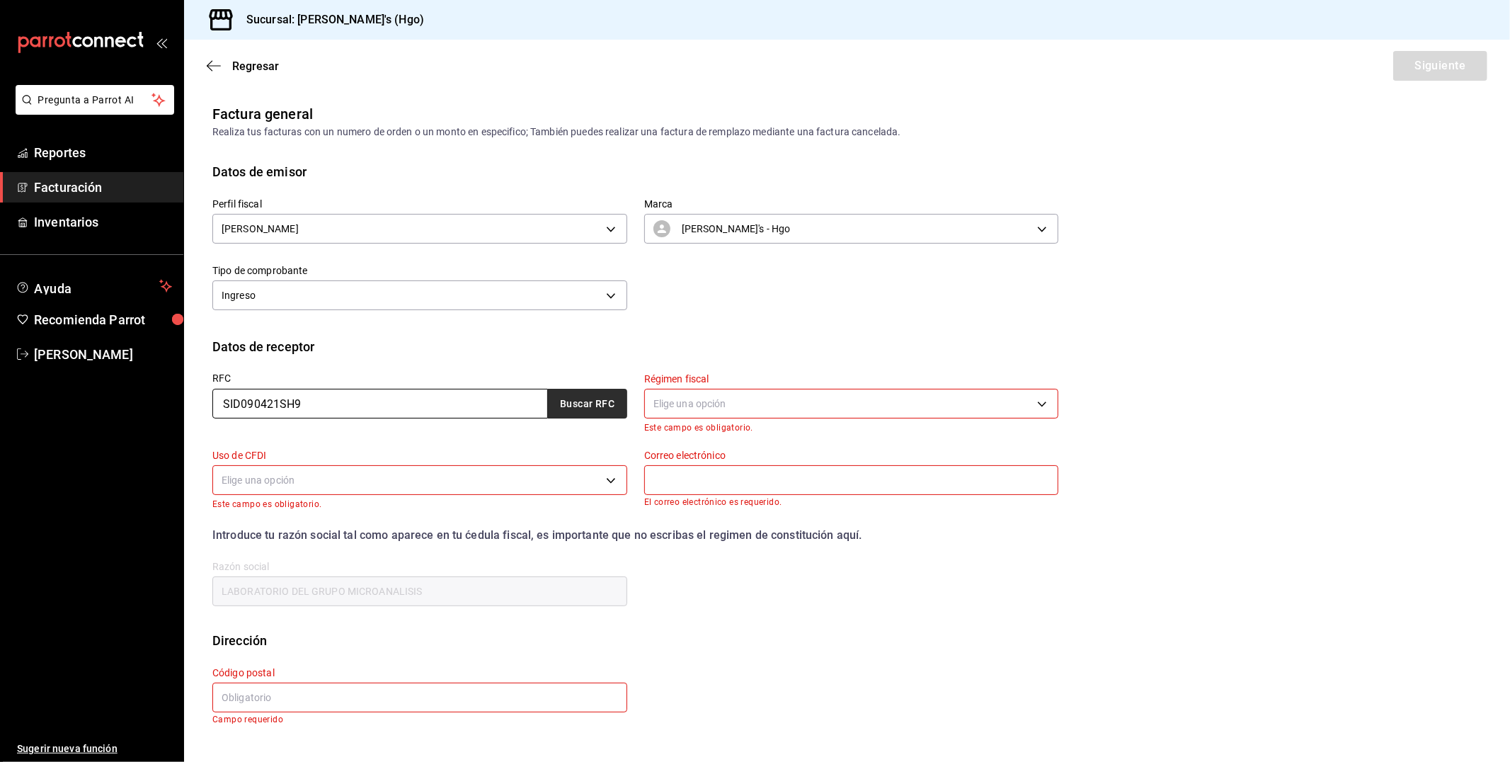
type input "SID090421SH9"
click at [624, 406] on button "Buscar RFC" at bounding box center [587, 404] width 79 height 30
type input "626"
type input "G03"
type input "[EMAIL_ADDRESS][DOMAIN_NAME]"
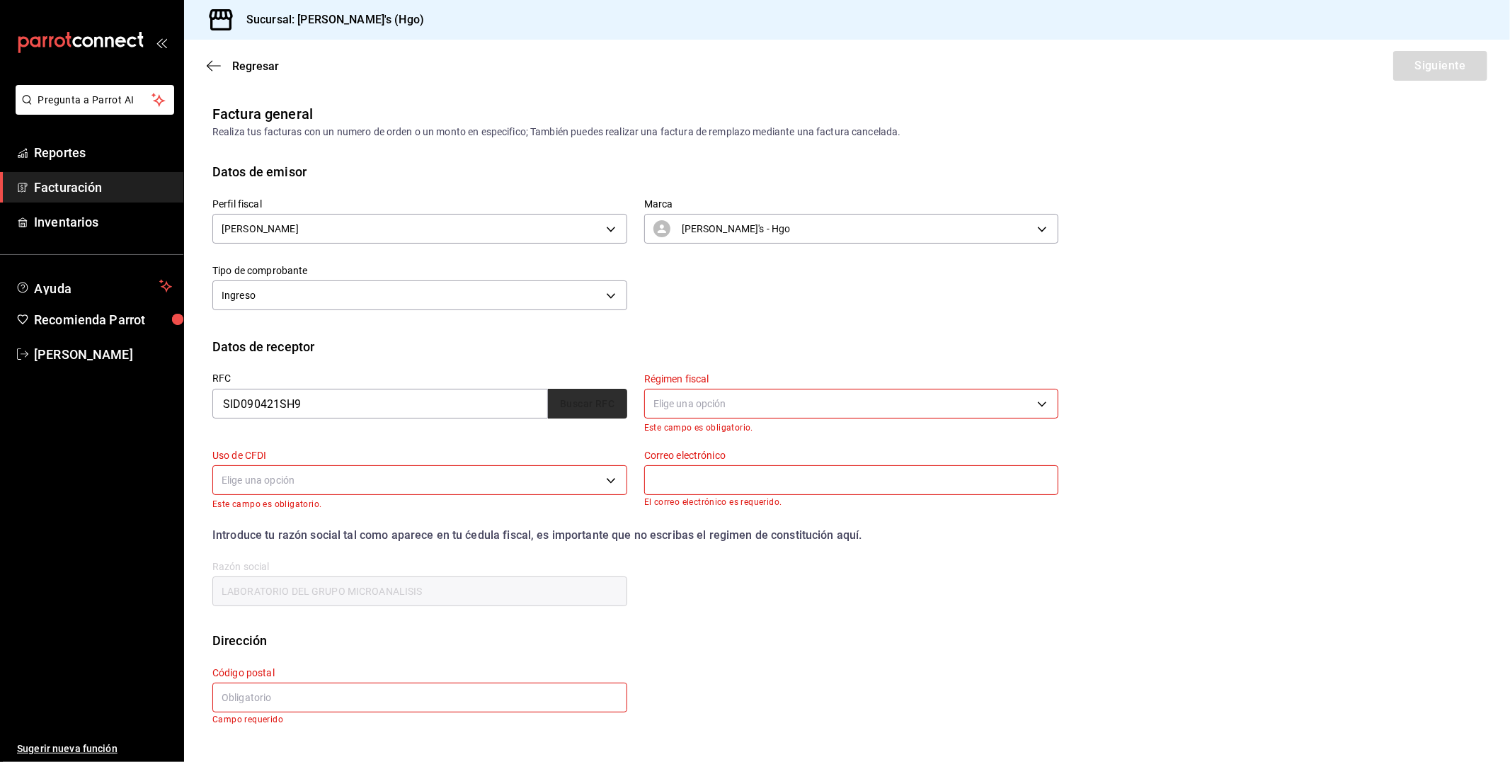
type input "42115"
type input "SIDEMACC"
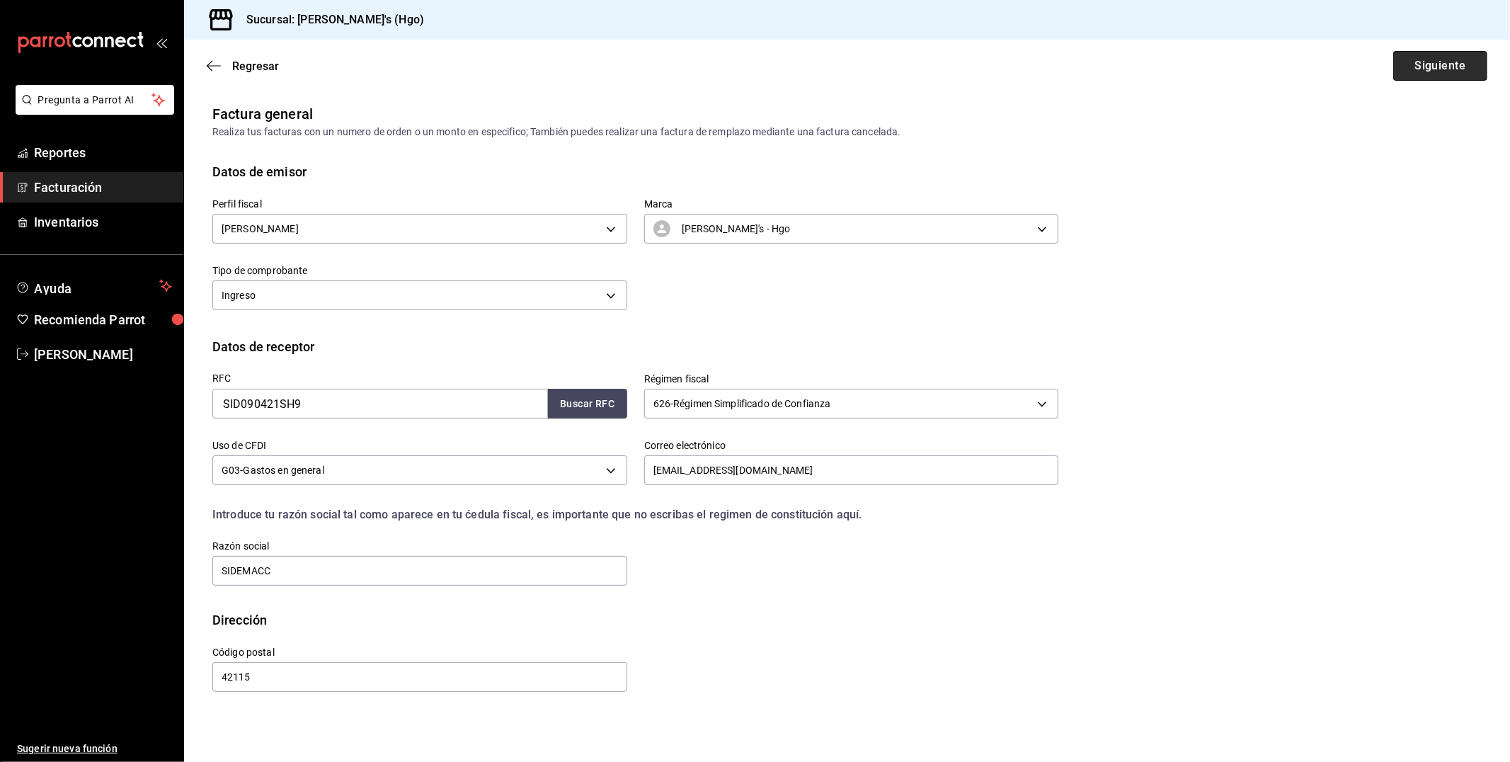
click at [1464, 71] on button "Siguiente" at bounding box center [1440, 66] width 94 height 30
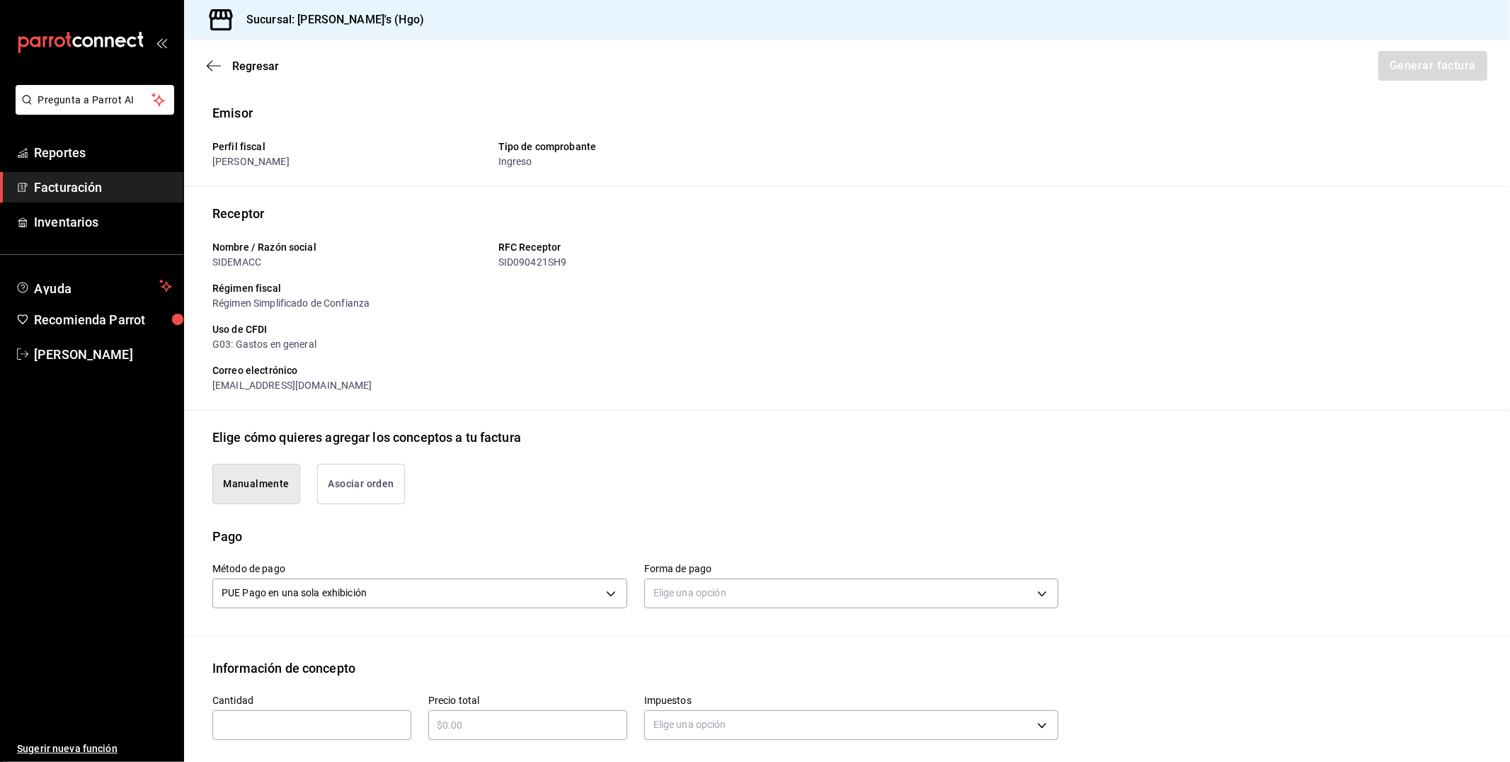
click at [352, 474] on button "Asociar orden" at bounding box center [361, 484] width 88 height 40
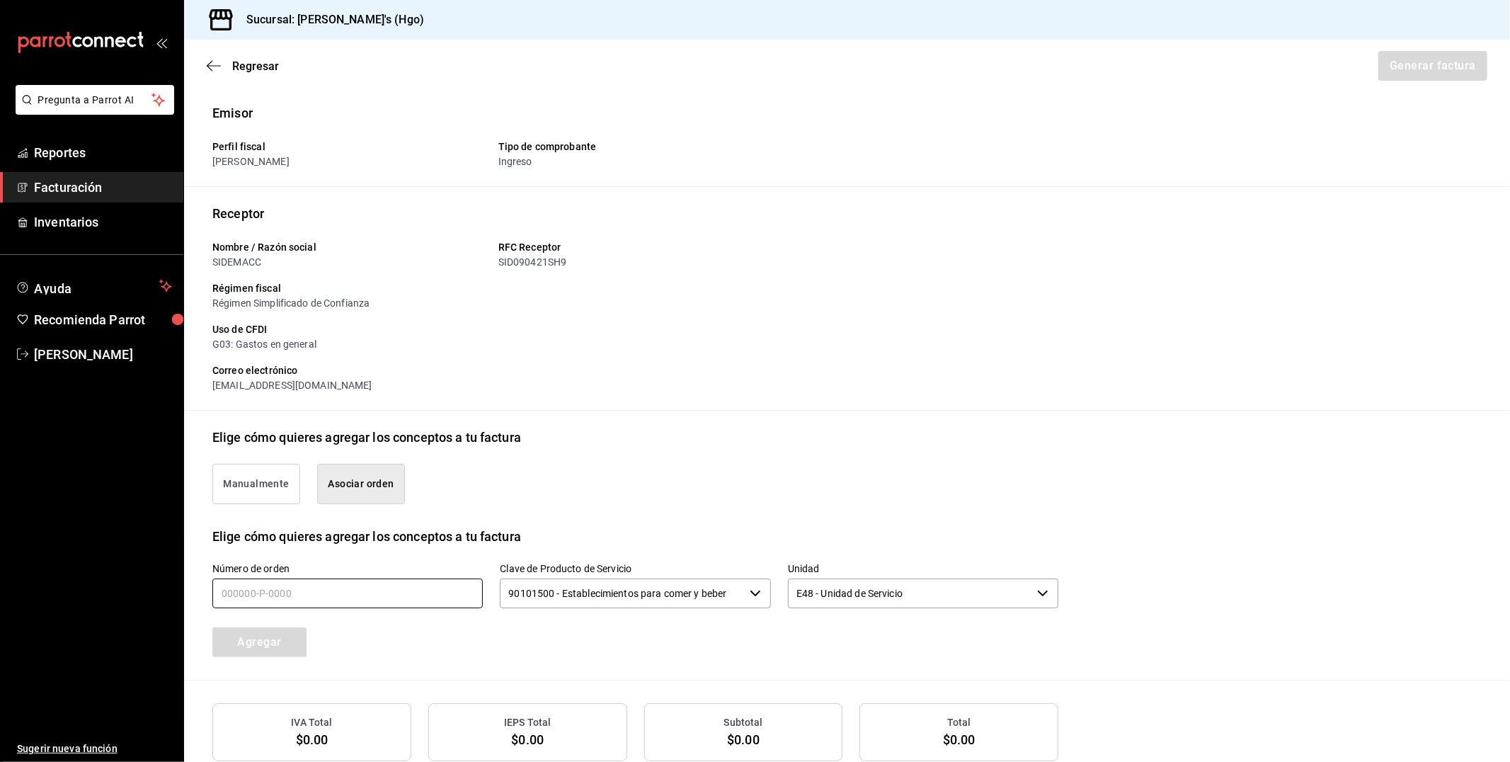
click at [350, 596] on input "text" at bounding box center [347, 593] width 270 height 30
type input "250925-p-0008"
click at [299, 646] on button "Agregar" at bounding box center [259, 642] width 94 height 30
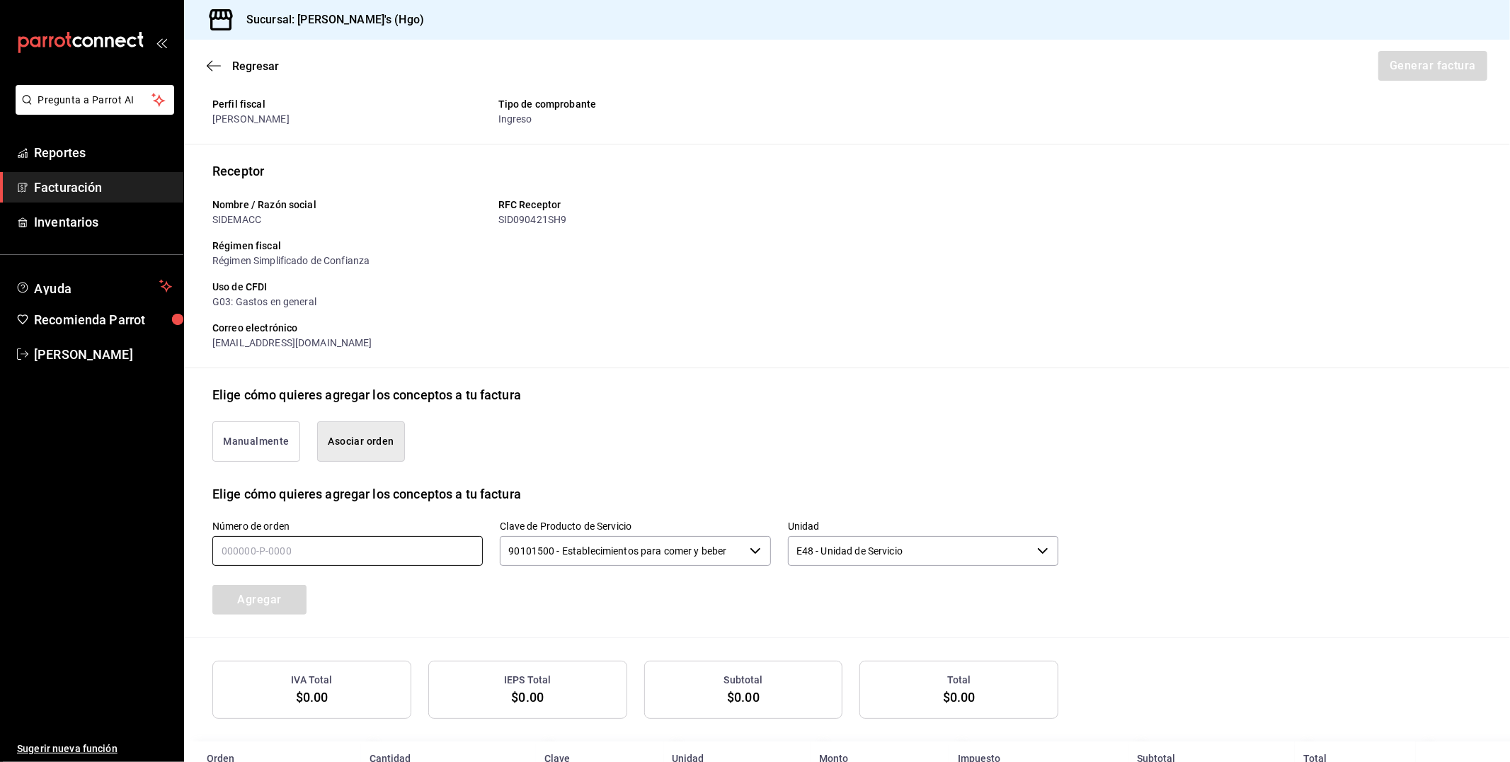
scroll to position [84, 0]
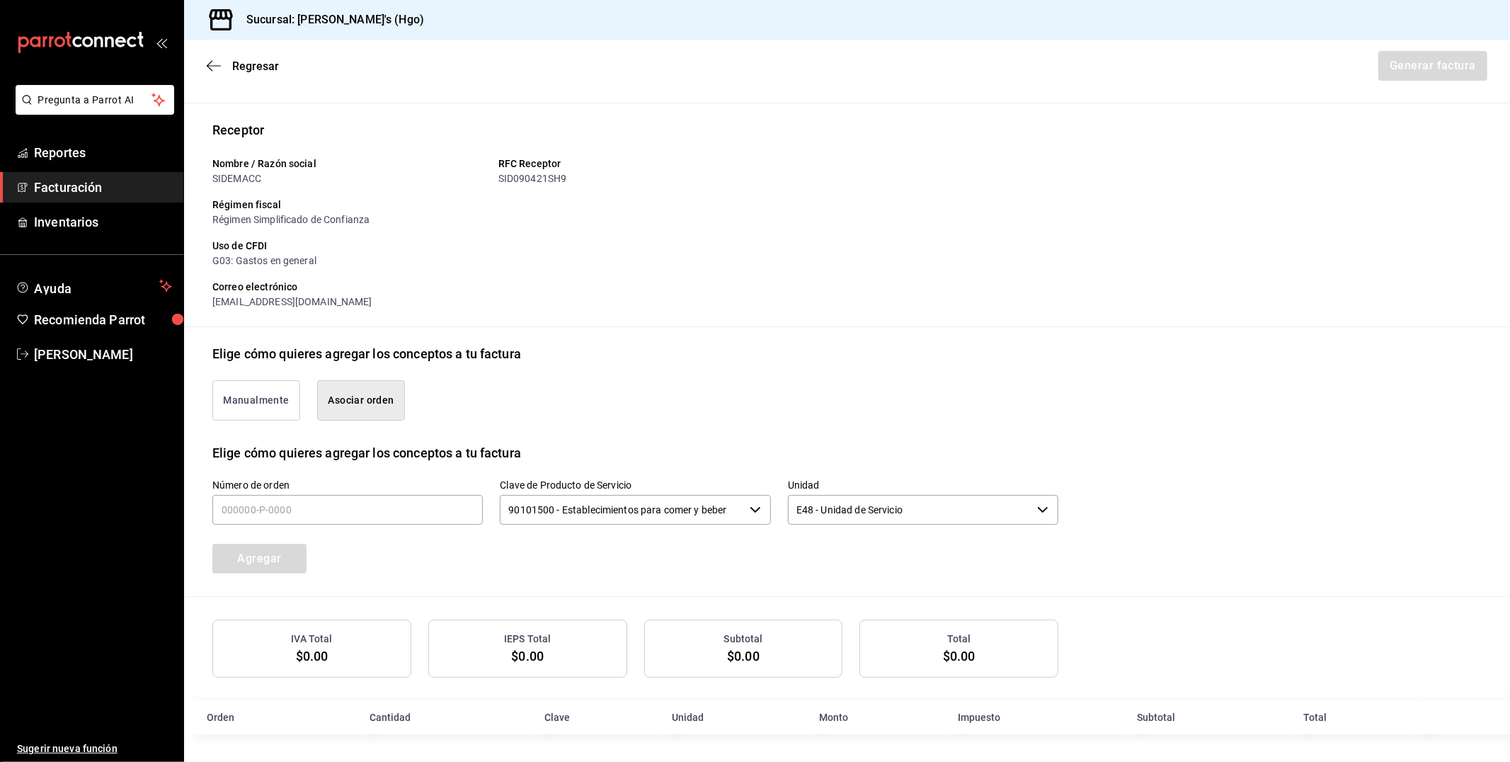
click at [234, 565] on div "Agregar" at bounding box center [303, 550] width 216 height 47
click at [326, 511] on input "text" at bounding box center [347, 510] width 270 height 30
type input "260925-p-0008"
click at [294, 558] on button "Agregar" at bounding box center [259, 559] width 94 height 30
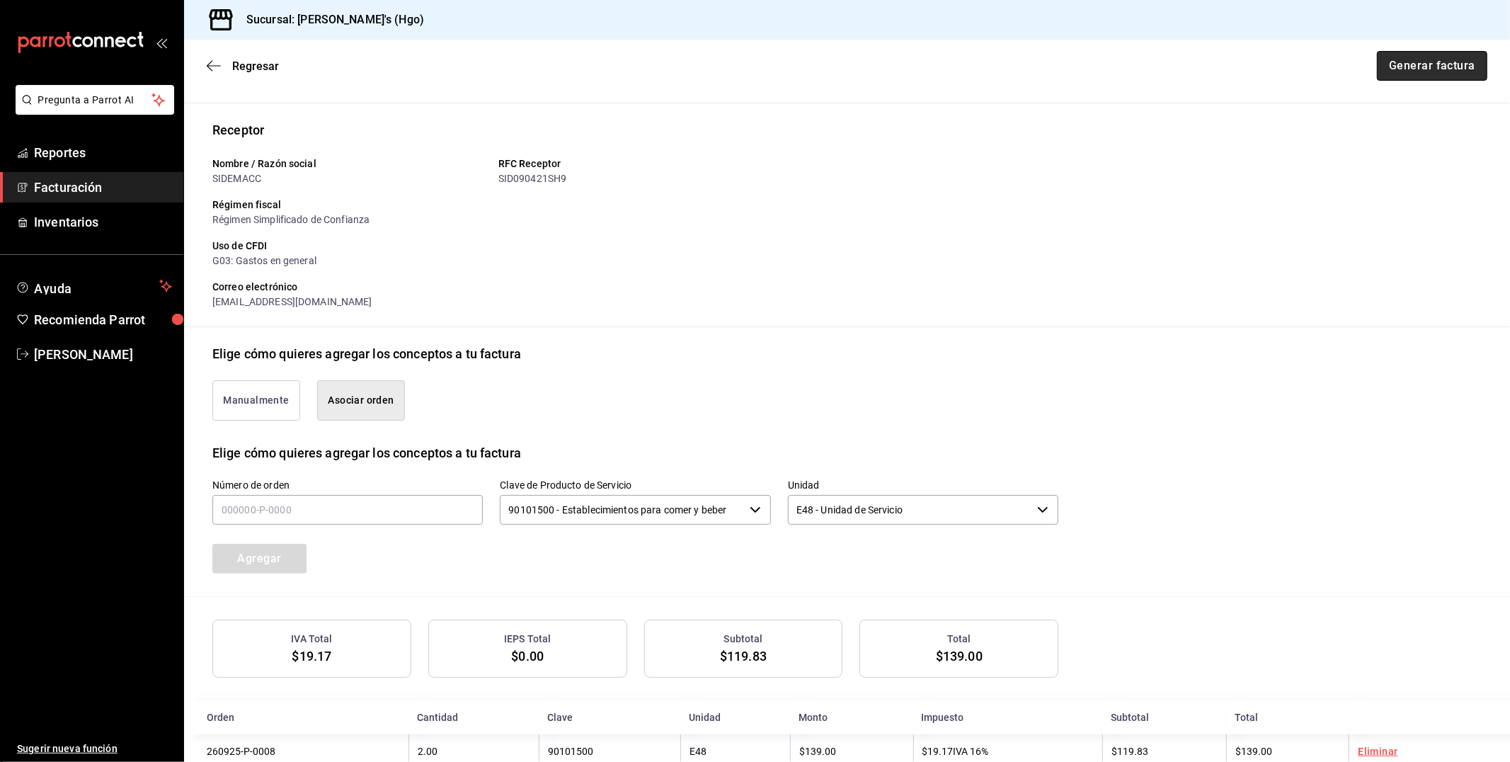
click at [1418, 60] on button "Generar factura" at bounding box center [1432, 66] width 110 height 30
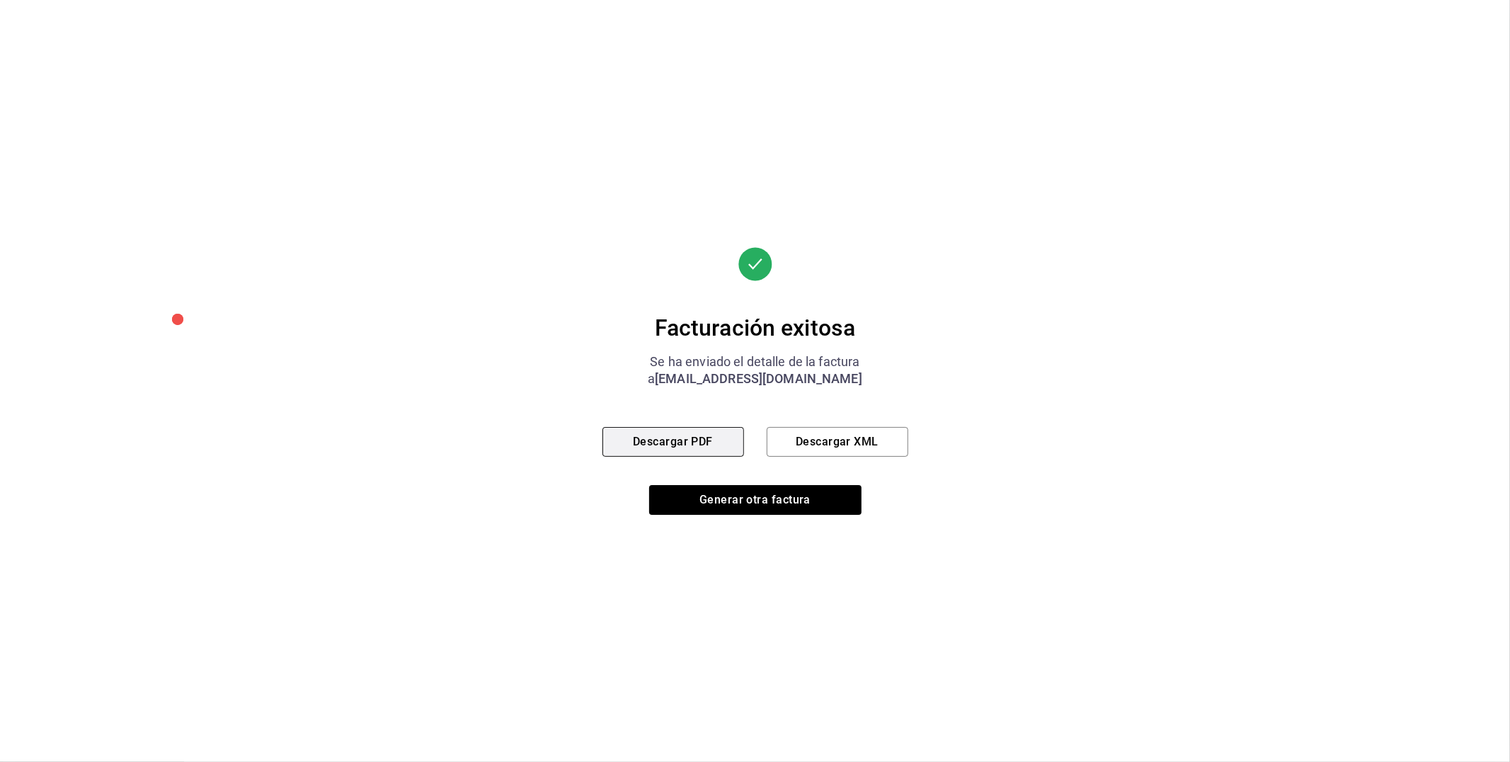
click at [706, 433] on button "Descargar PDF" at bounding box center [673, 442] width 142 height 30
